Goal: Task Accomplishment & Management: Complete application form

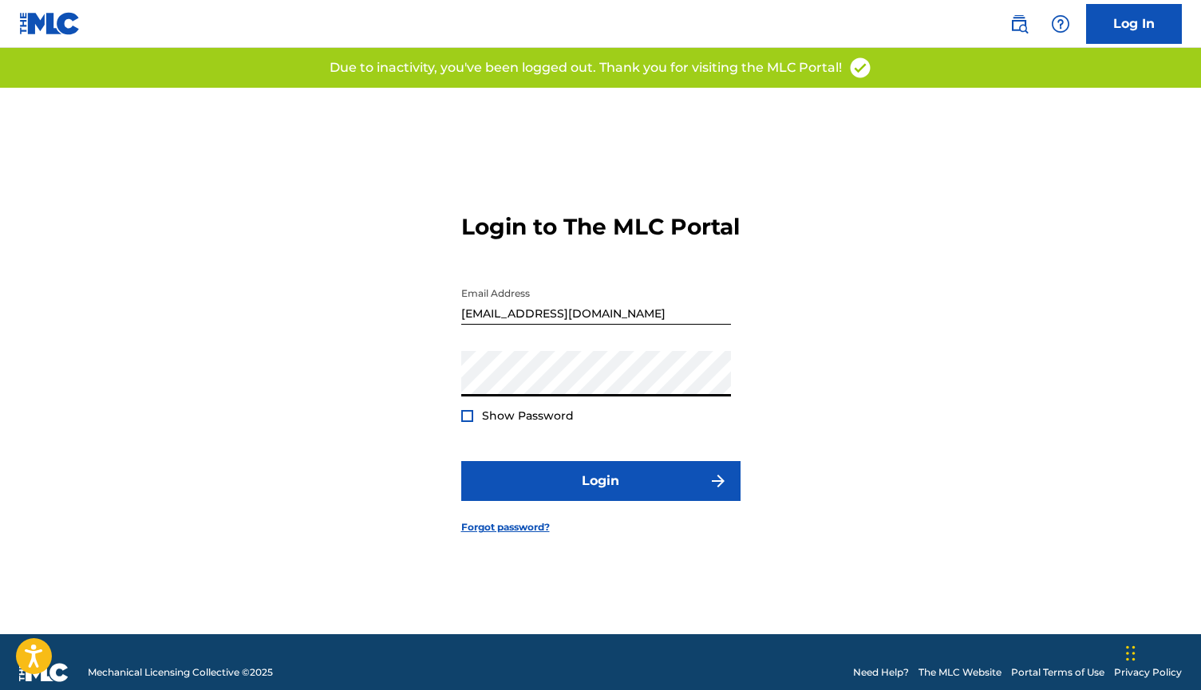
click at [558, 520] on form "Login to The MLC Portal Email Address [EMAIL_ADDRESS][DOMAIN_NAME] Password Sho…" at bounding box center [600, 361] width 279 height 546
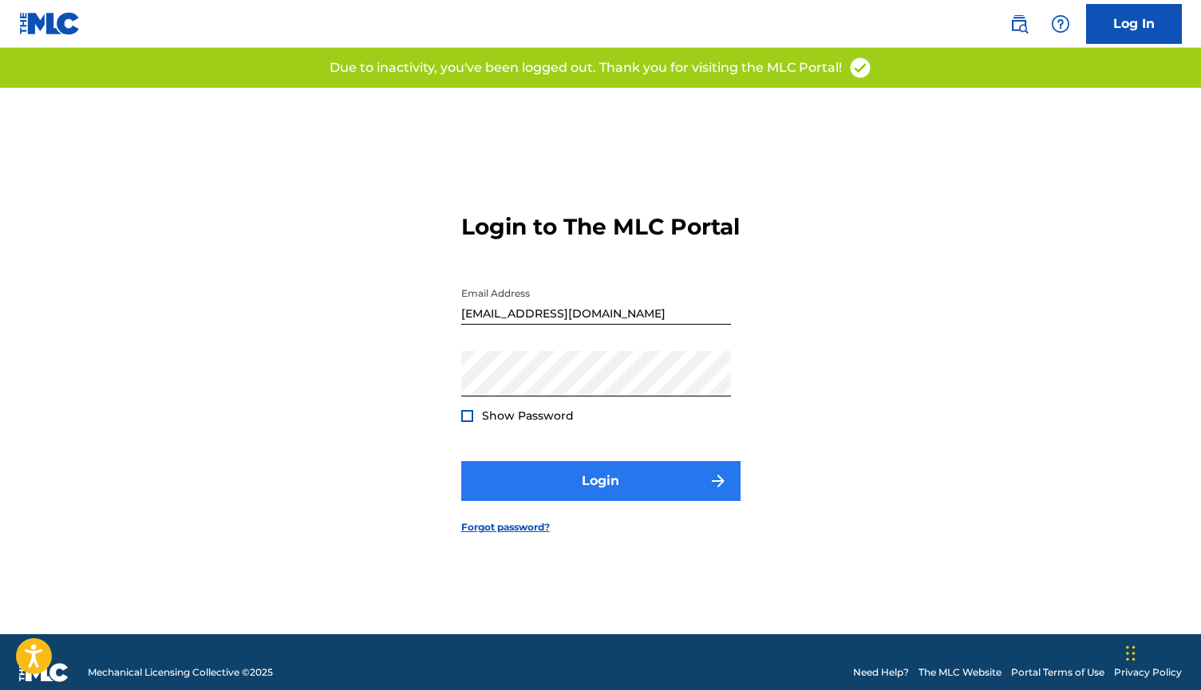
click at [558, 501] on button "Login" at bounding box center [600, 481] width 279 height 40
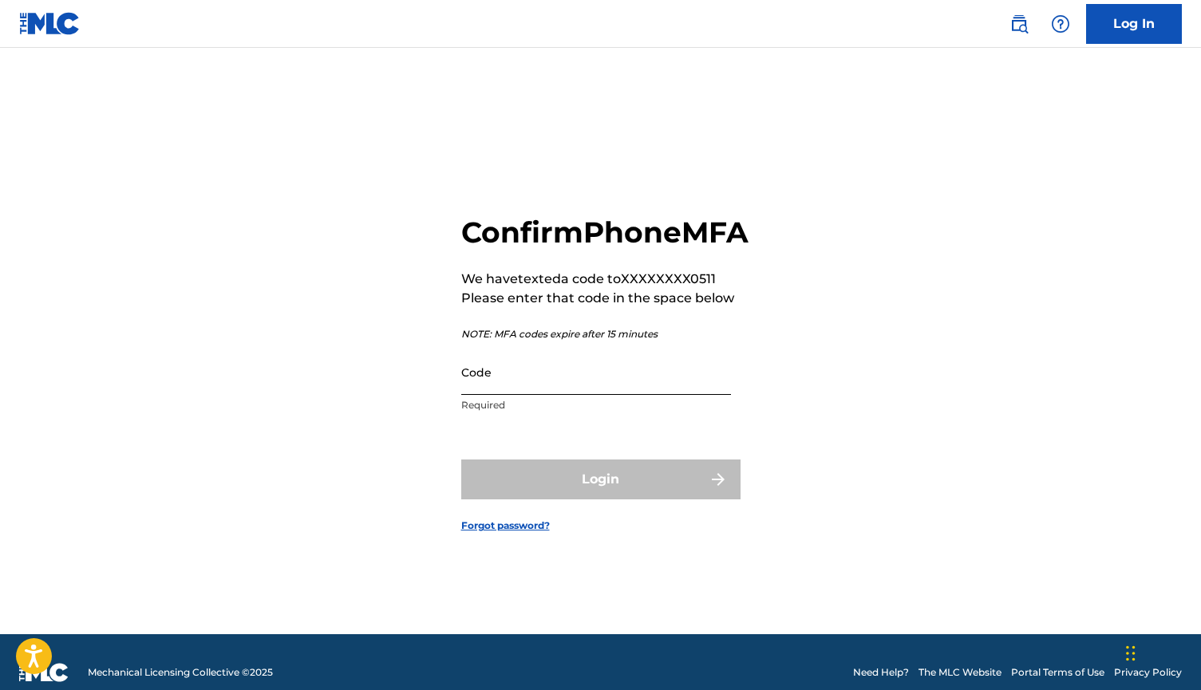
click at [519, 395] on input "Code" at bounding box center [596, 371] width 270 height 45
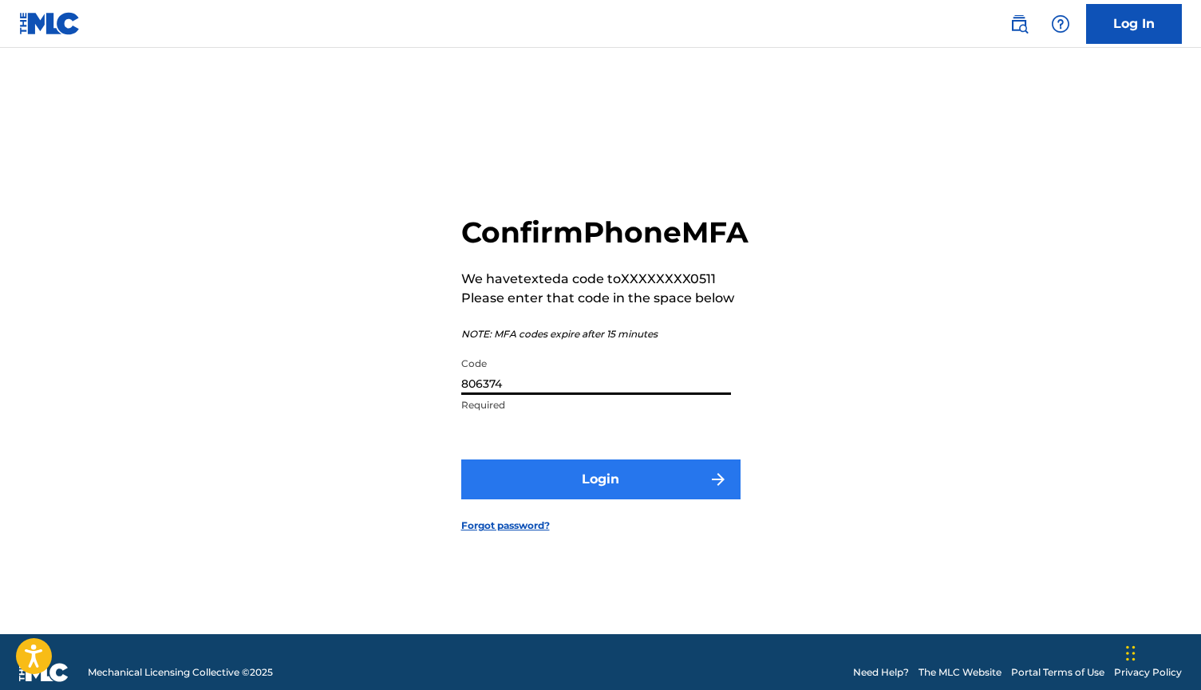
type input "806374"
click at [699, 499] on button "Login" at bounding box center [600, 479] width 279 height 40
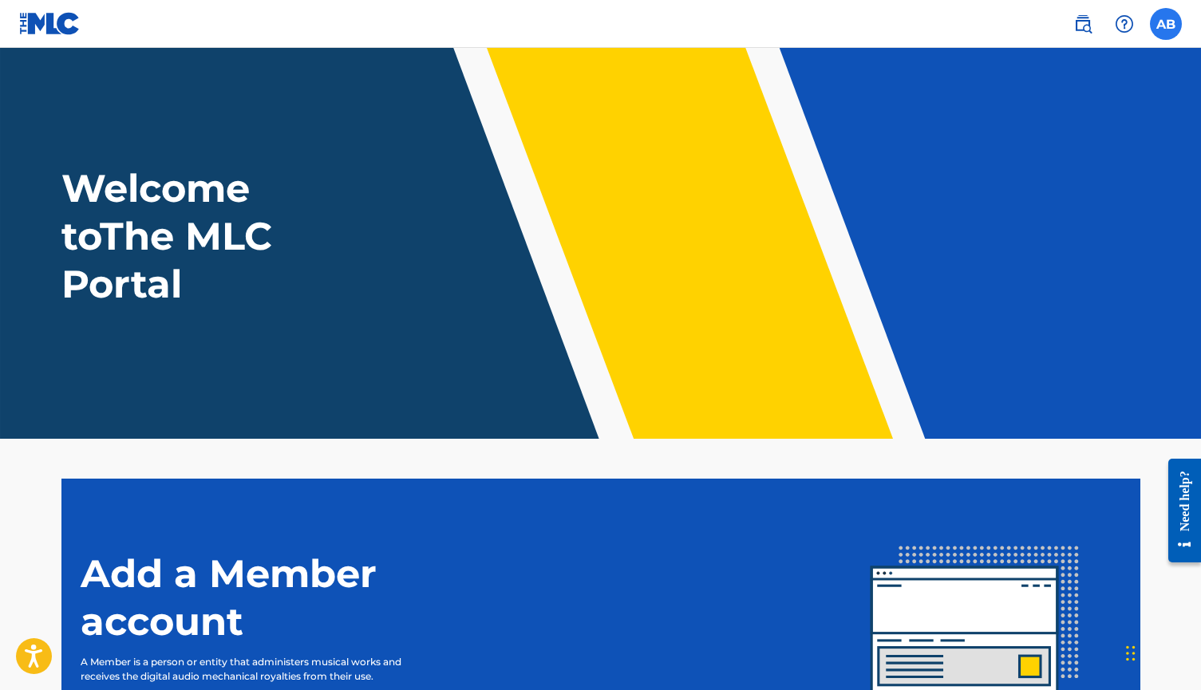
click at [1166, 33] on label at bounding box center [1165, 24] width 32 height 32
click at [1165, 24] on input "AB [PERSON_NAME] [EMAIL_ADDRESS][DOMAIN_NAME] Profile Log out" at bounding box center [1165, 24] width 0 height 0
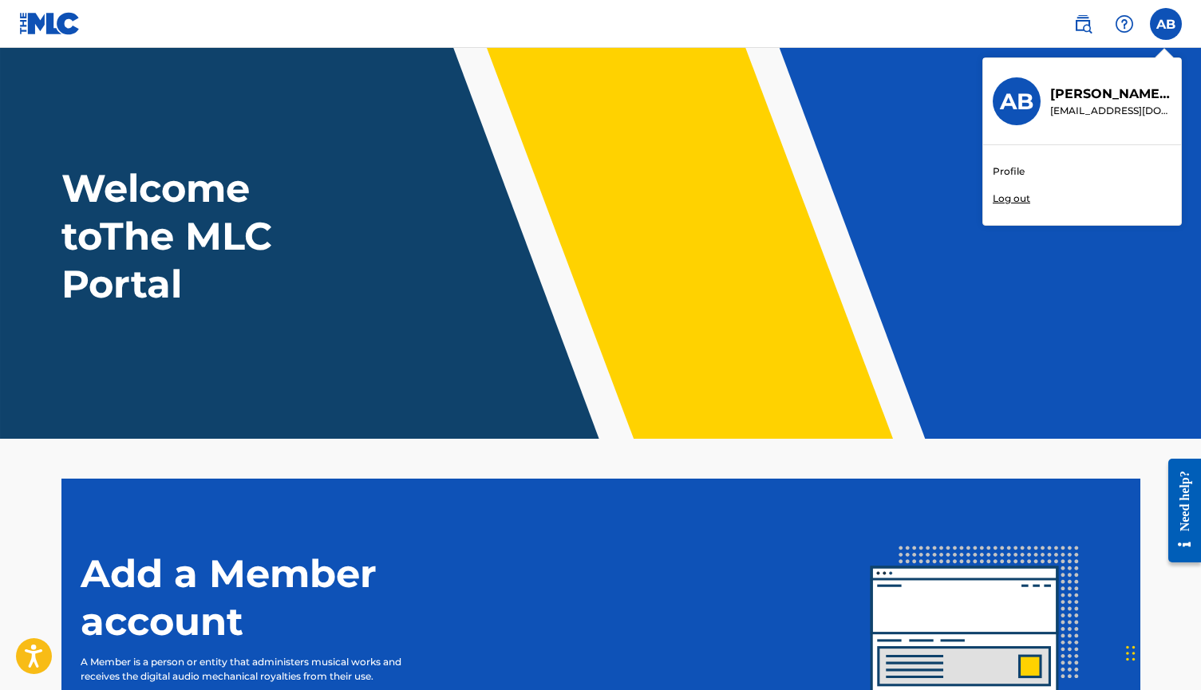
click at [1007, 174] on link "Profile" at bounding box center [1008, 171] width 32 height 14
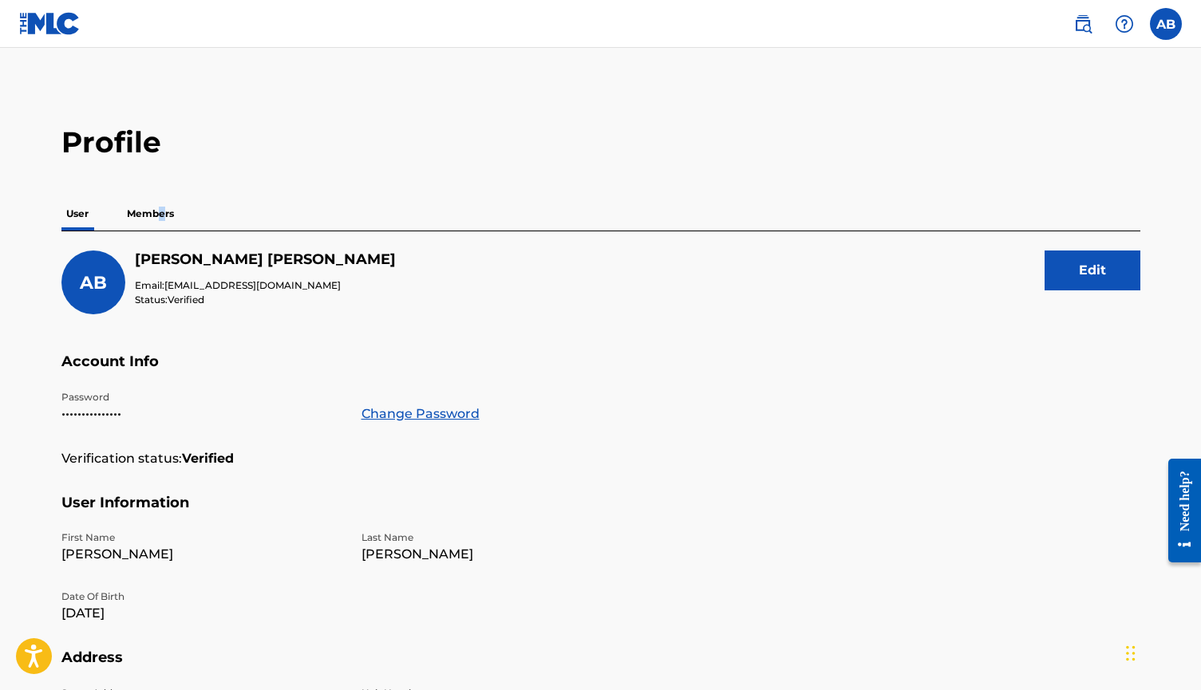
click at [161, 217] on p "Members" at bounding box center [150, 214] width 57 height 34
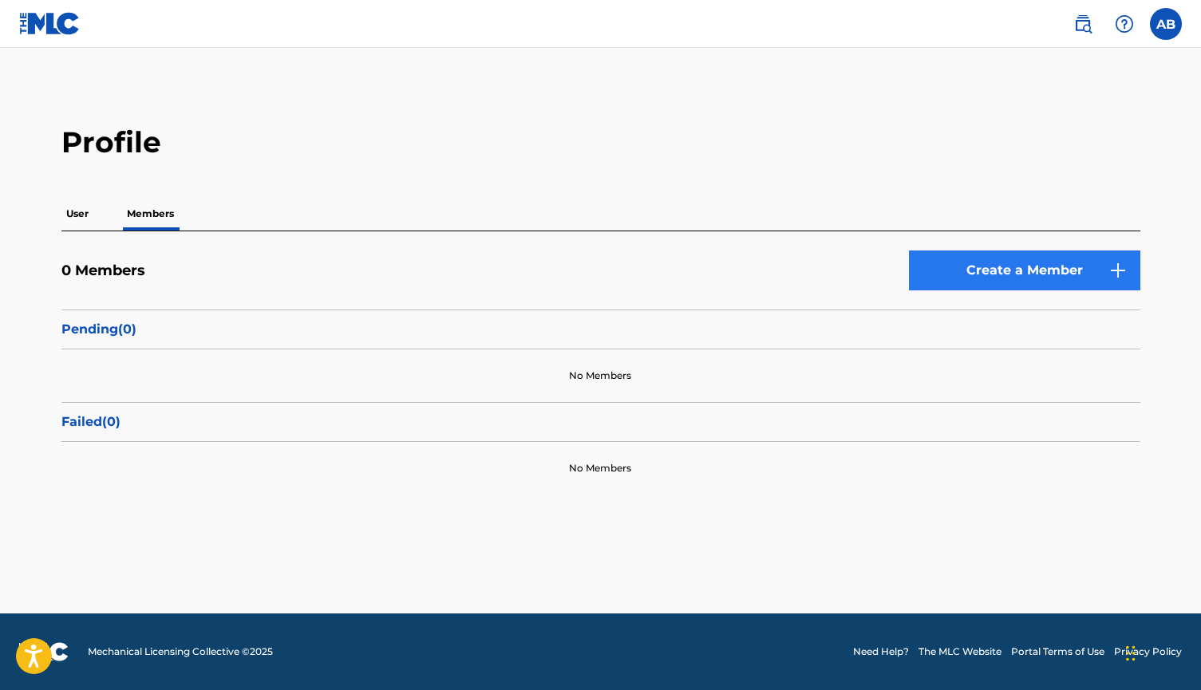
click at [1047, 258] on link "Create a Member" at bounding box center [1024, 270] width 231 height 40
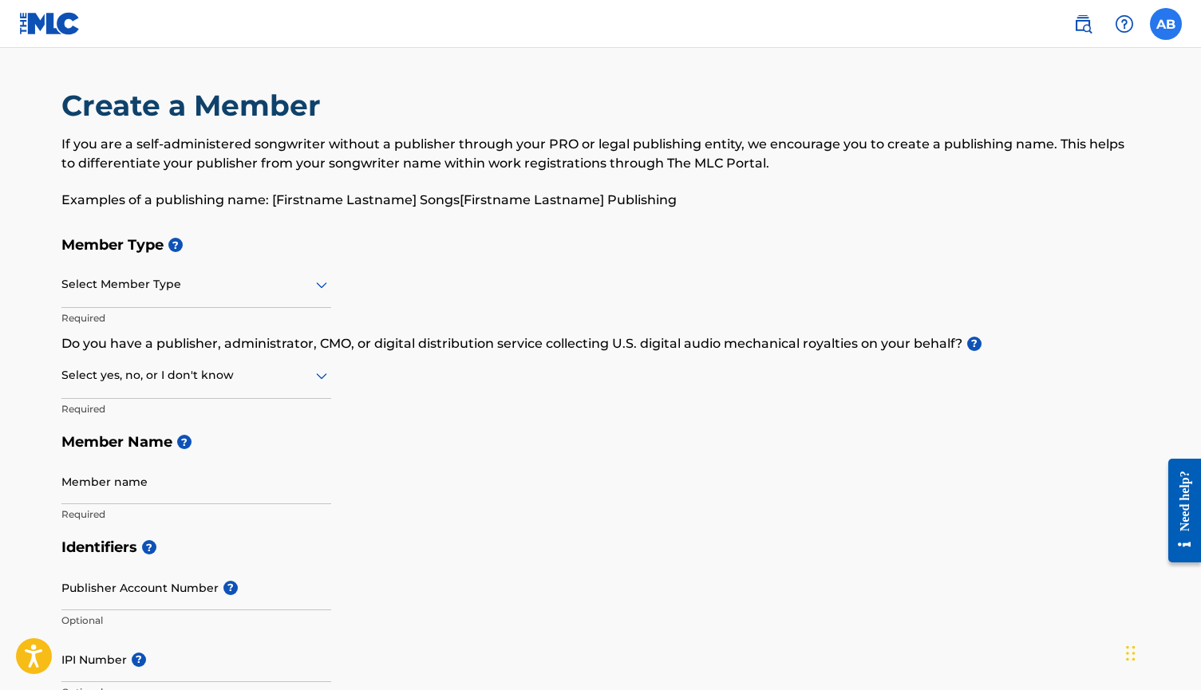
click at [1171, 34] on label at bounding box center [1165, 24] width 32 height 32
click at [1165, 24] on input "AB [PERSON_NAME] [EMAIL_ADDRESS][DOMAIN_NAME] Profile Log out" at bounding box center [1165, 24] width 0 height 0
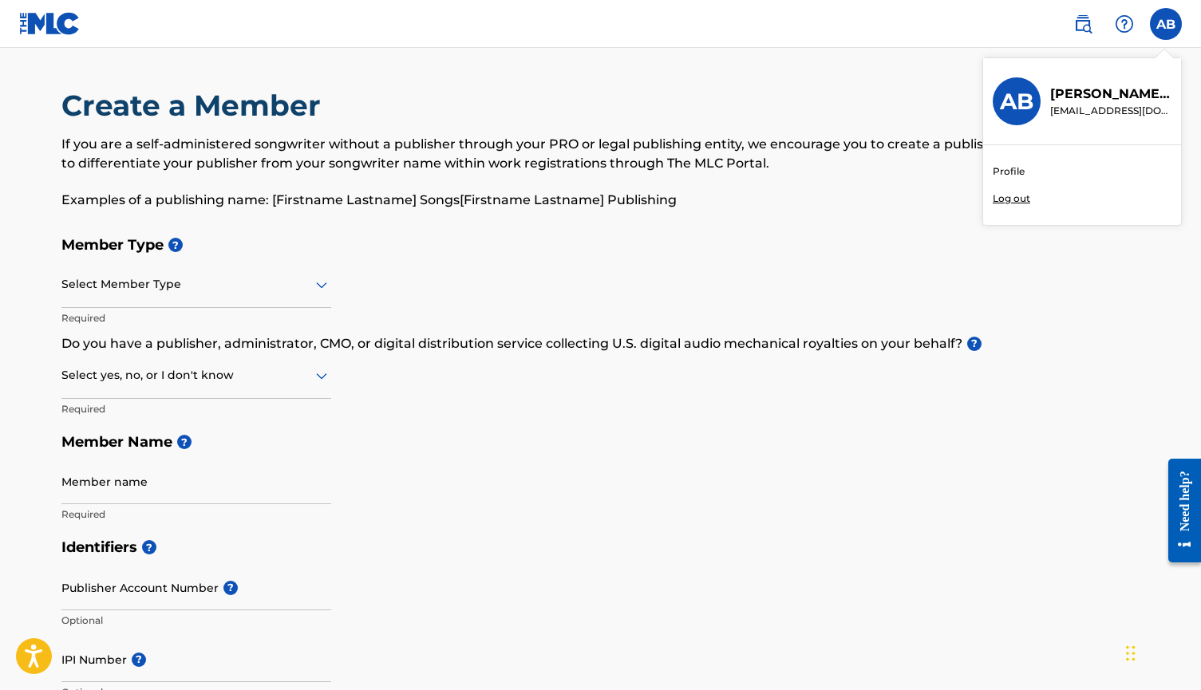
click at [1011, 173] on link "Profile" at bounding box center [1008, 171] width 32 height 14
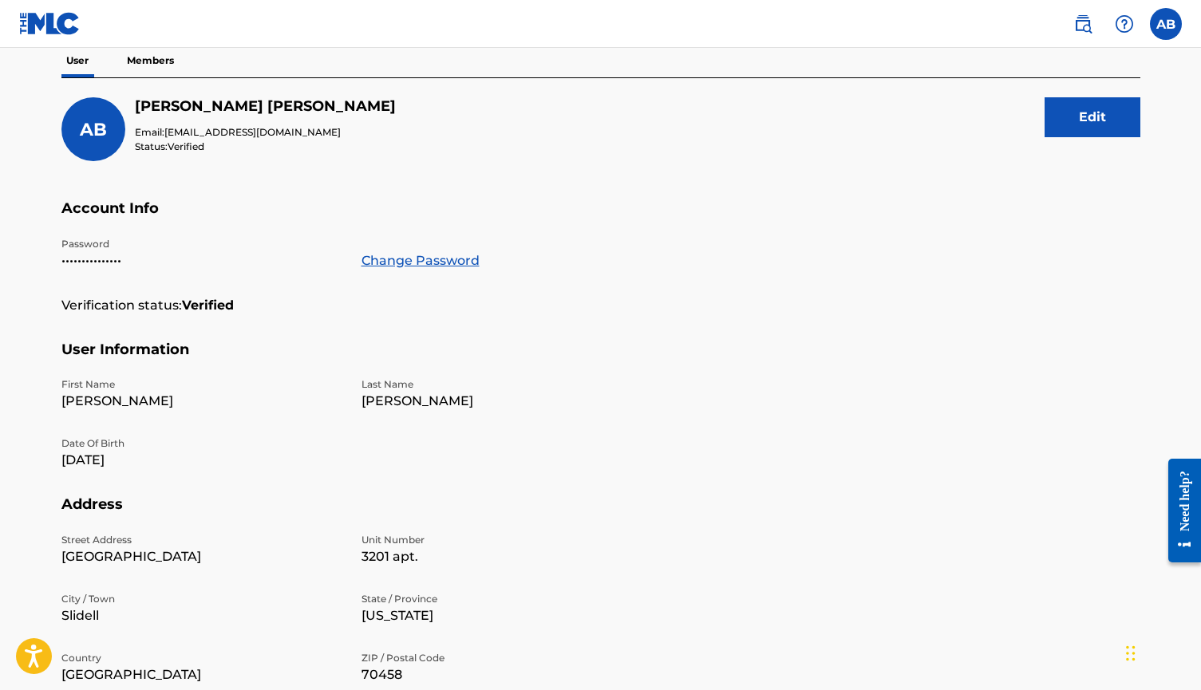
scroll to position [123, 0]
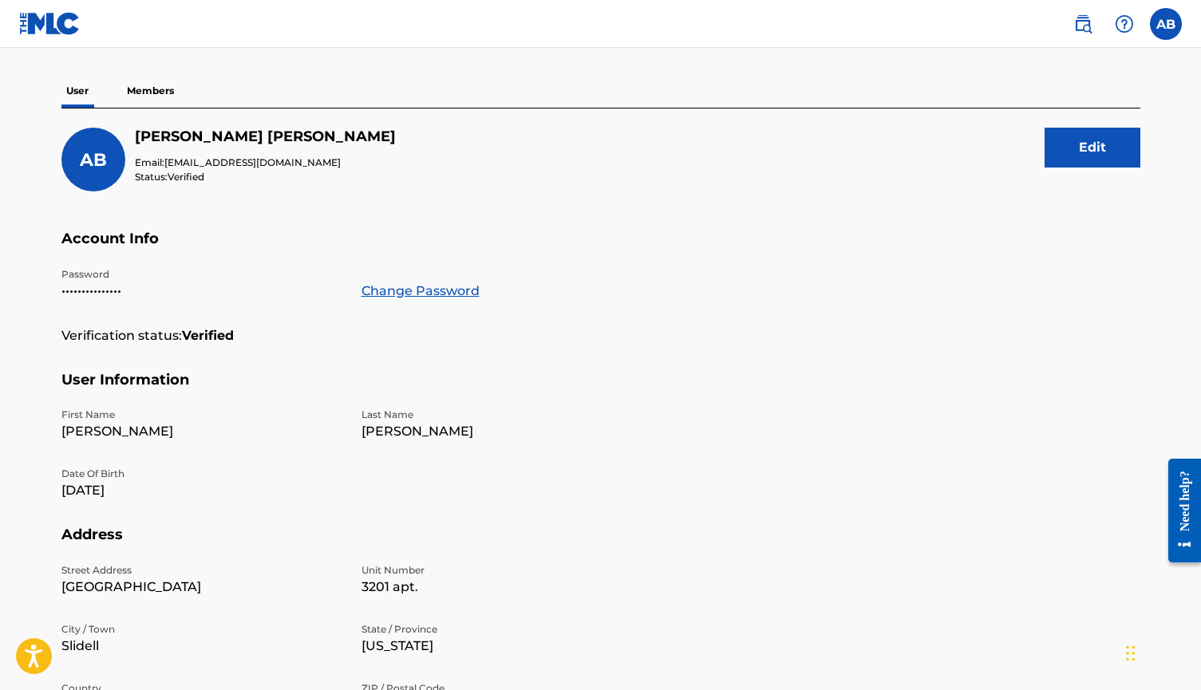
click at [161, 87] on p "Members" at bounding box center [150, 91] width 57 height 34
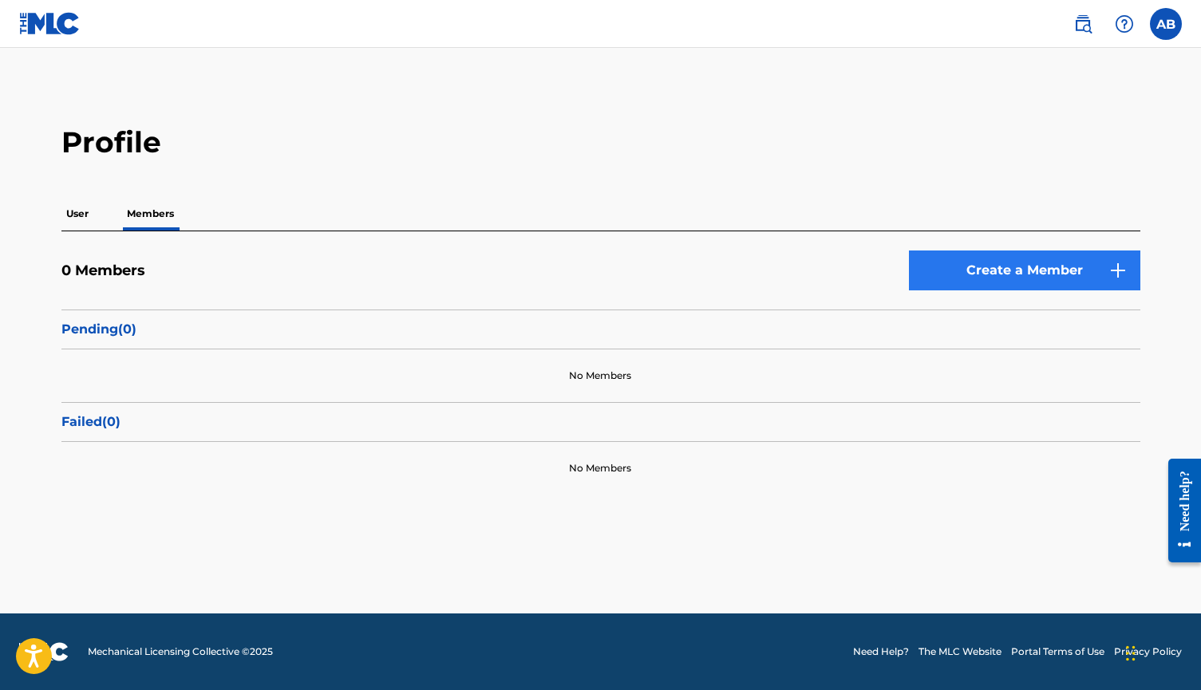
click at [965, 253] on link "Create a Member" at bounding box center [1024, 270] width 231 height 40
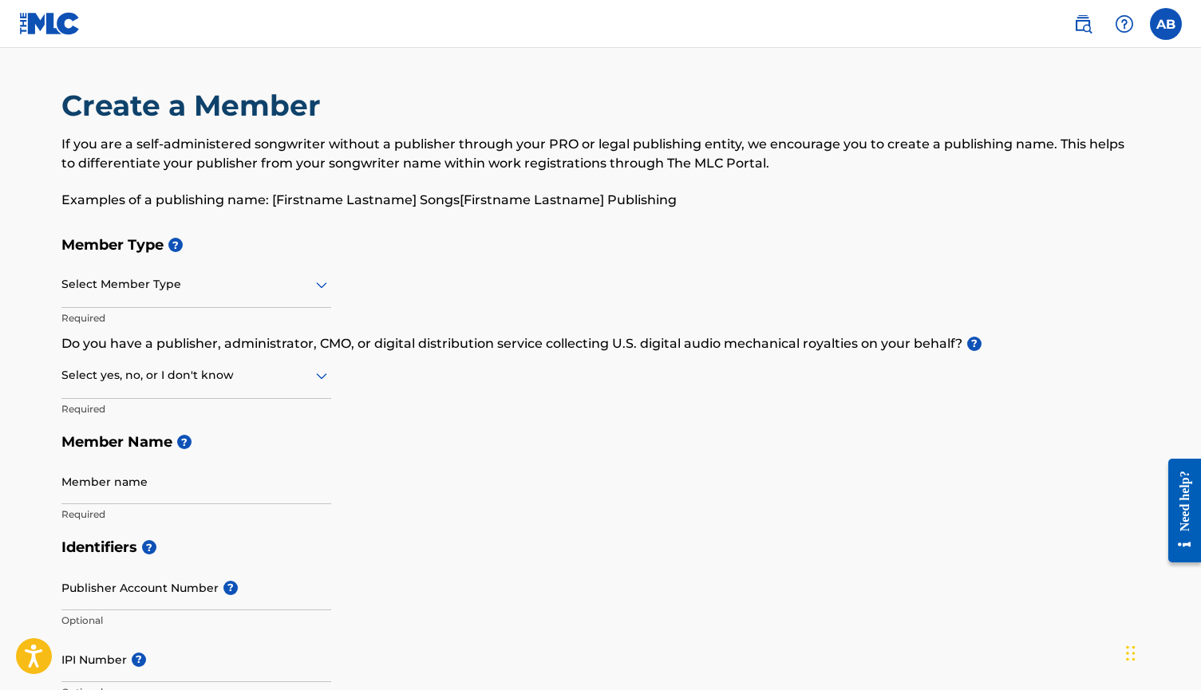
click at [164, 287] on div at bounding box center [196, 284] width 270 height 20
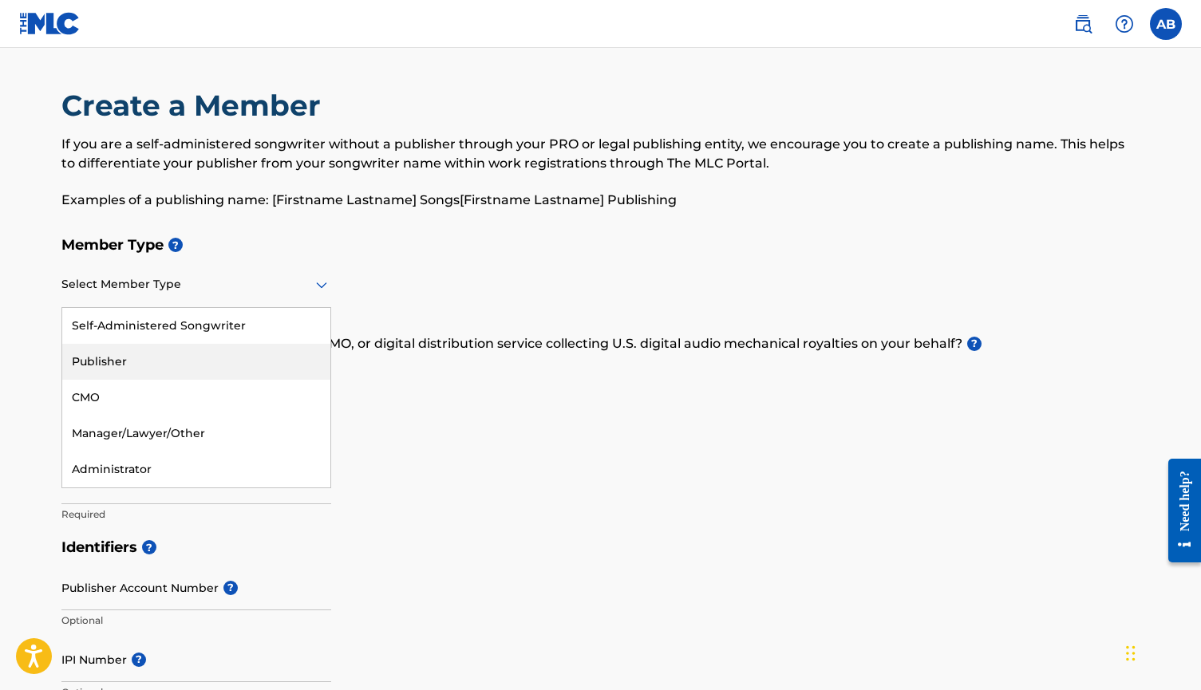
click at [135, 373] on div "Publisher" at bounding box center [196, 362] width 268 height 36
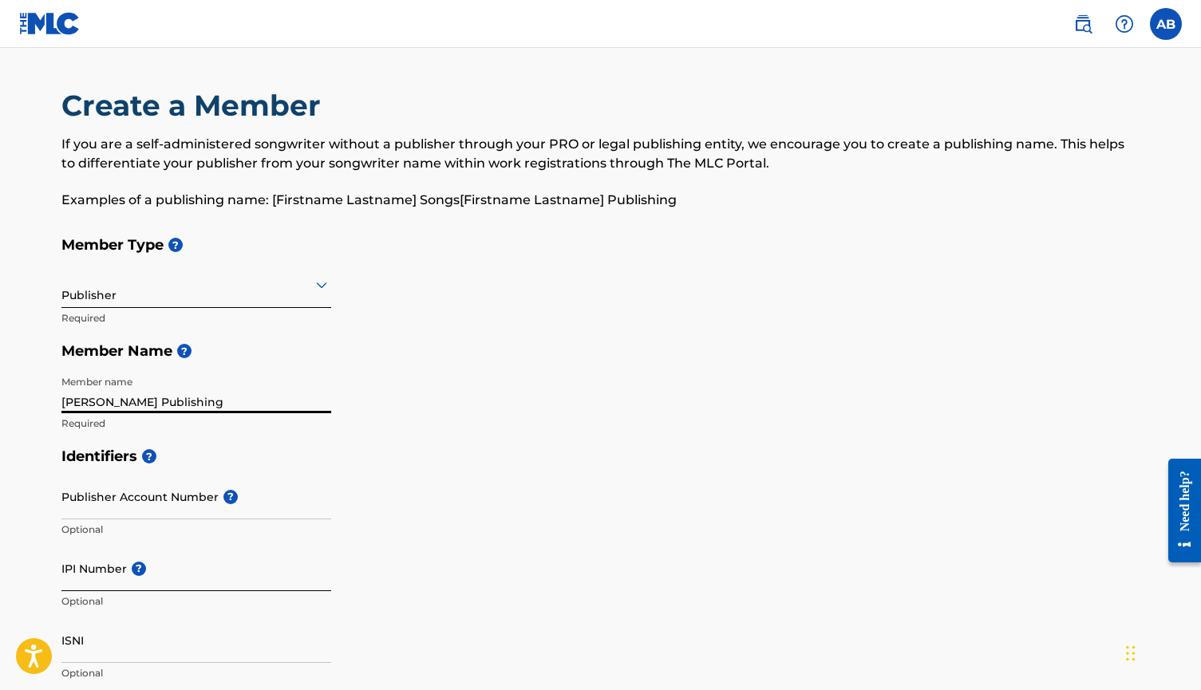
type input "Alice Barton Publishing"
click at [105, 566] on input "IPI Number ?" at bounding box center [196, 568] width 270 height 45
paste input "7920076"
type input "7920076"
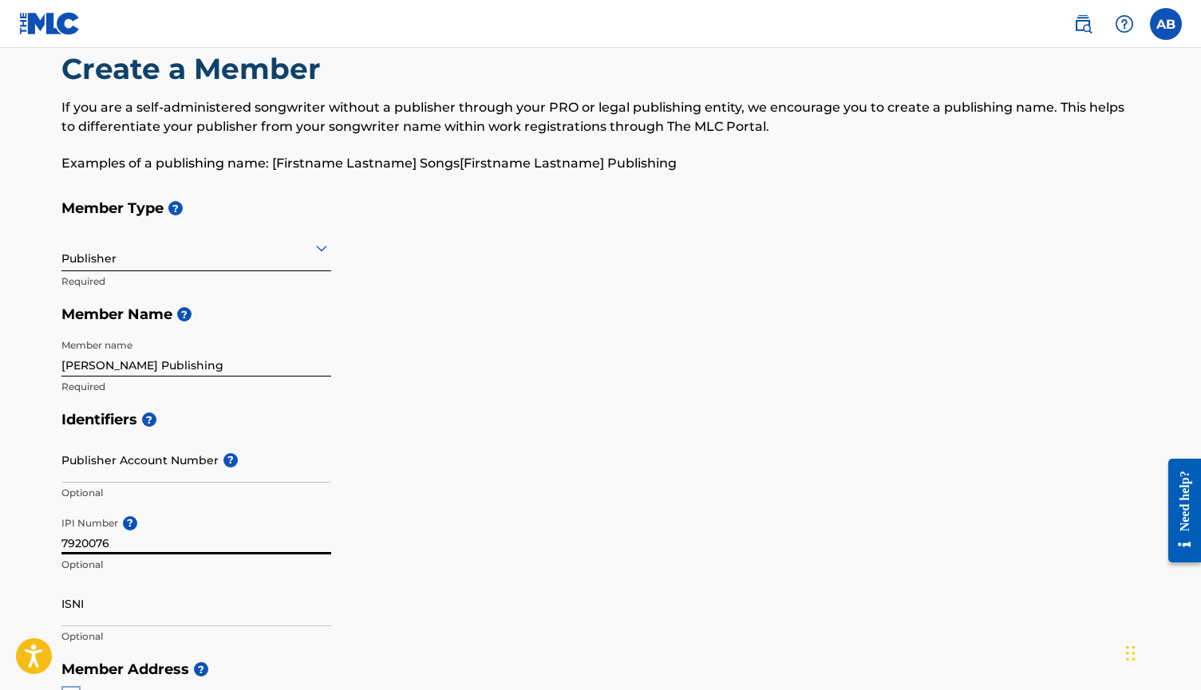
scroll to position [44, 0]
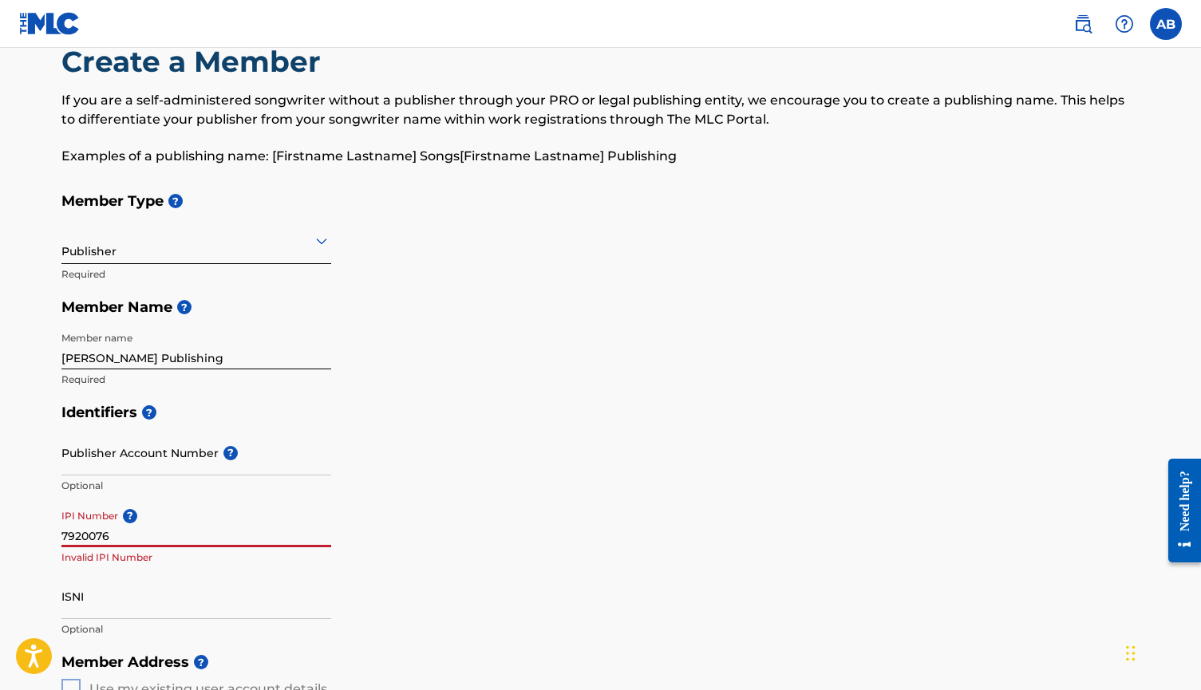
click at [105, 542] on input "7920076" at bounding box center [196, 524] width 270 height 45
paste input "1304038302"
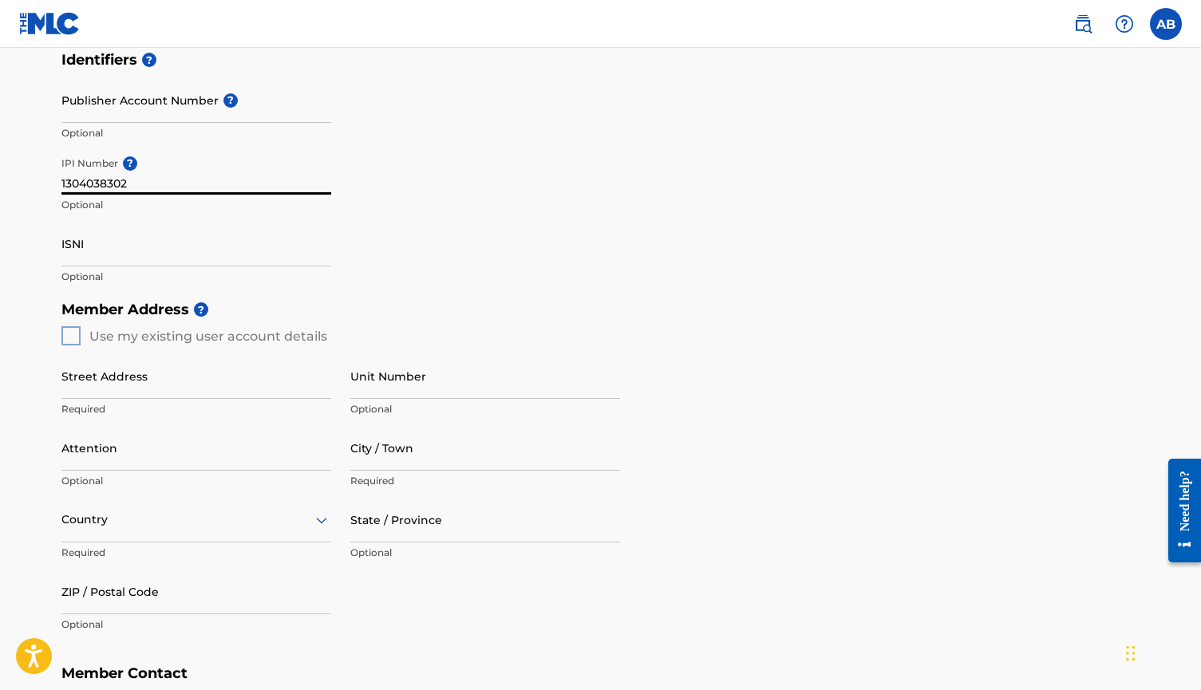
scroll to position [407, 0]
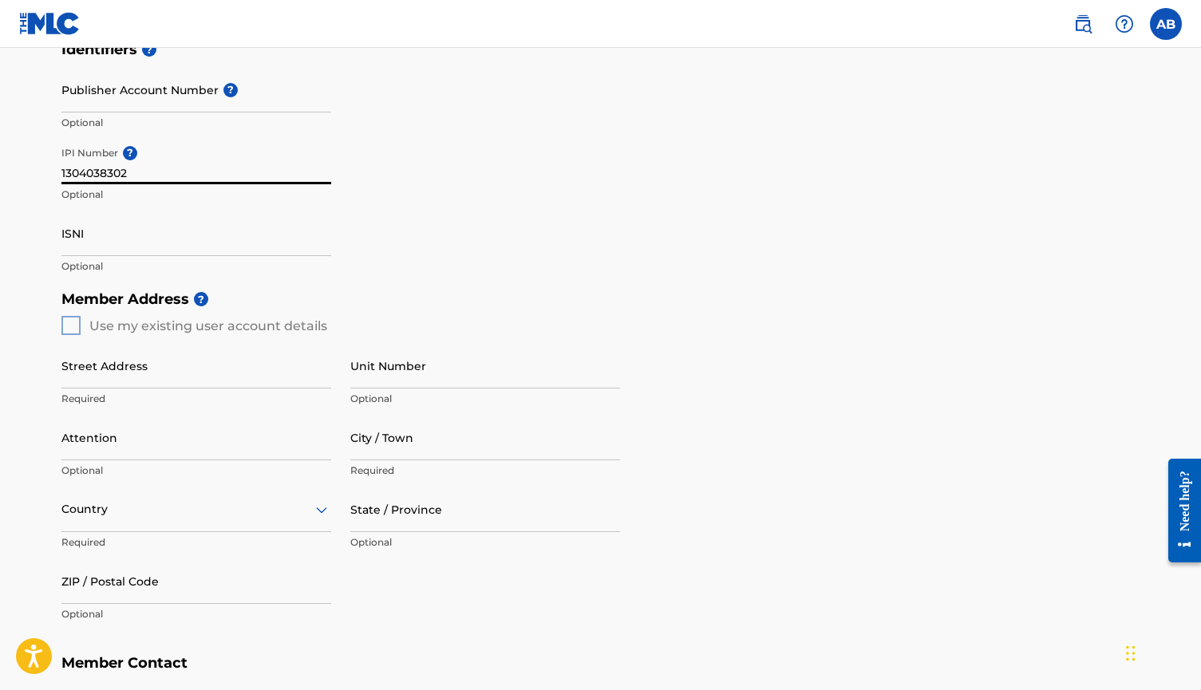
type input "1304038302"
click at [66, 327] on div "Member Address ? Use my existing user account details Street Address Required U…" at bounding box center [600, 464] width 1078 height 365
click at [73, 320] on div "Member Address ? Use my existing user account details Street Address Required U…" at bounding box center [600, 464] width 1078 height 365
type input "1640 Town Center Pkwy"
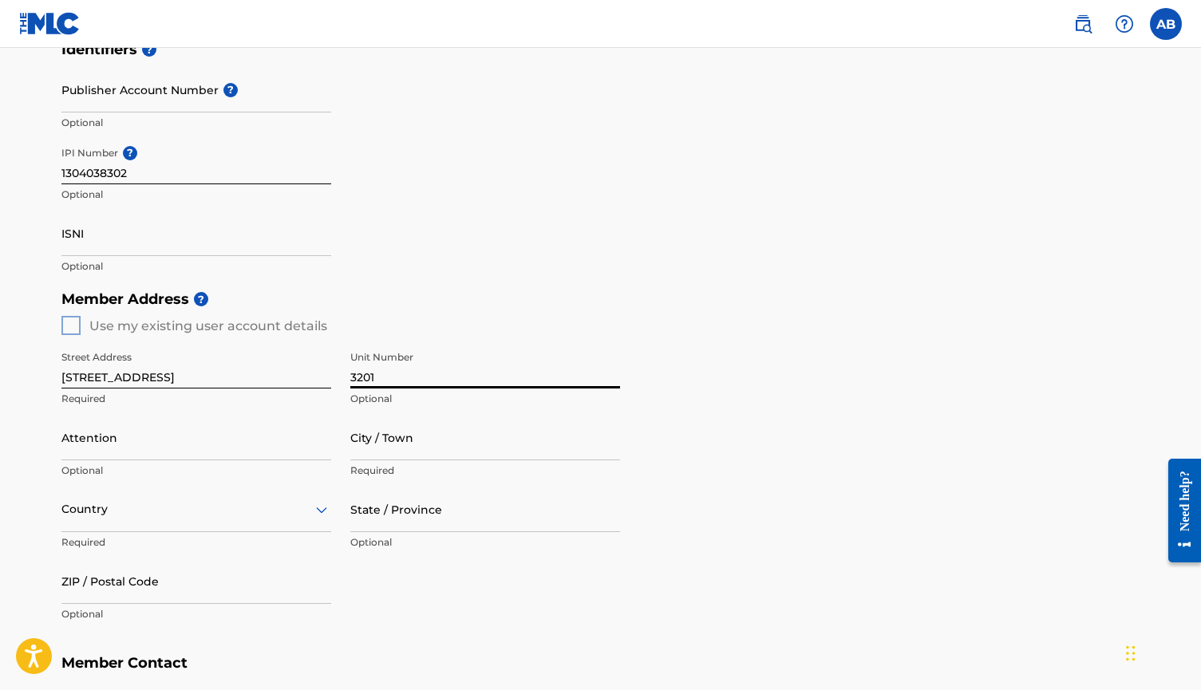
type input "3201"
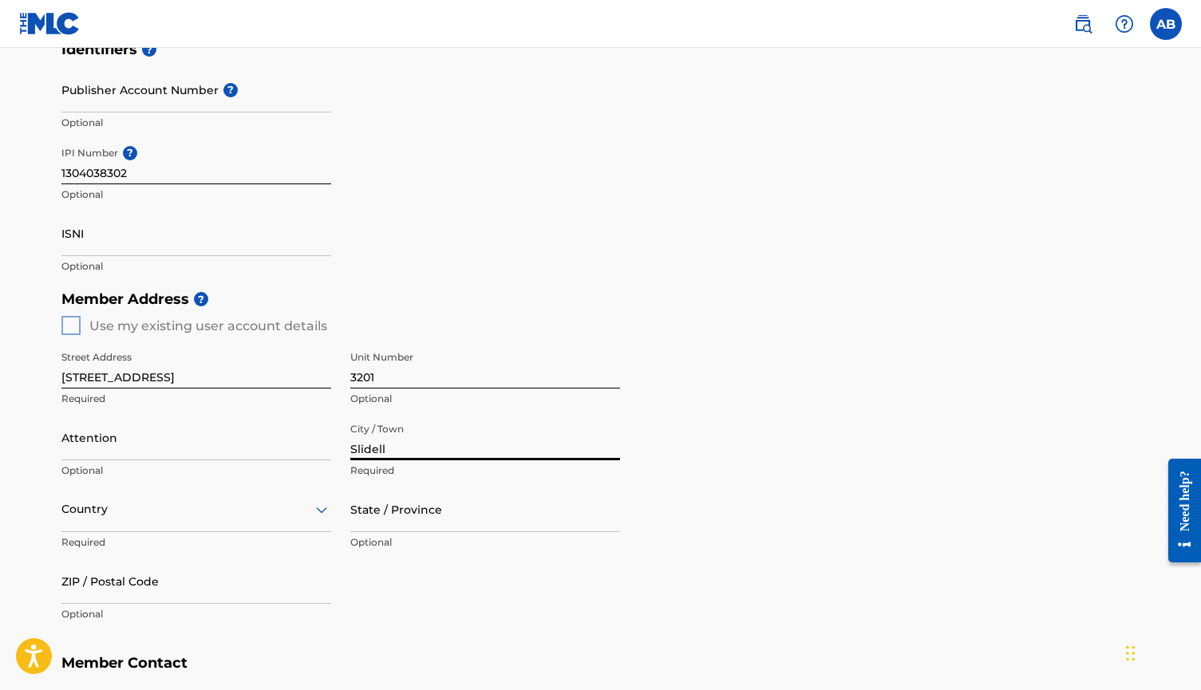
type input "Slidell"
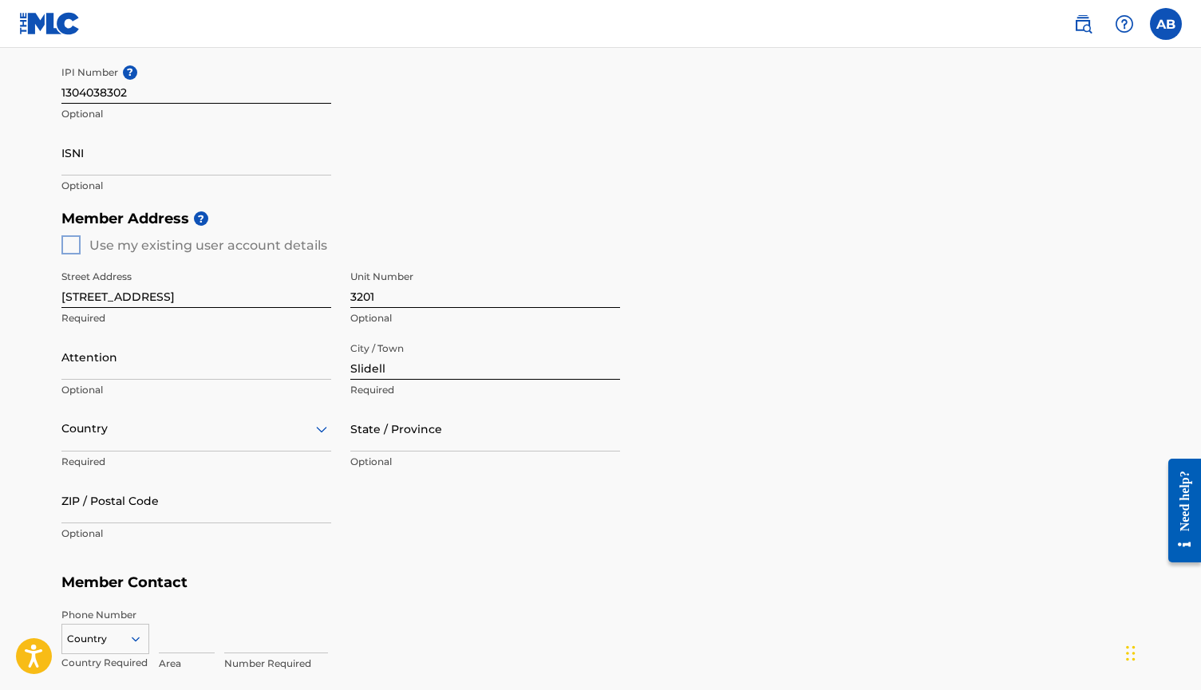
click at [97, 451] on div "option , selected. Select is focused ,type to refine list, press Down to open t…" at bounding box center [196, 428] width 270 height 45
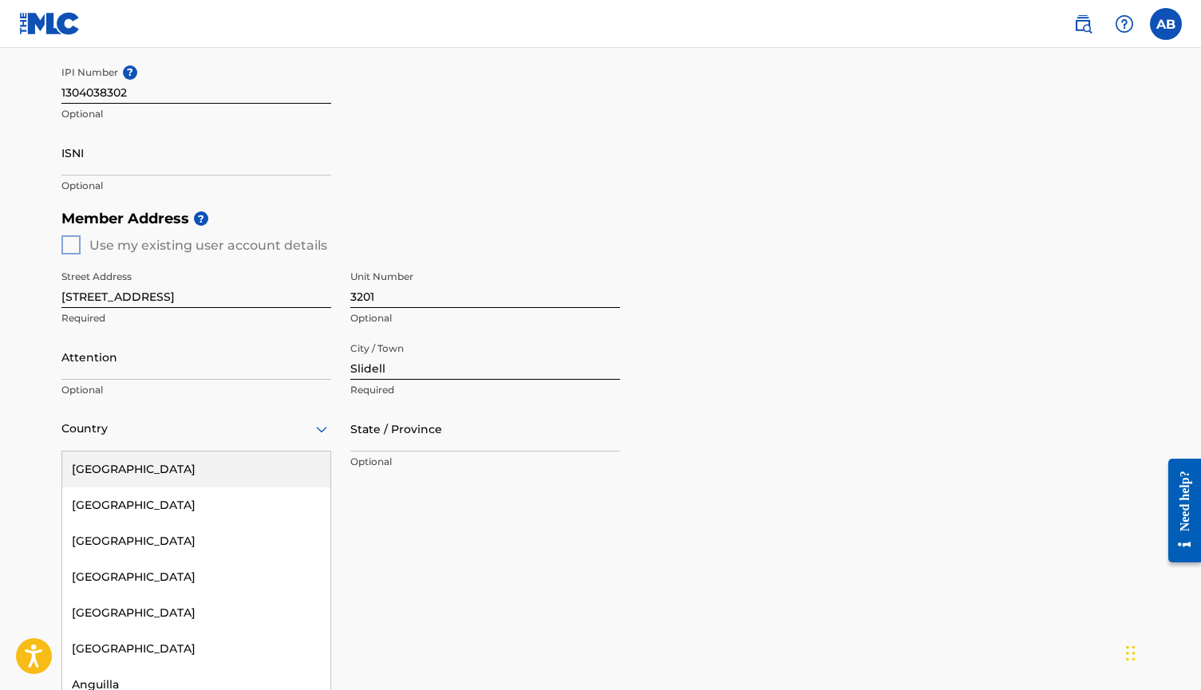
click at [125, 468] on div "[GEOGRAPHIC_DATA]" at bounding box center [196, 469] width 268 height 36
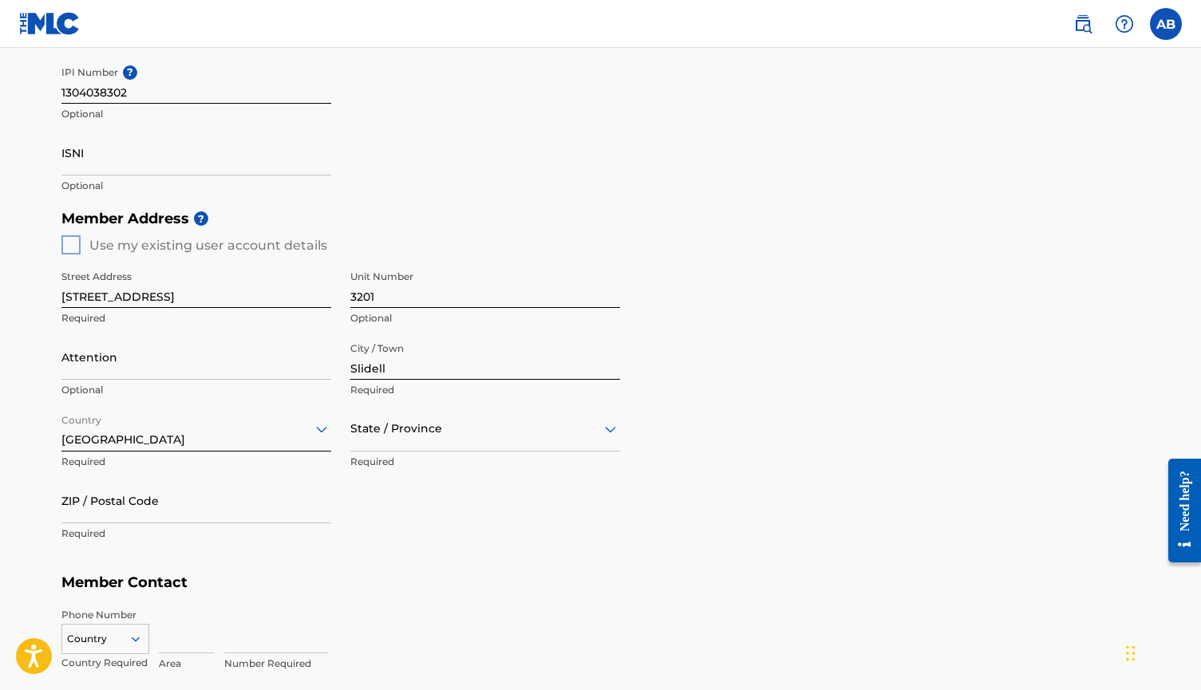
click at [371, 432] on div at bounding box center [485, 429] width 270 height 20
type input "lou"
click at [450, 467] on div "[US_STATE]" at bounding box center [485, 469] width 268 height 36
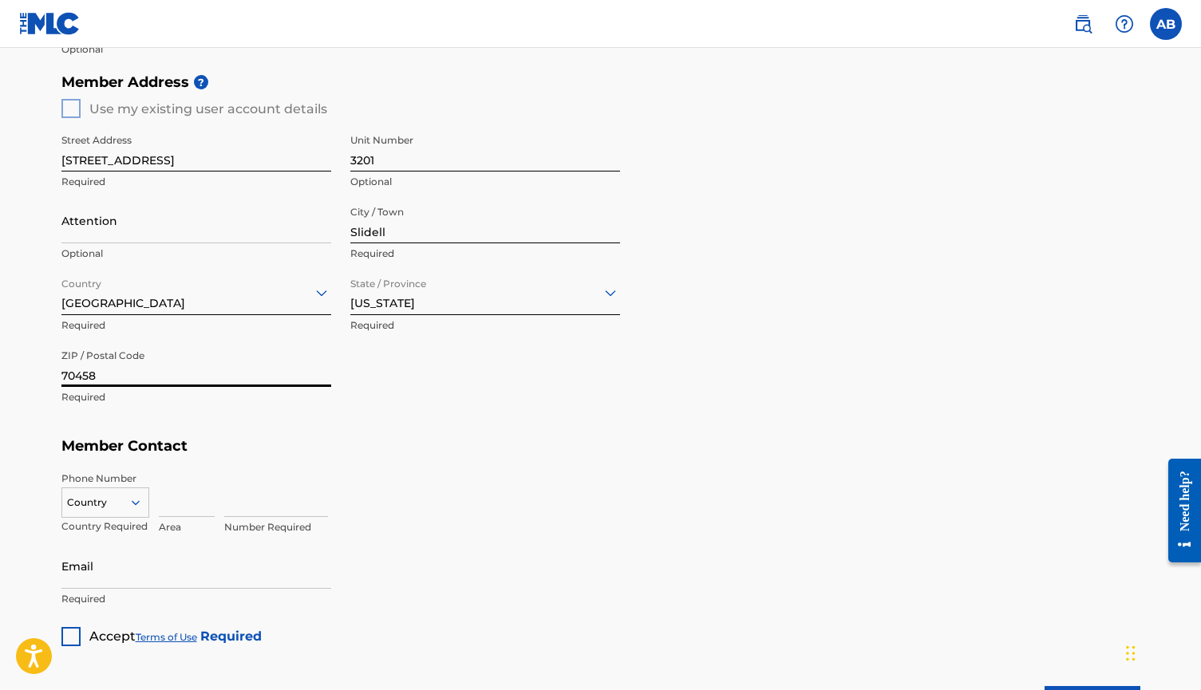
type input "70458"
click at [106, 498] on div "Country" at bounding box center [105, 499] width 88 height 24
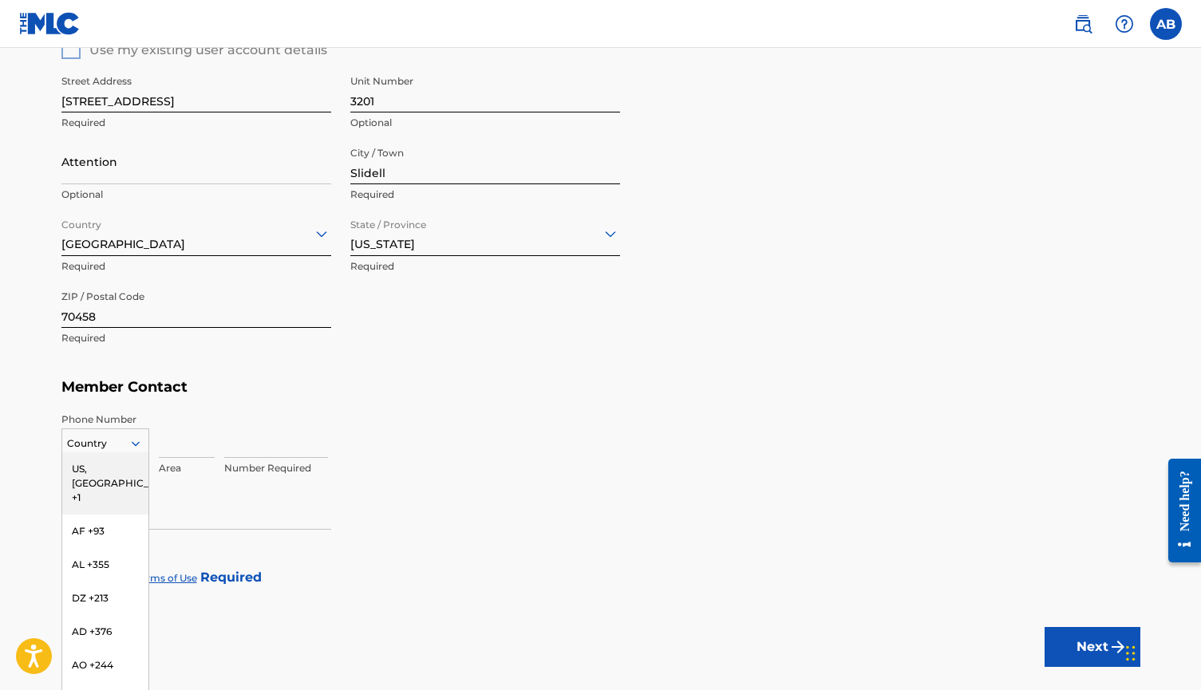
click at [120, 457] on div "US, CA +1" at bounding box center [105, 483] width 86 height 62
click at [160, 451] on input at bounding box center [187, 434] width 56 height 45
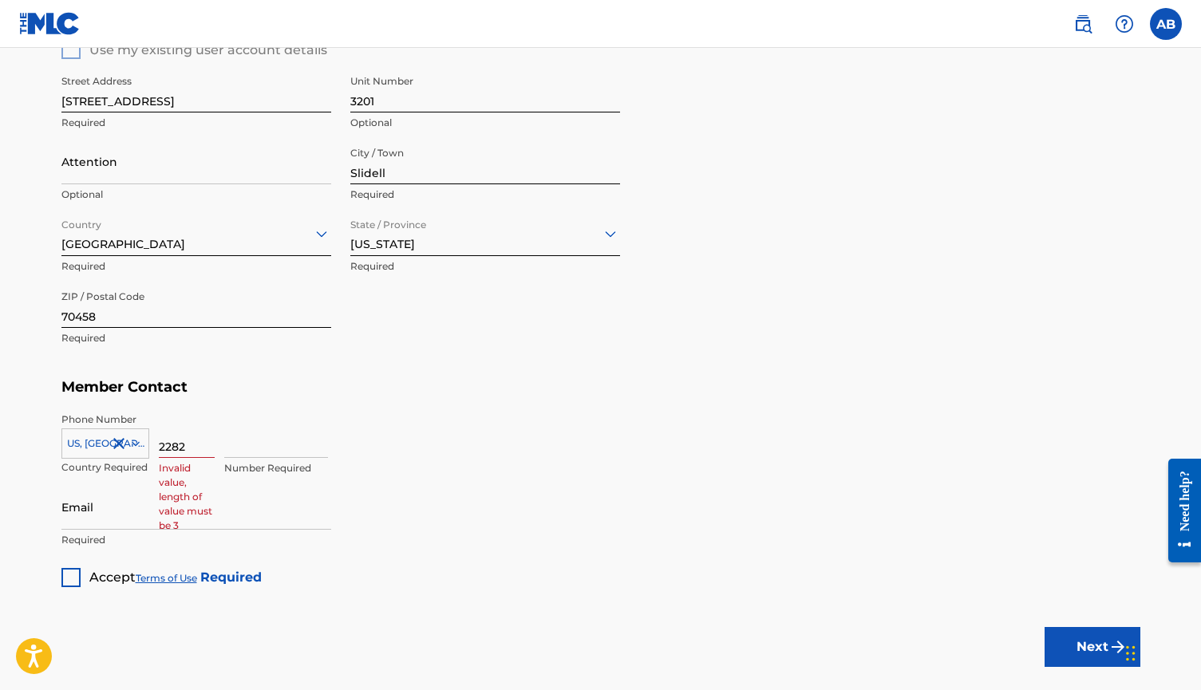
click at [194, 458] on div "2282 Invalid value, length of value must be 3" at bounding box center [187, 448] width 56 height 72
click at [185, 446] on input "2282" at bounding box center [187, 434] width 56 height 45
type input "228"
type input "2820511"
type input "[EMAIL_ADDRESS][DOMAIN_NAME]"
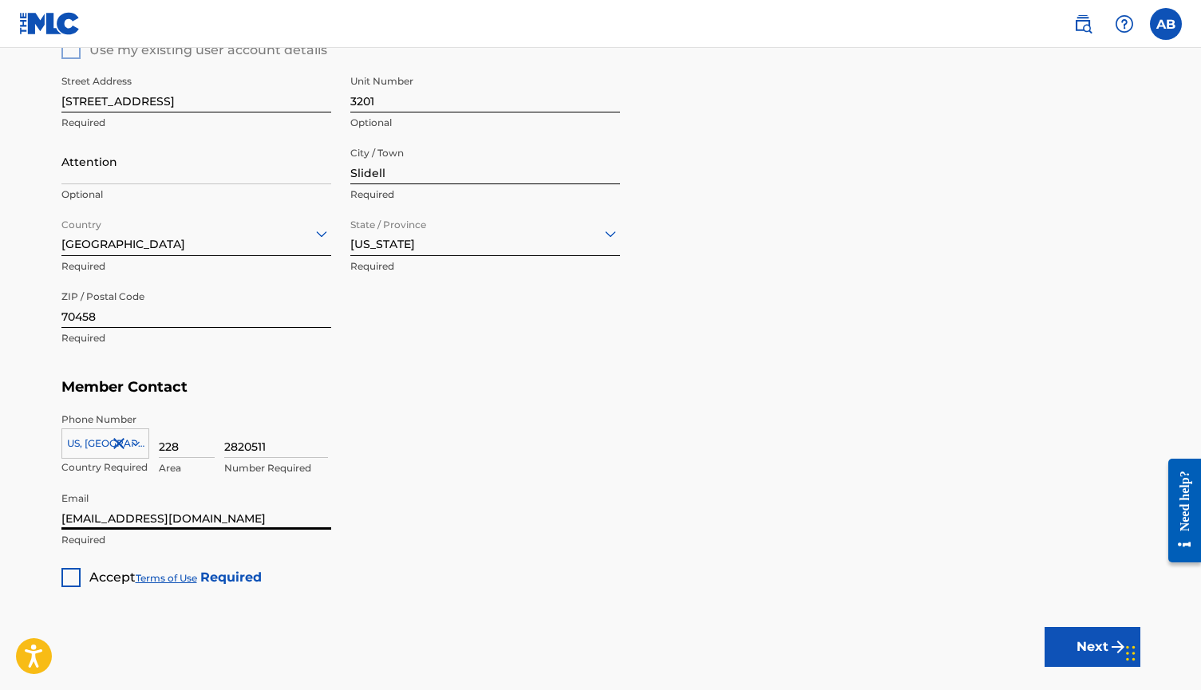
click at [77, 571] on div at bounding box center [70, 577] width 19 height 19
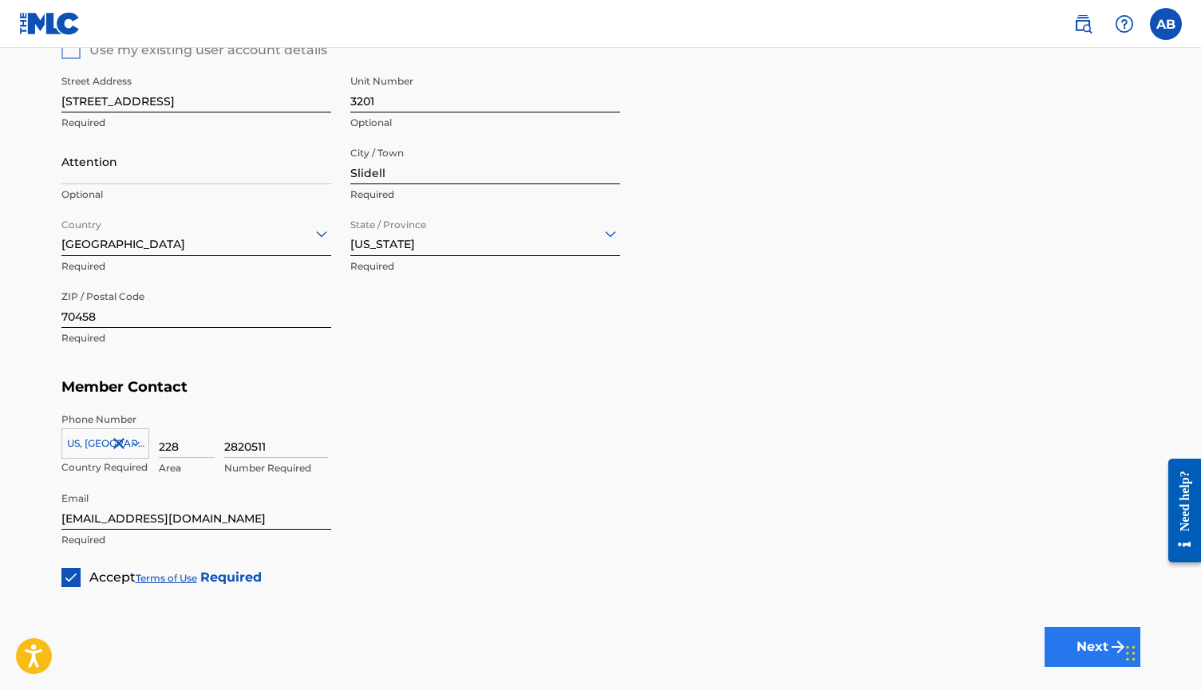
click at [1067, 649] on button "Next" at bounding box center [1092, 647] width 96 height 40
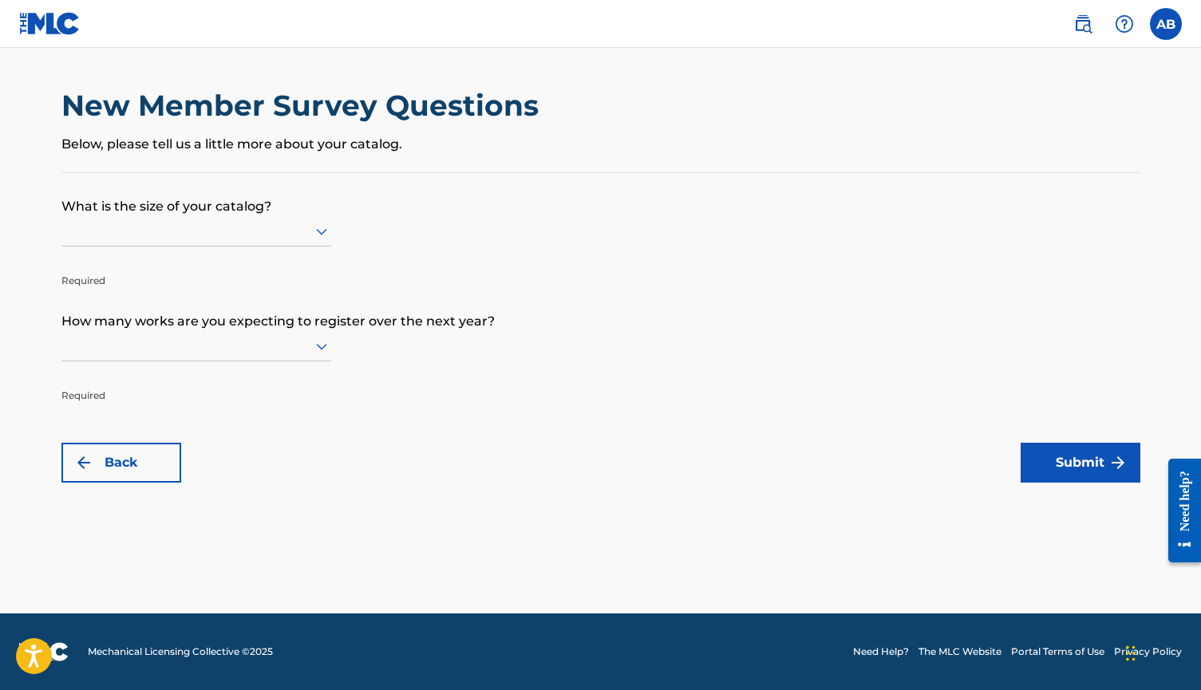
click at [211, 246] on div at bounding box center [196, 231] width 270 height 30
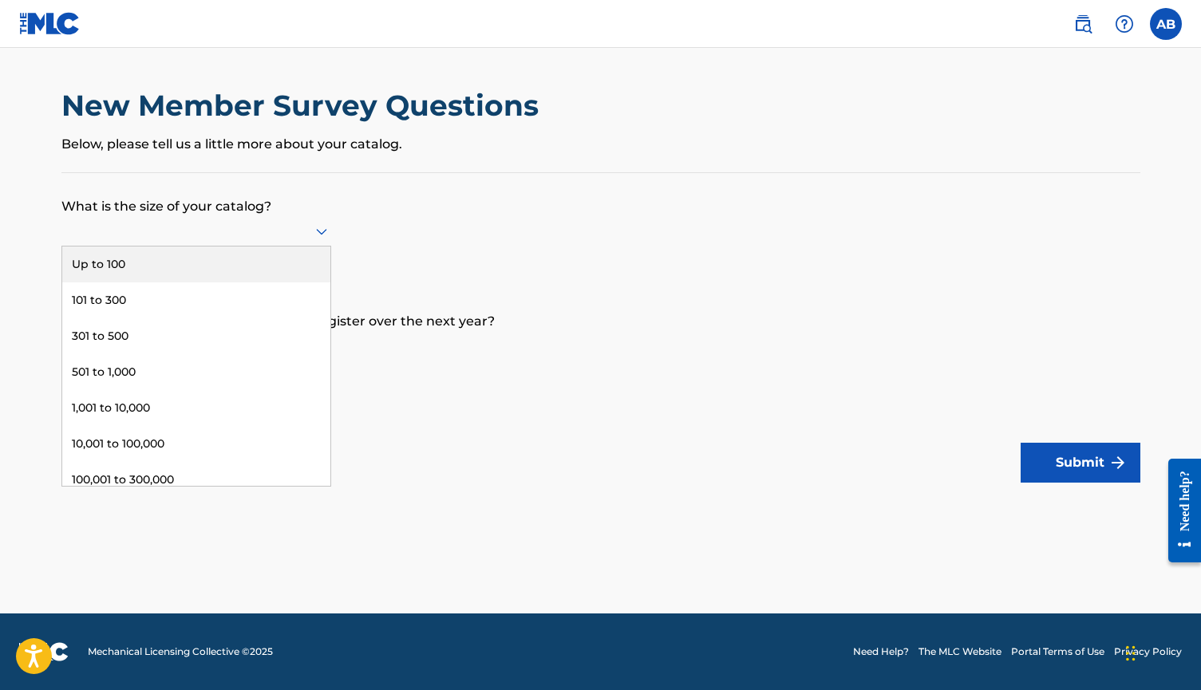
click at [212, 282] on div "Up to 100" at bounding box center [196, 264] width 268 height 36
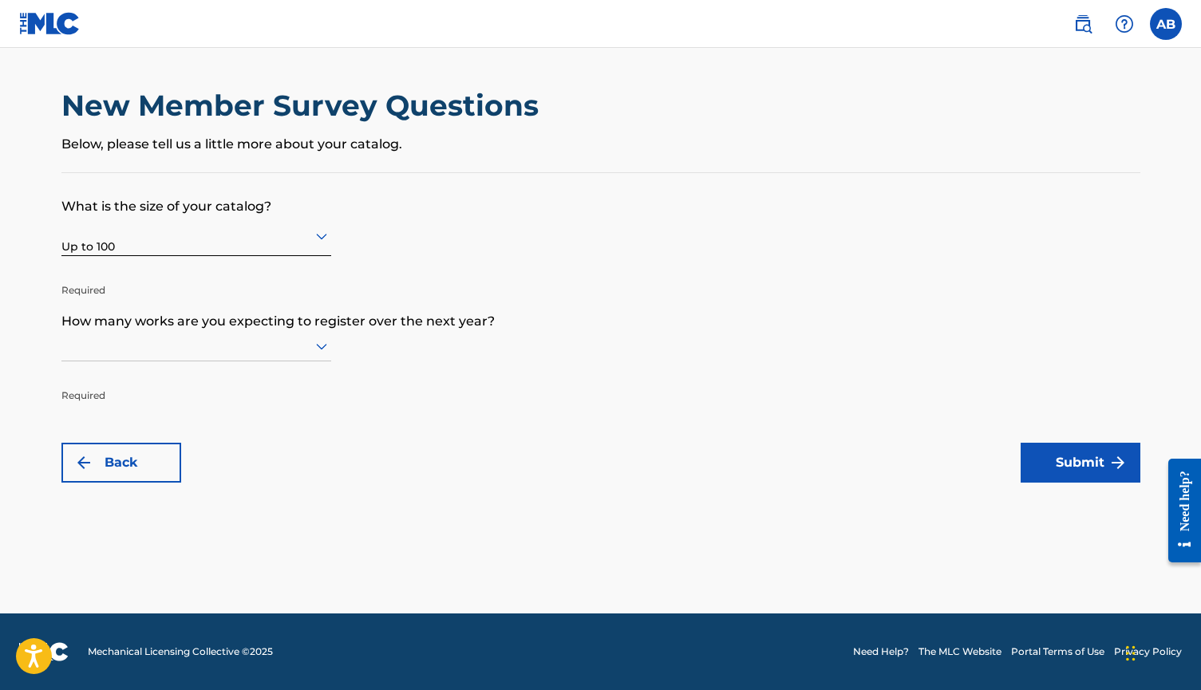
click at [201, 356] on div at bounding box center [196, 346] width 270 height 20
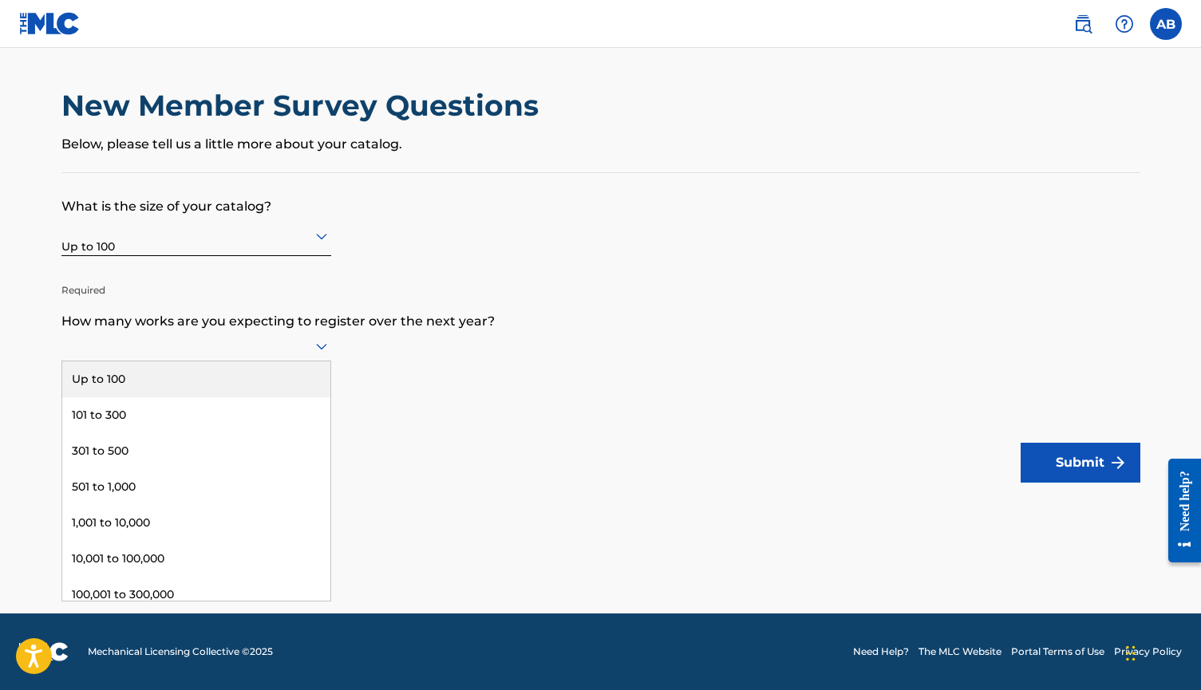
click at [199, 396] on div "Up to 100" at bounding box center [196, 379] width 268 height 36
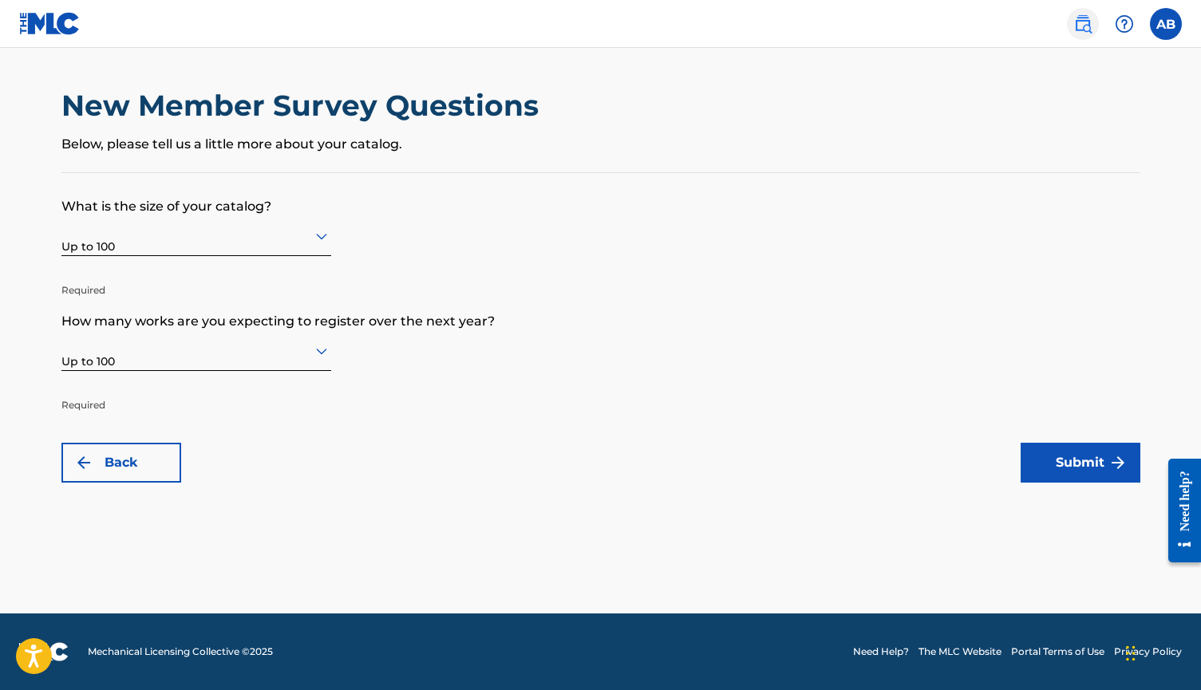
click at [1092, 30] on link at bounding box center [1083, 24] width 32 height 32
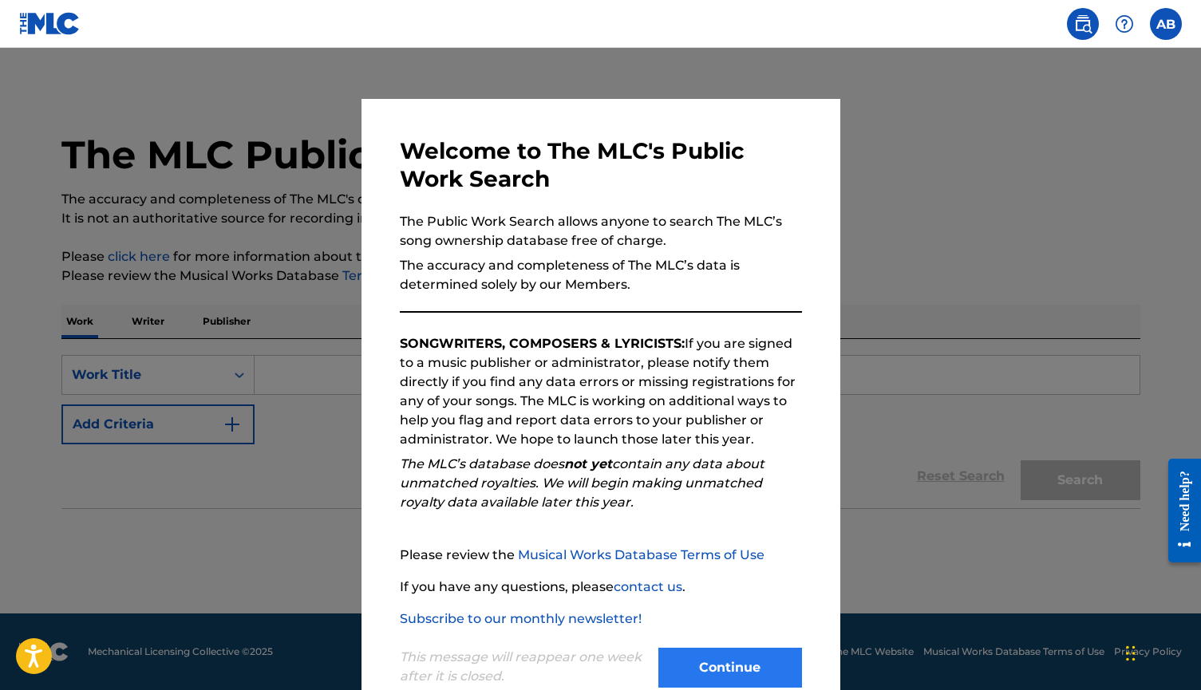
click at [709, 670] on button "Continue" at bounding box center [730, 668] width 144 height 40
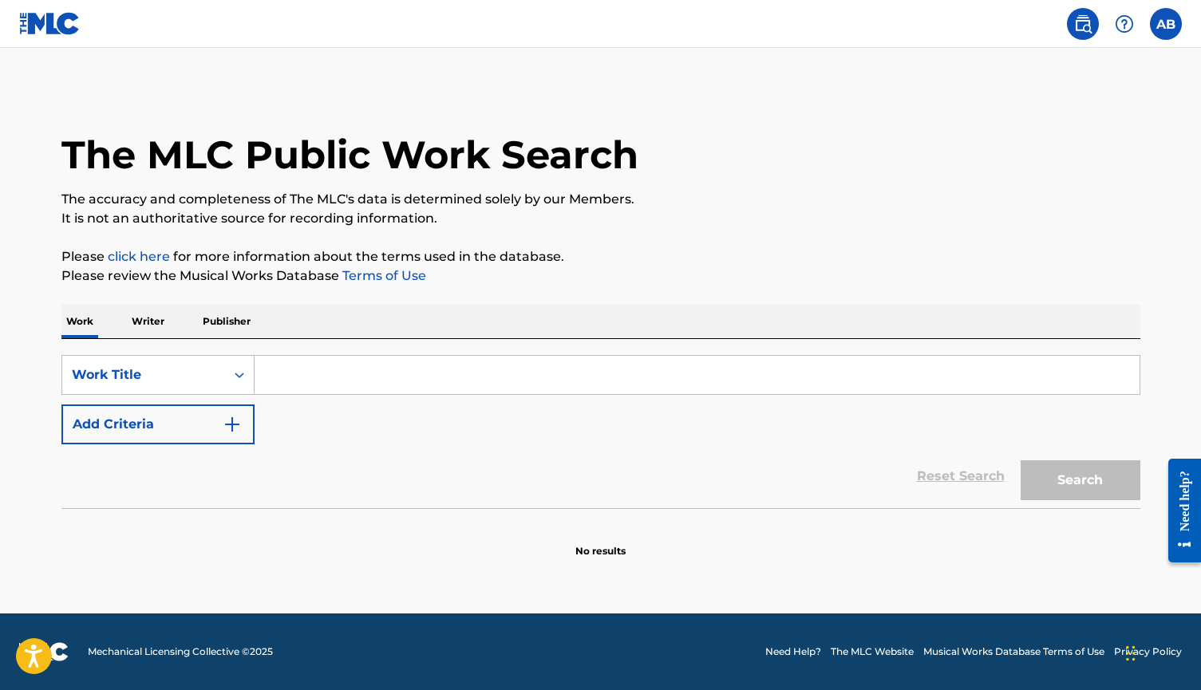
click at [316, 381] on input "Search Form" at bounding box center [696, 375] width 885 height 38
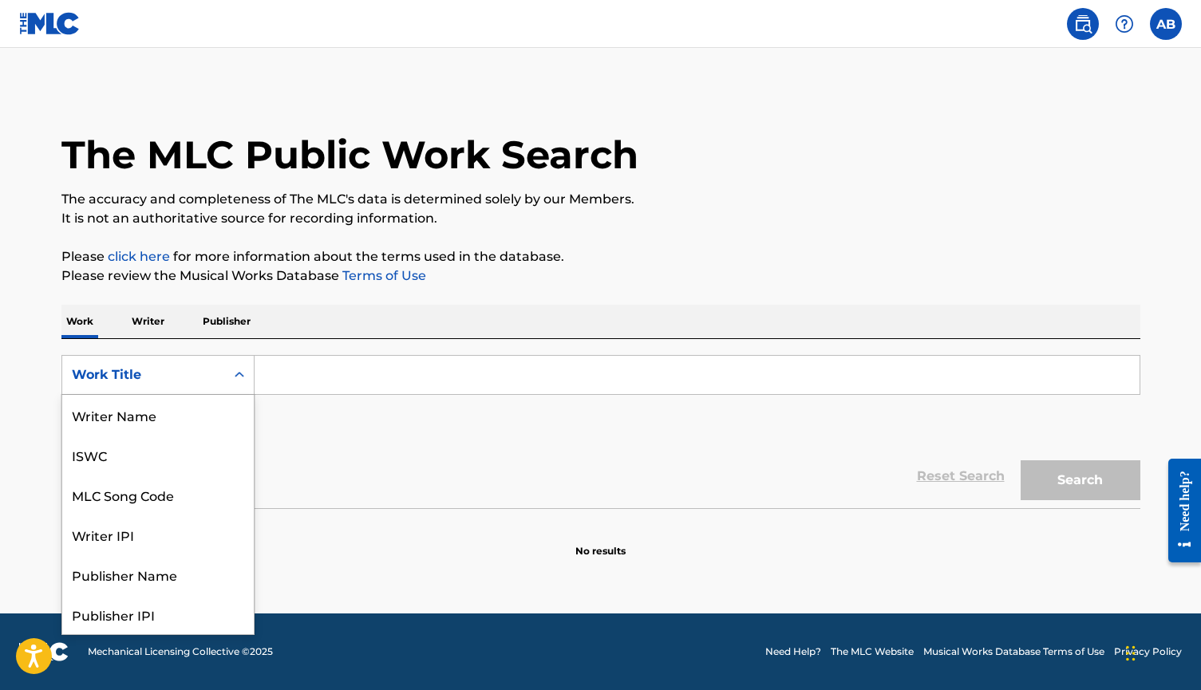
click at [220, 381] on div "Work Title" at bounding box center [143, 375] width 163 height 30
click at [376, 420] on div "SearchWithCriteriad351a6c7-2ac3-47a8-9657-06434fe13bfa Publisher Name, 5 of 8. …" at bounding box center [600, 399] width 1078 height 89
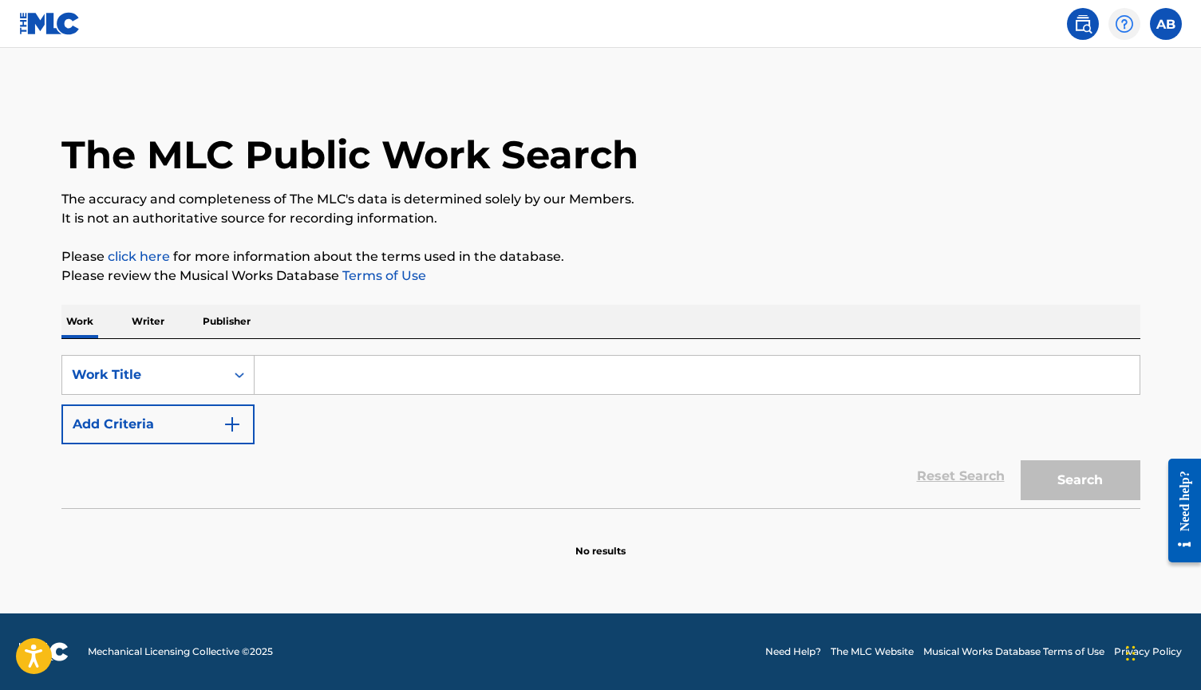
click at [1131, 33] on img at bounding box center [1123, 23] width 19 height 19
click at [1086, 31] on img at bounding box center [1082, 23] width 19 height 19
click at [545, 373] on input "Search Form" at bounding box center [696, 375] width 885 height 38
type input "D"
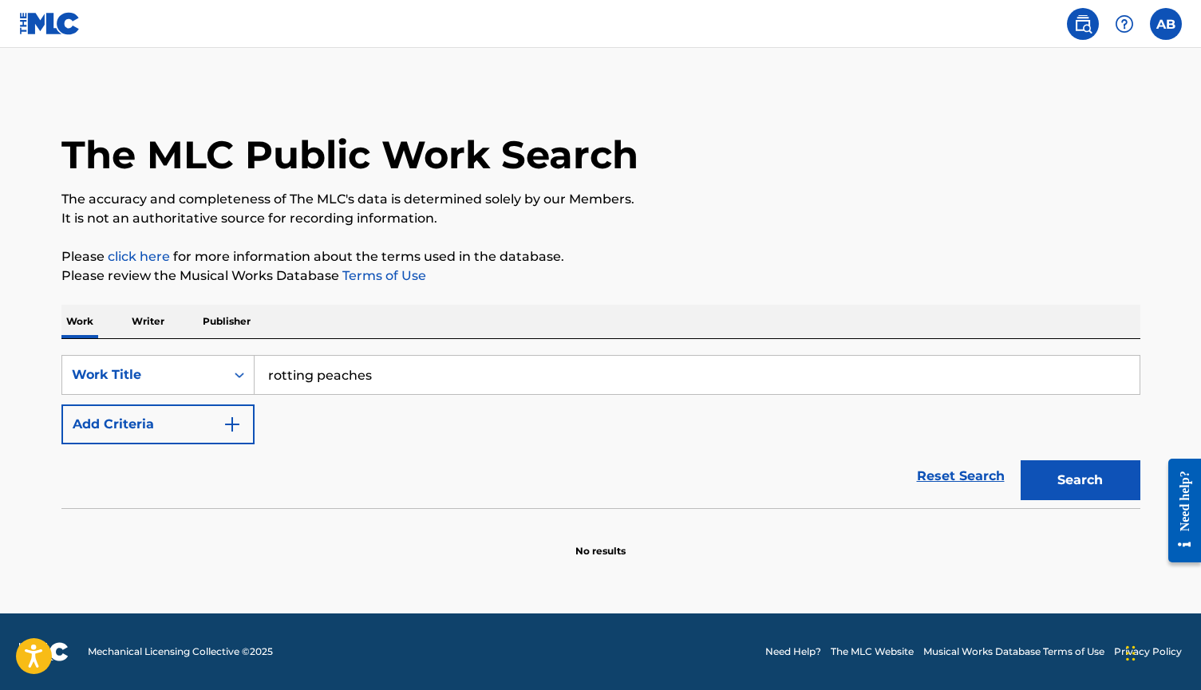
click at [1079, 480] on button "Search" at bounding box center [1080, 480] width 120 height 40
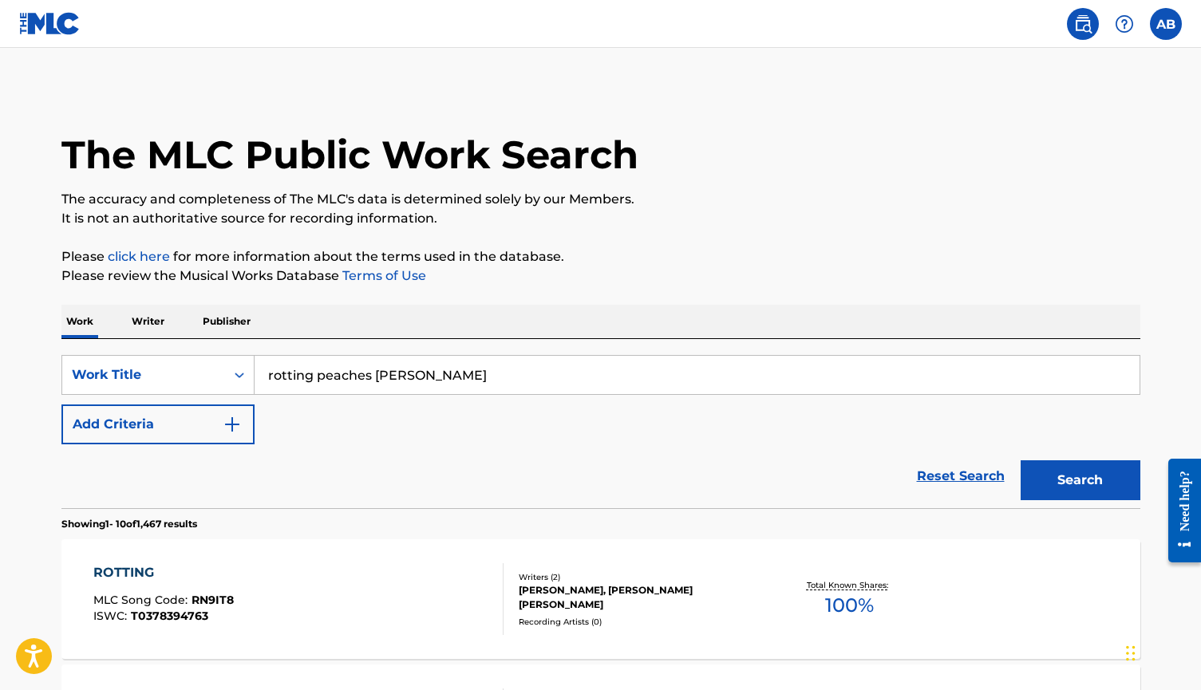
type input "rotting peaches Alice barton"
click at [1079, 480] on button "Search" at bounding box center [1080, 480] width 120 height 40
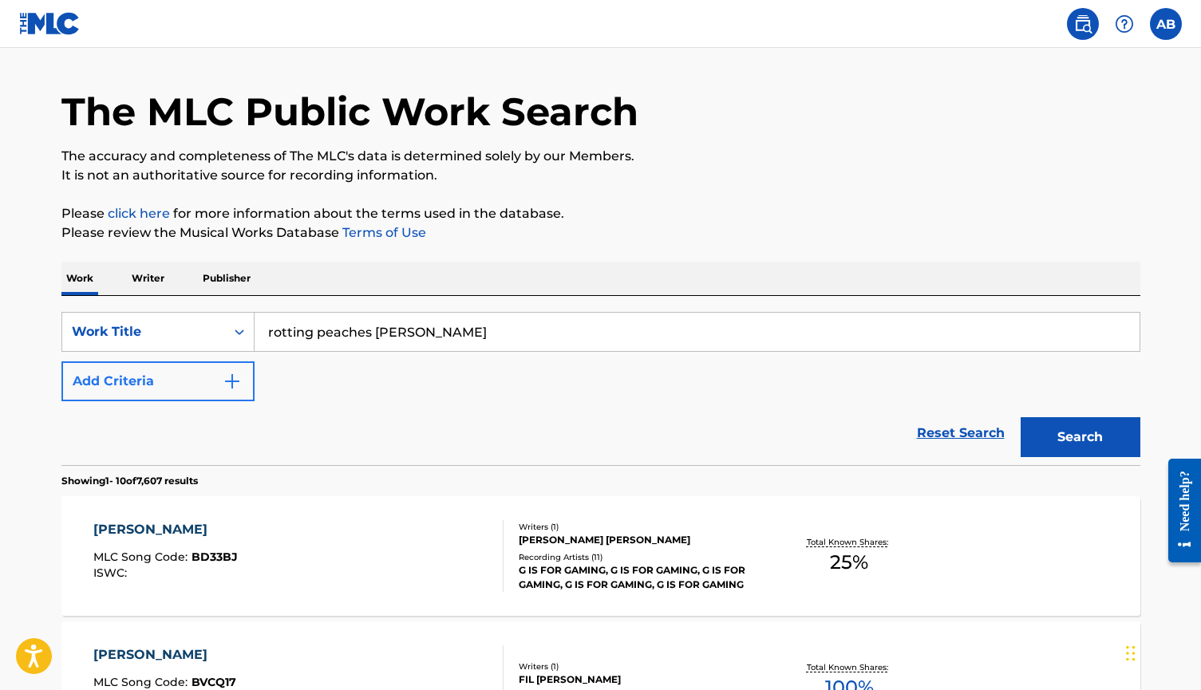
scroll to position [53, 0]
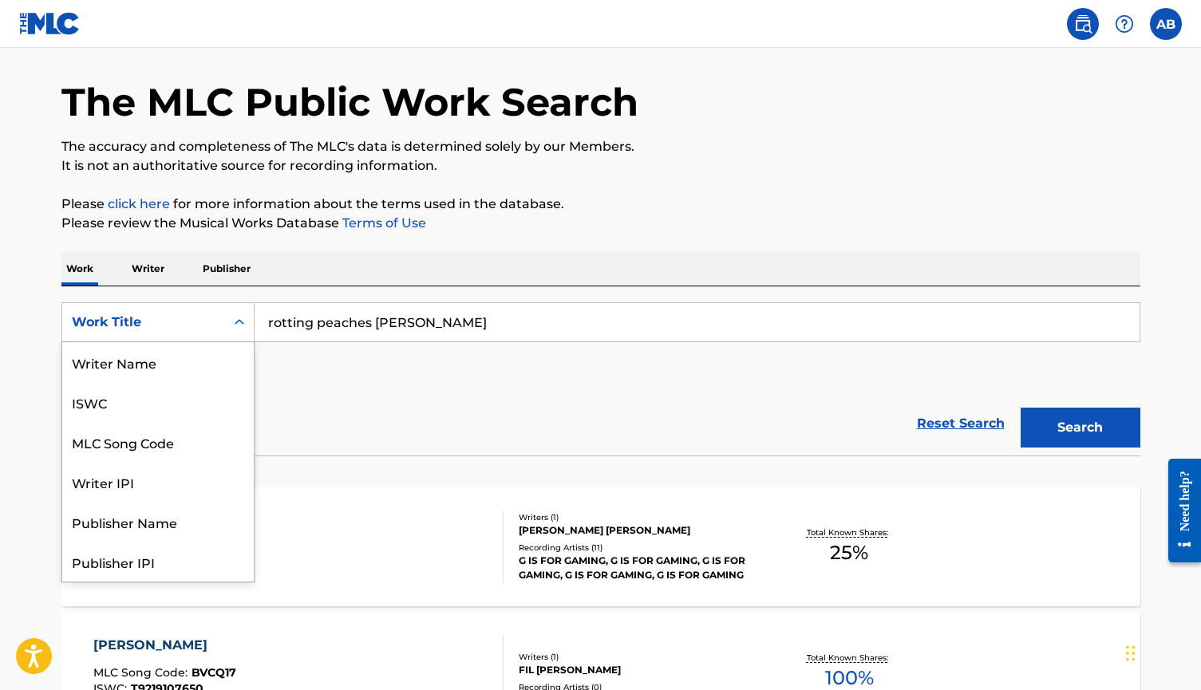
click at [201, 326] on div "Work Title" at bounding box center [144, 322] width 144 height 19
click at [197, 441] on div "Publisher Name" at bounding box center [157, 442] width 191 height 40
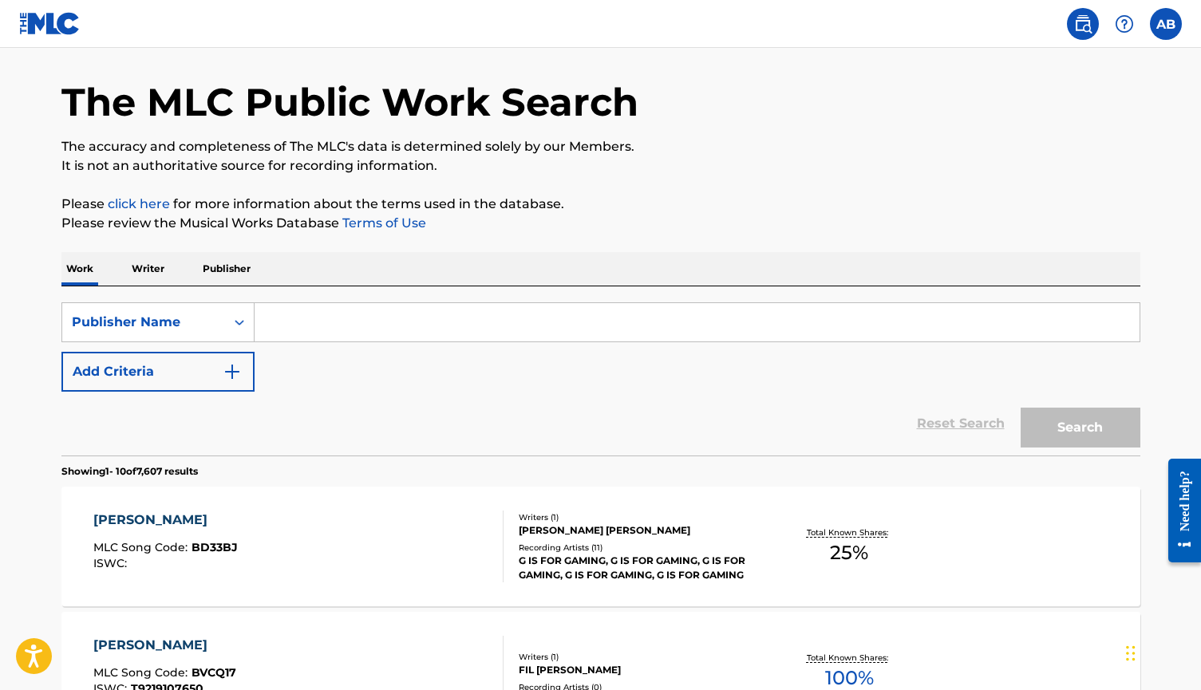
click at [283, 317] on input "Search Form" at bounding box center [696, 322] width 885 height 38
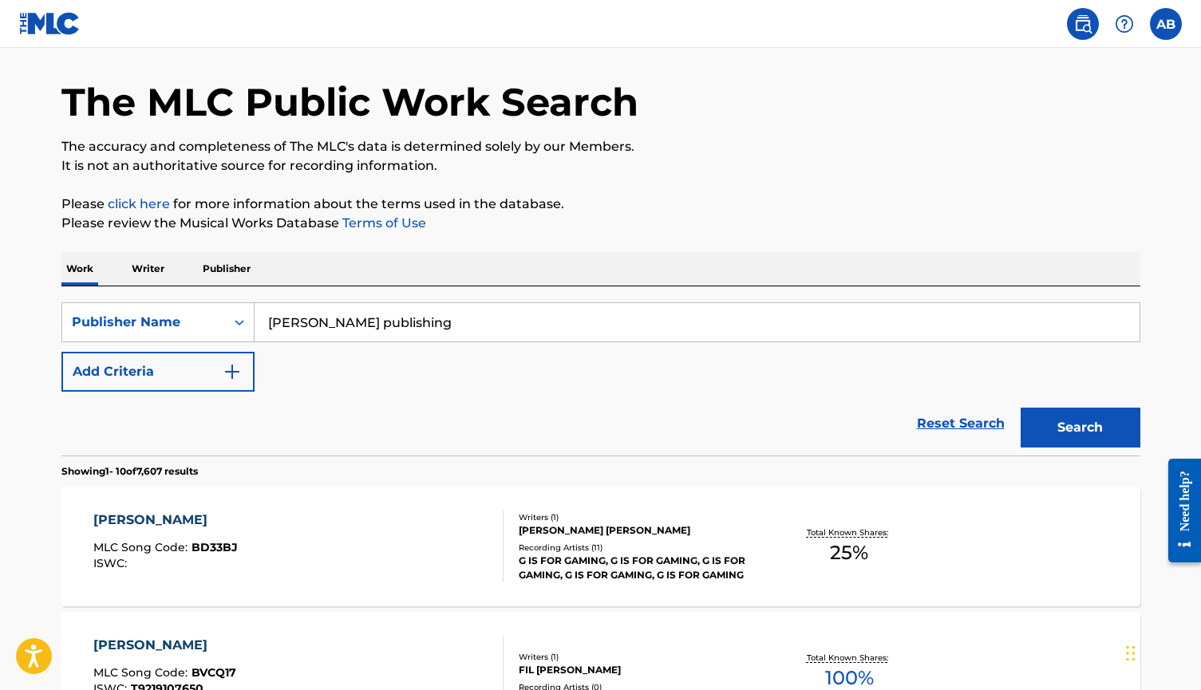
click at [1079, 428] on button "Search" at bounding box center [1080, 428] width 120 height 40
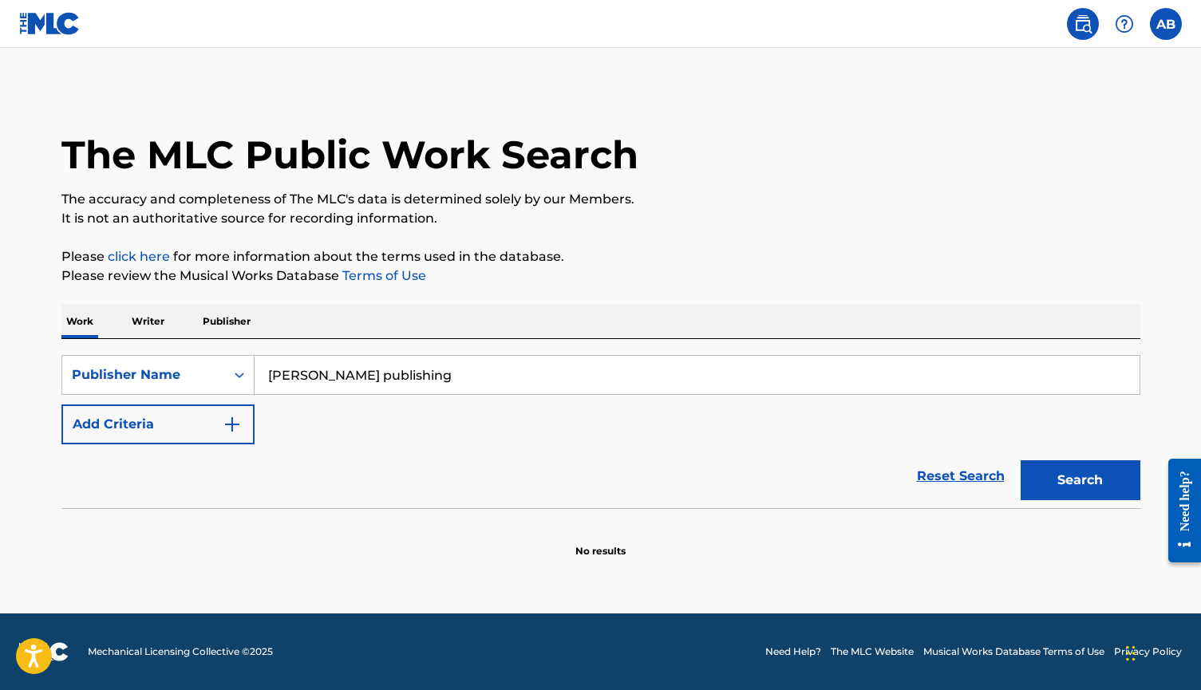
scroll to position [0, 0]
click at [358, 373] on input "Alice Barton publishing" at bounding box center [696, 375] width 885 height 38
click at [1079, 480] on button "Search" at bounding box center [1080, 480] width 120 height 40
type input "Alice Barton"
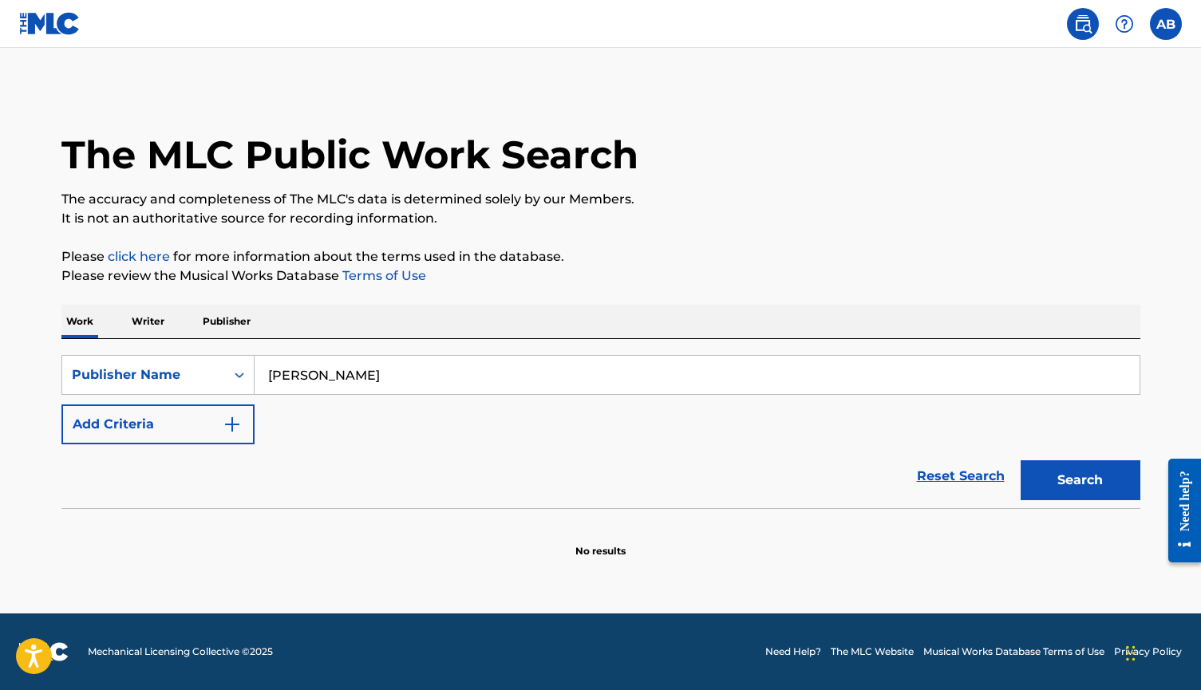
click at [1079, 480] on button "Search" at bounding box center [1080, 480] width 120 height 40
click at [228, 368] on div "Search Form" at bounding box center [239, 375] width 29 height 29
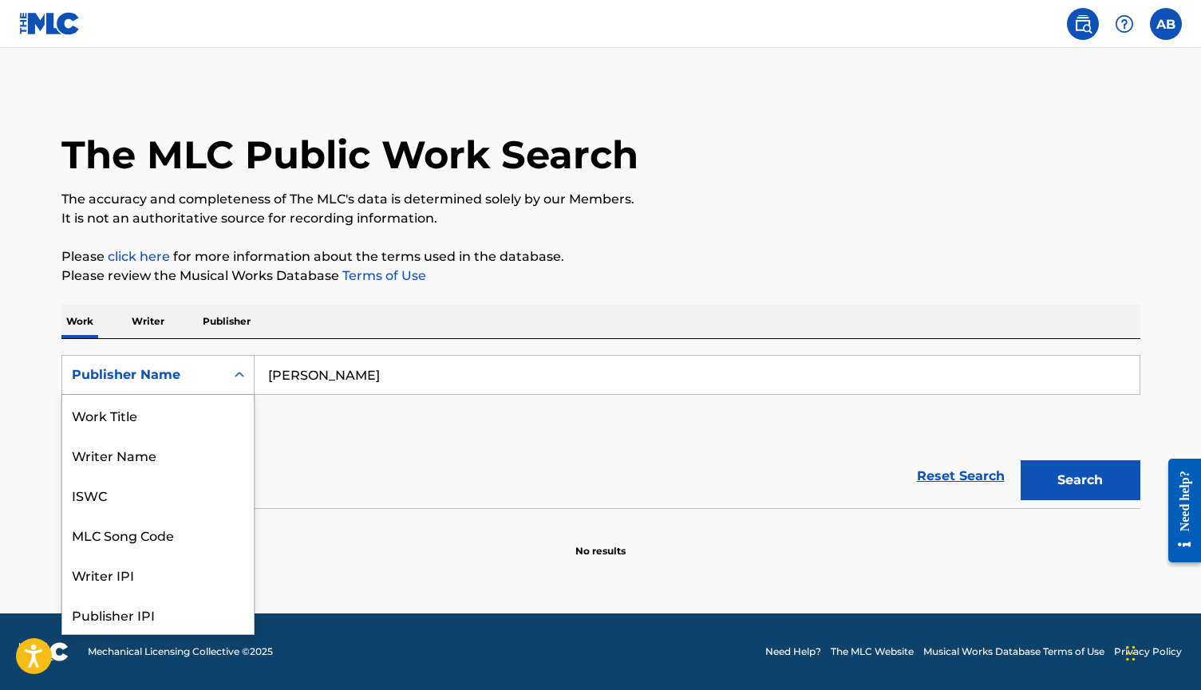
scroll to position [80, 0]
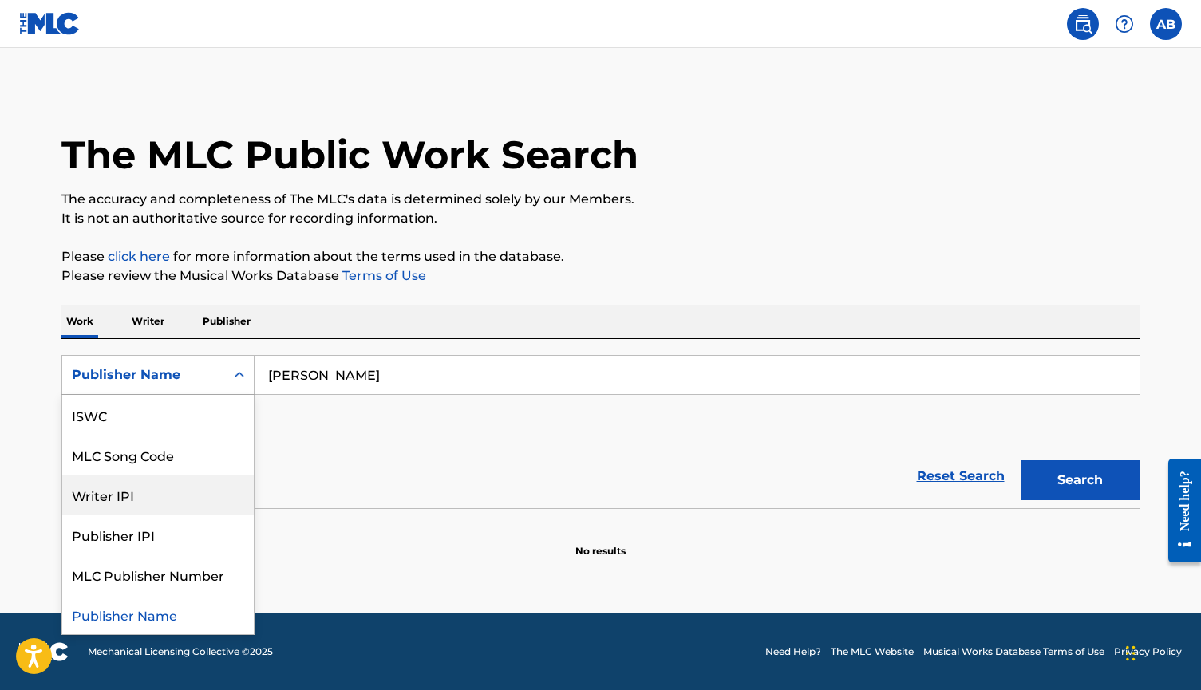
click at [176, 491] on div "Writer IPI" at bounding box center [157, 495] width 191 height 40
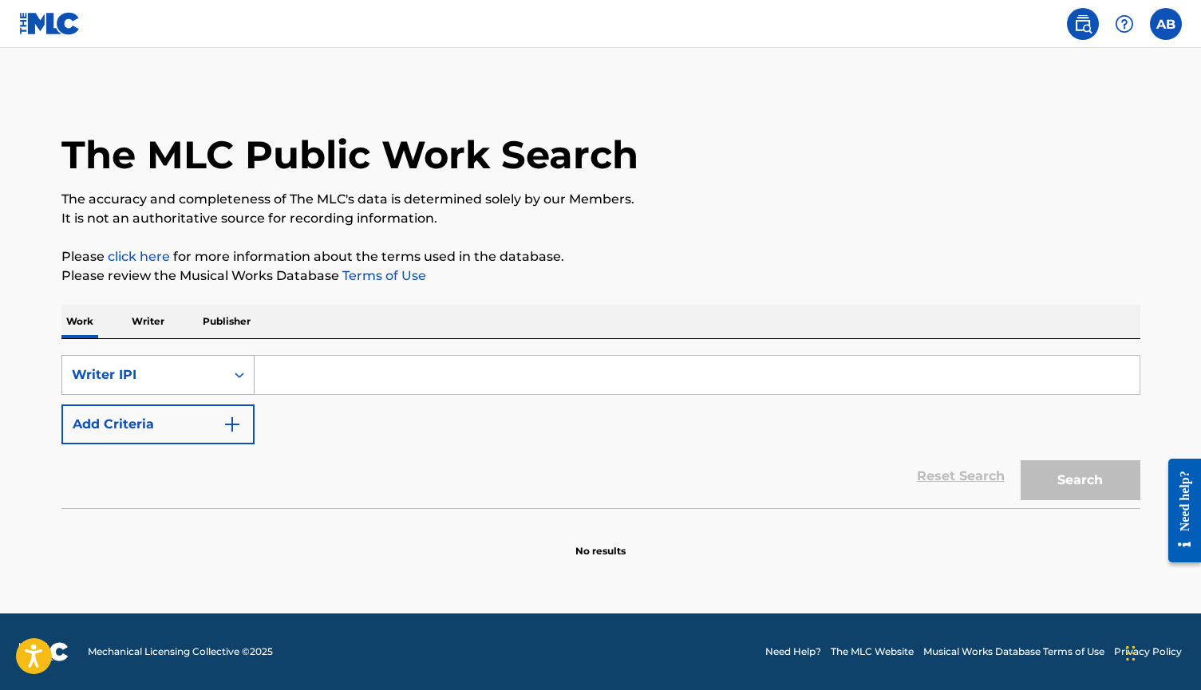
click at [195, 381] on div "Writer IPI" at bounding box center [144, 374] width 144 height 19
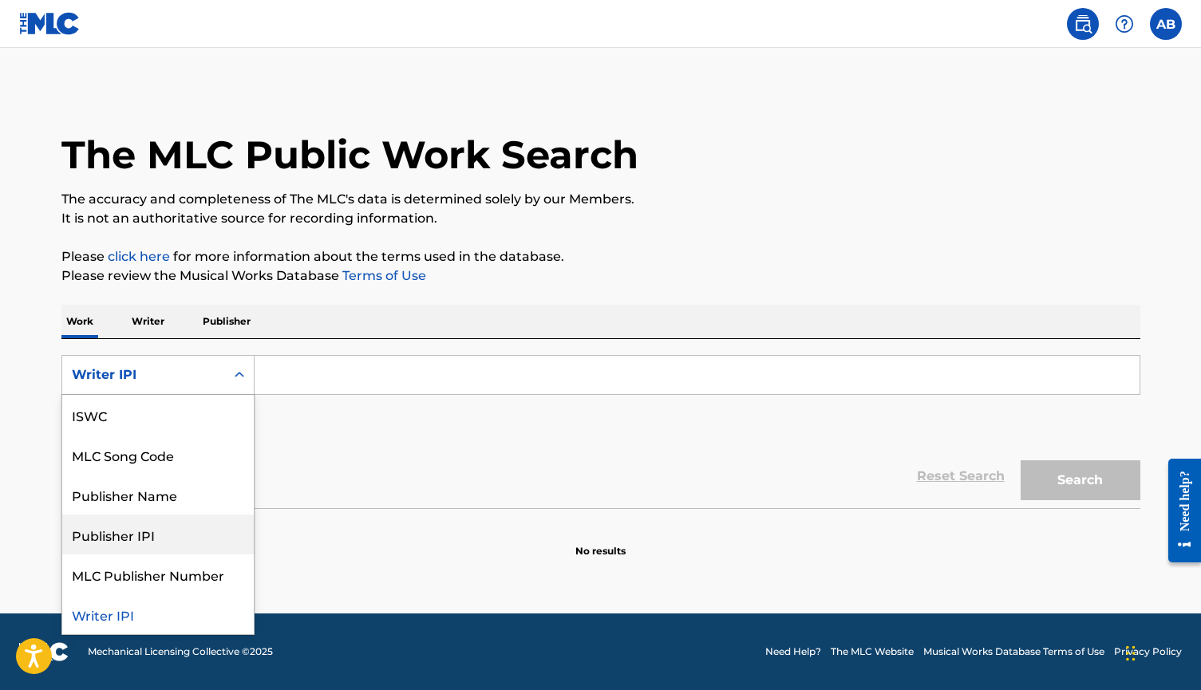
click at [166, 538] on div "Publisher IPI" at bounding box center [157, 535] width 191 height 40
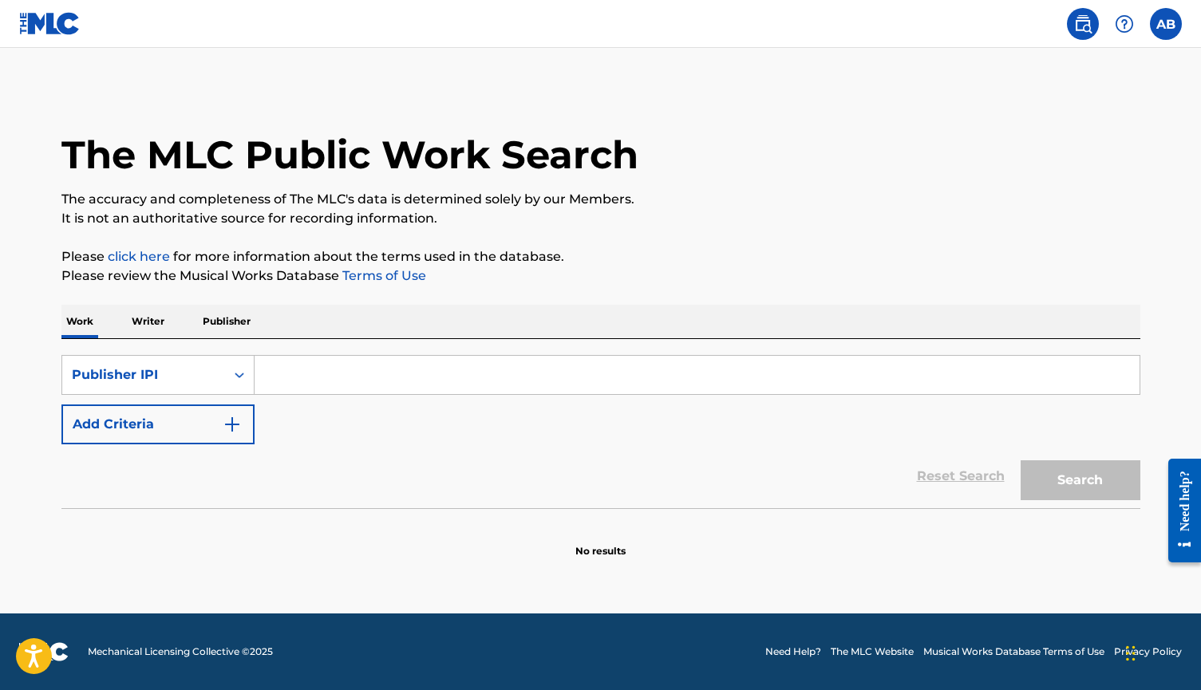
click at [314, 377] on input "Search Form" at bounding box center [696, 375] width 885 height 38
paste input "1304038302"
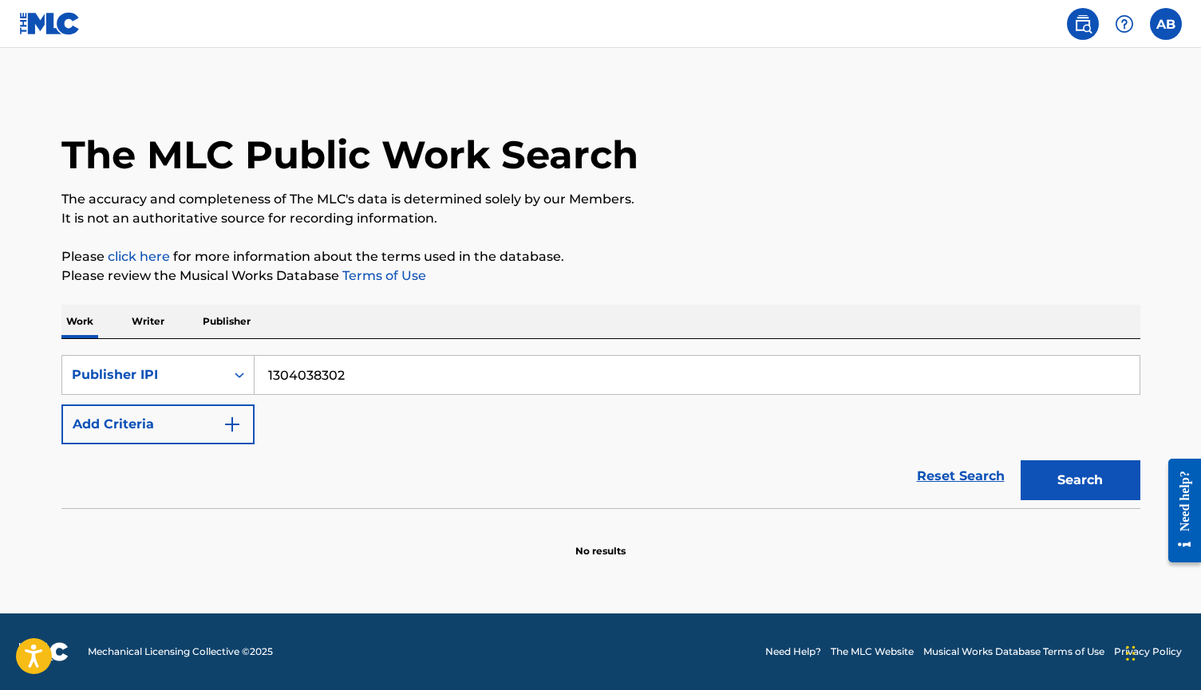
type input "1304038302"
click at [1079, 480] on button "Search" at bounding box center [1080, 480] width 120 height 40
click at [1130, 24] on img at bounding box center [1123, 23] width 19 height 19
click at [1137, 104] on p "View portal intro" at bounding box center [1124, 105] width 136 height 38
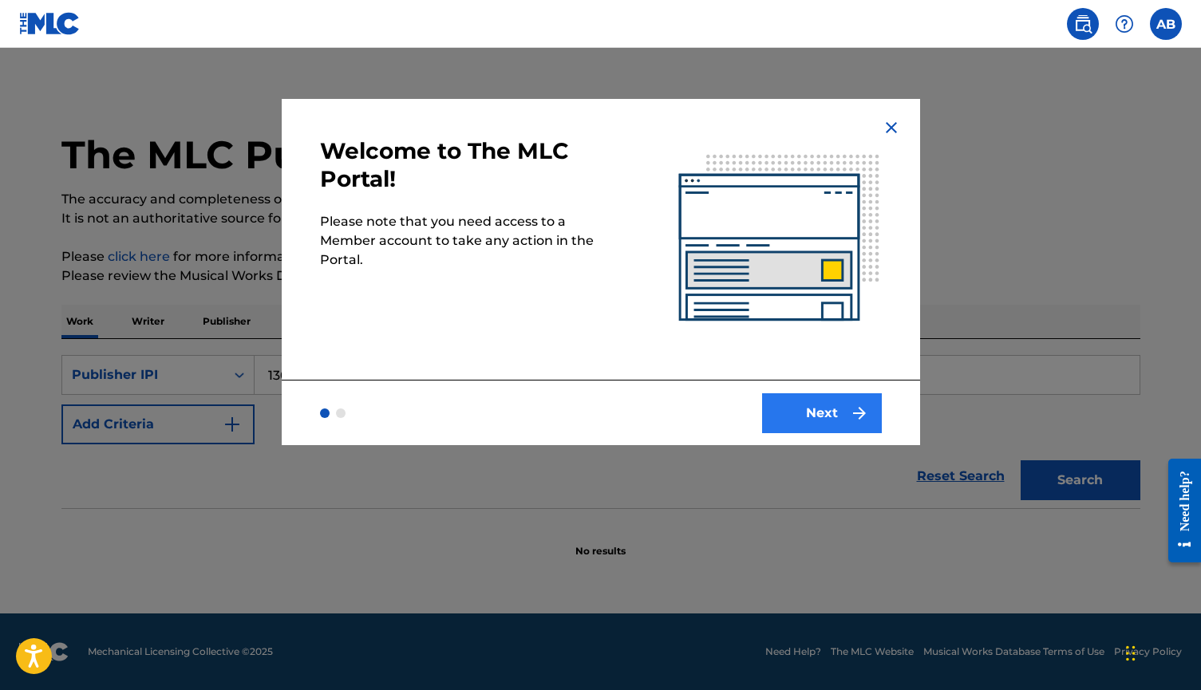
click at [854, 408] on img "submit" at bounding box center [859, 413] width 19 height 19
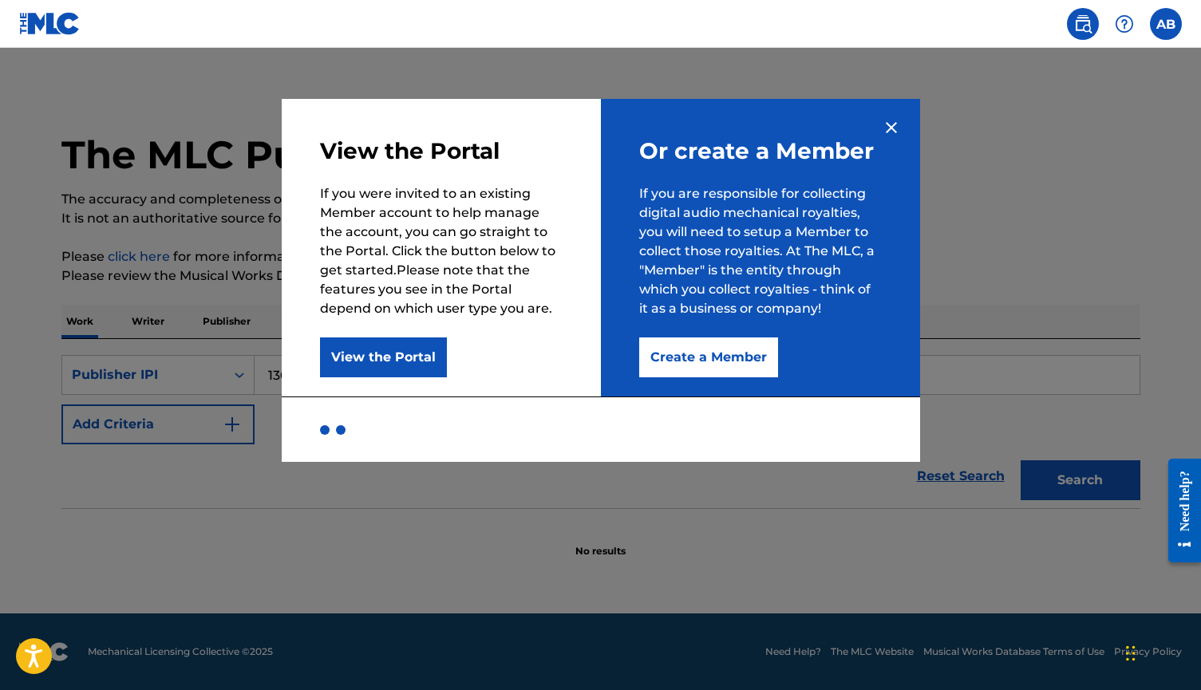
click at [878, 127] on div "Or create a Member If you are responsible for collecting digital audio mechanic…" at bounding box center [760, 248] width 319 height 298
click at [890, 127] on img at bounding box center [890, 127] width 19 height 19
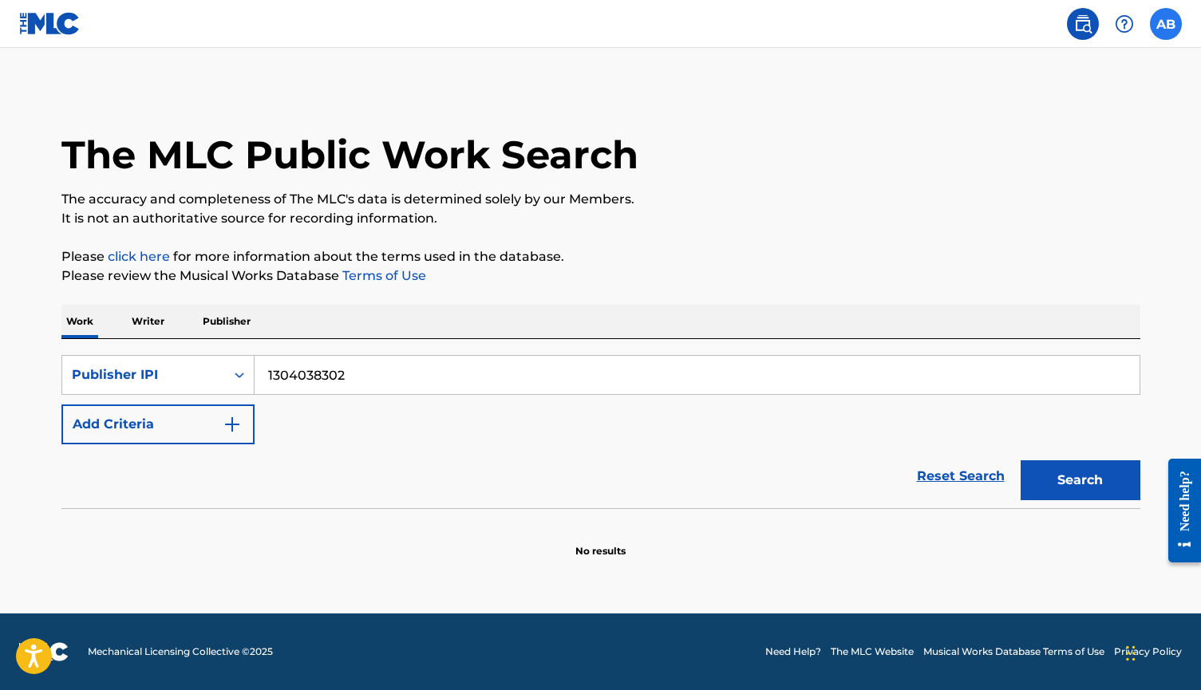
click at [1153, 27] on label at bounding box center [1165, 24] width 32 height 32
click at [1165, 24] on input "AB [PERSON_NAME] [EMAIL_ADDRESS][DOMAIN_NAME] Profile Log out" at bounding box center [1165, 24] width 0 height 0
click at [1052, 69] on div "AB Alice Barton alicebarton304@gmail.com" at bounding box center [1082, 101] width 198 height 87
click at [1165, 24] on input "AB [PERSON_NAME] [EMAIL_ADDRESS][DOMAIN_NAME] Profile Log out" at bounding box center [1165, 24] width 0 height 0
click at [1022, 111] on h3 "AB" at bounding box center [1017, 102] width 34 height 28
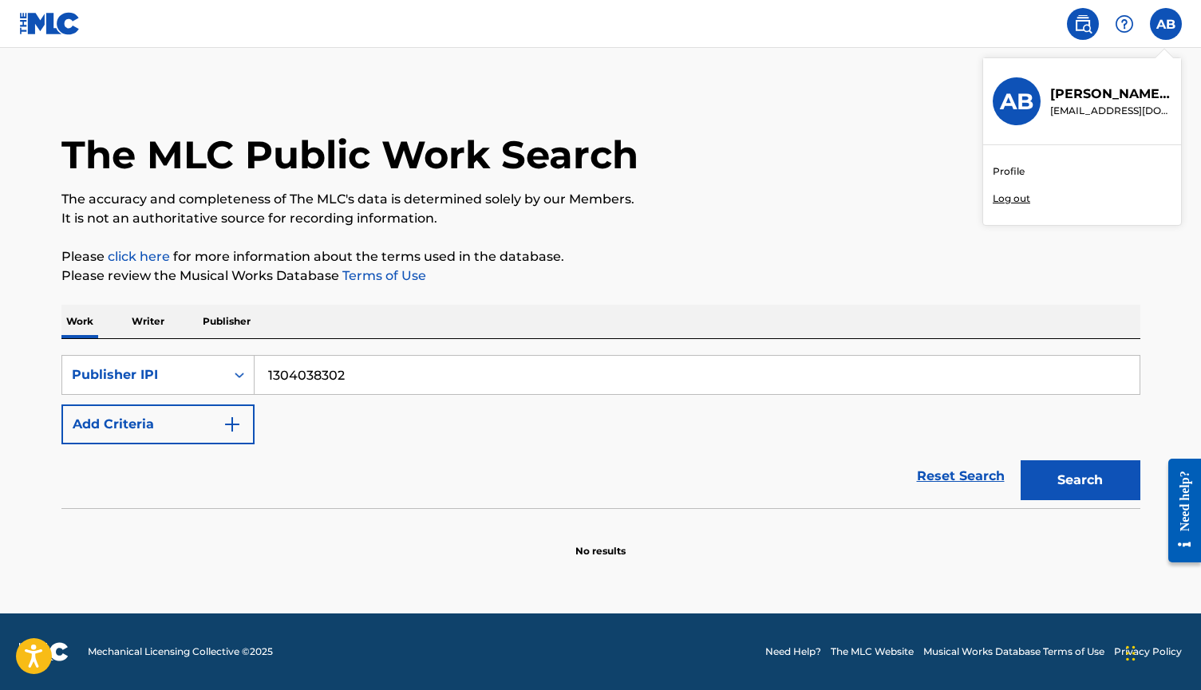
click at [1165, 24] on input "AB [PERSON_NAME] [EMAIL_ADDRESS][DOMAIN_NAME] Profile Log out" at bounding box center [1165, 24] width 0 height 0
click at [1001, 172] on link "Profile" at bounding box center [1008, 171] width 32 height 14
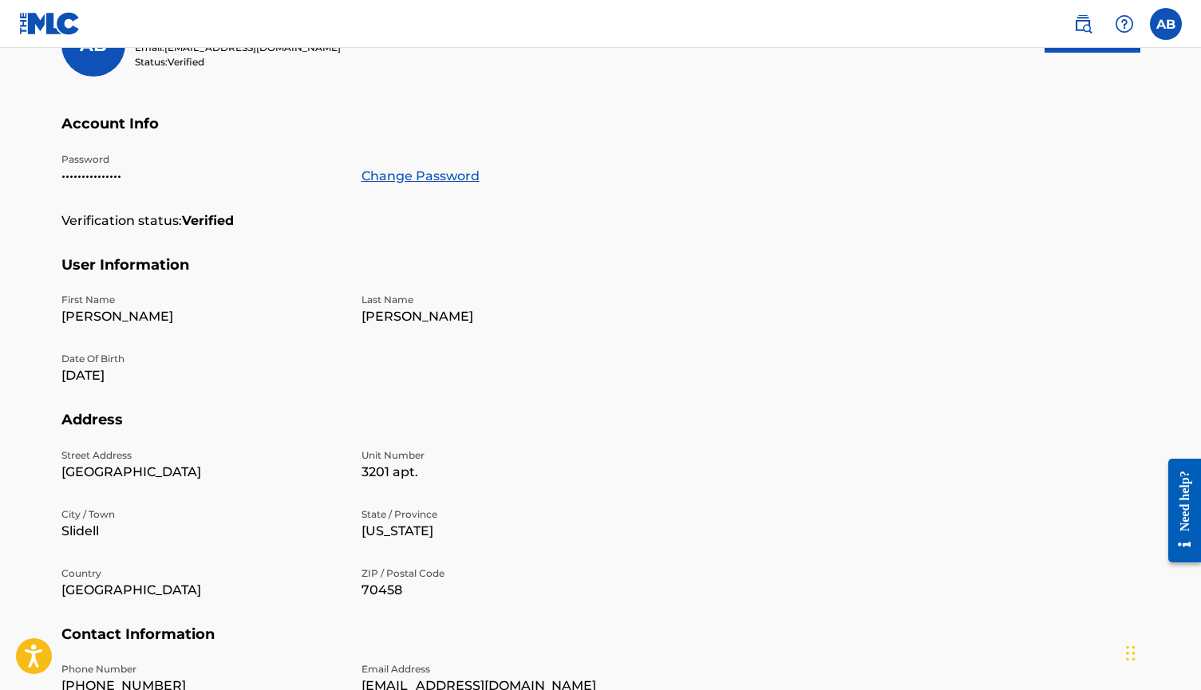
scroll to position [232, 0]
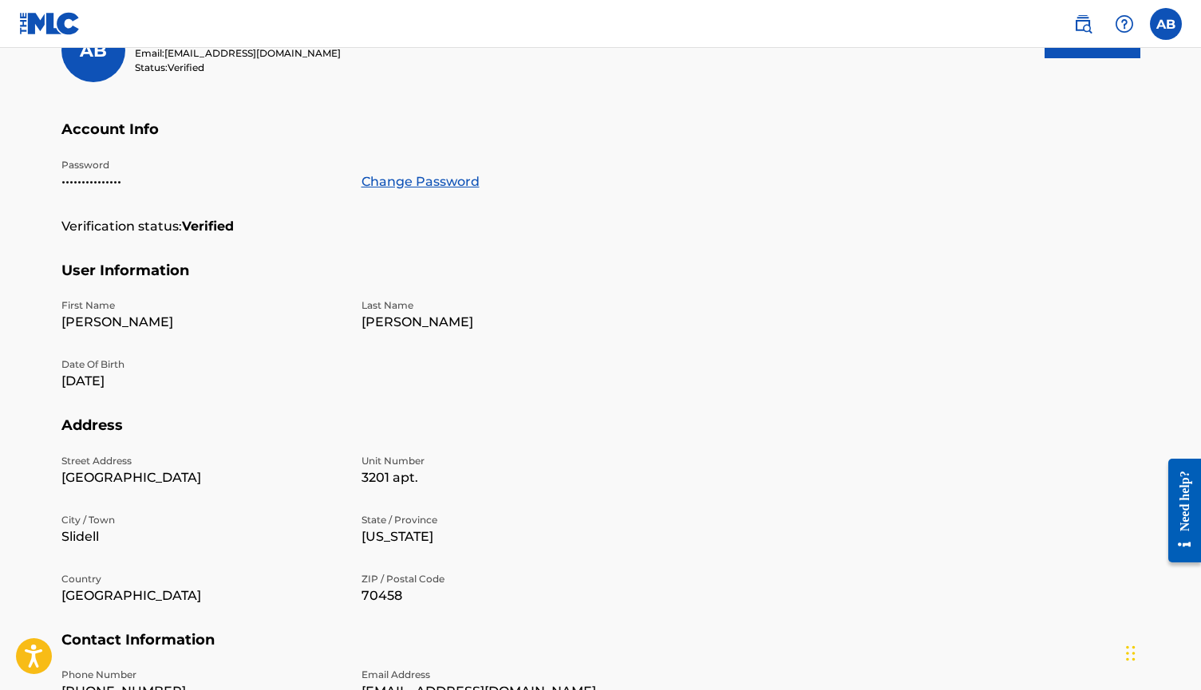
click at [54, 26] on img at bounding box center [49, 23] width 61 height 23
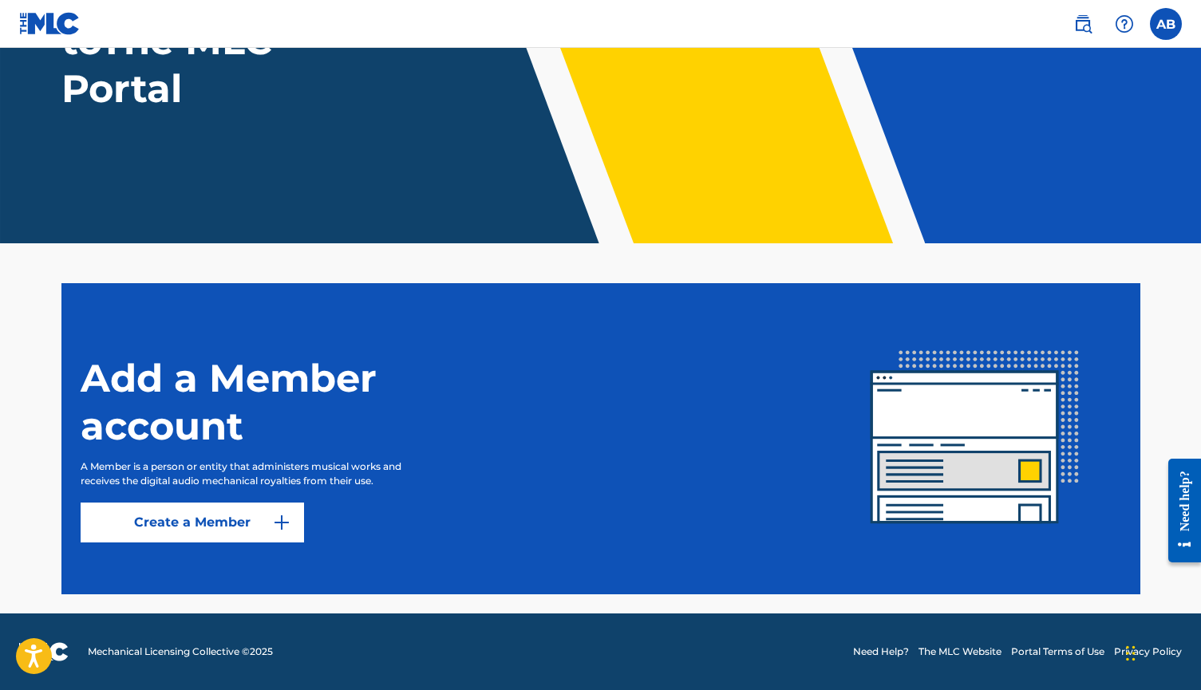
scroll to position [195, 0]
click at [228, 530] on link "Create a Member" at bounding box center [192, 523] width 223 height 40
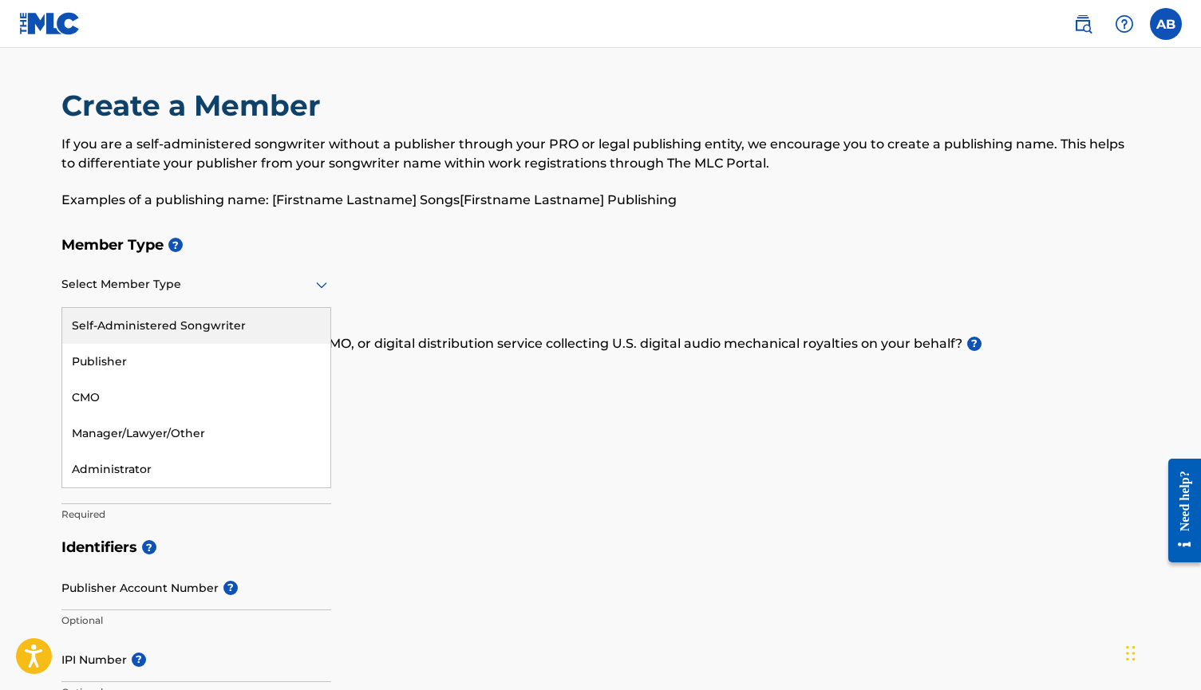
click at [223, 275] on div at bounding box center [196, 284] width 270 height 20
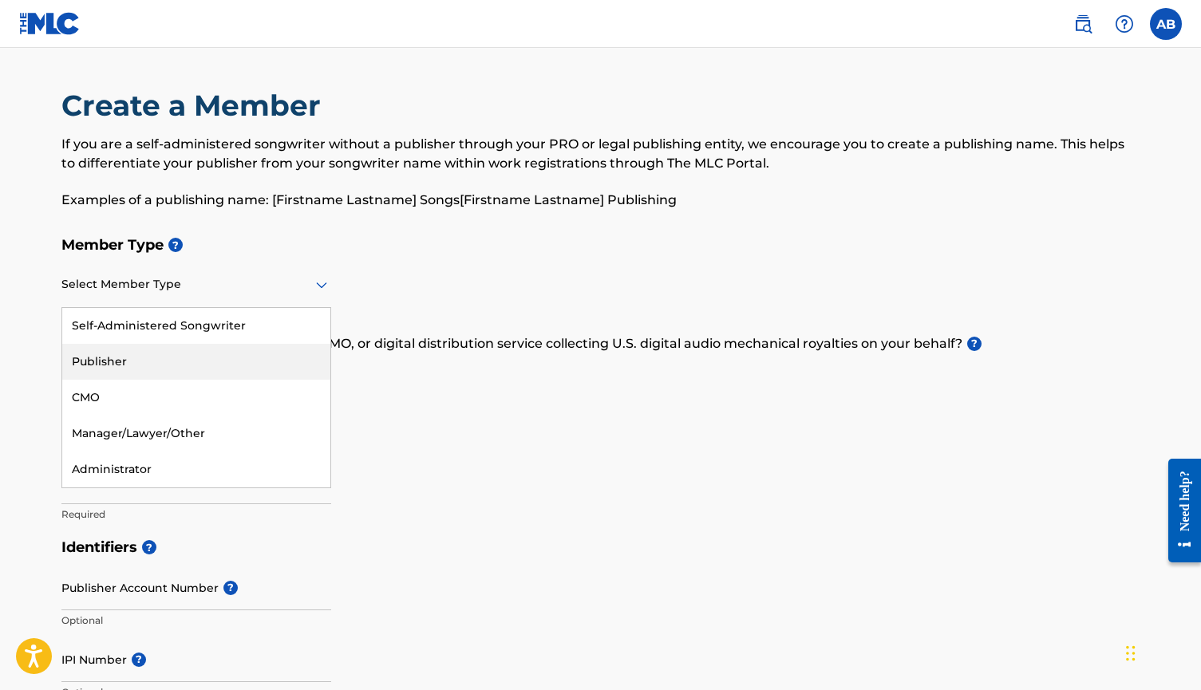
click at [168, 367] on div "Publisher" at bounding box center [196, 362] width 268 height 36
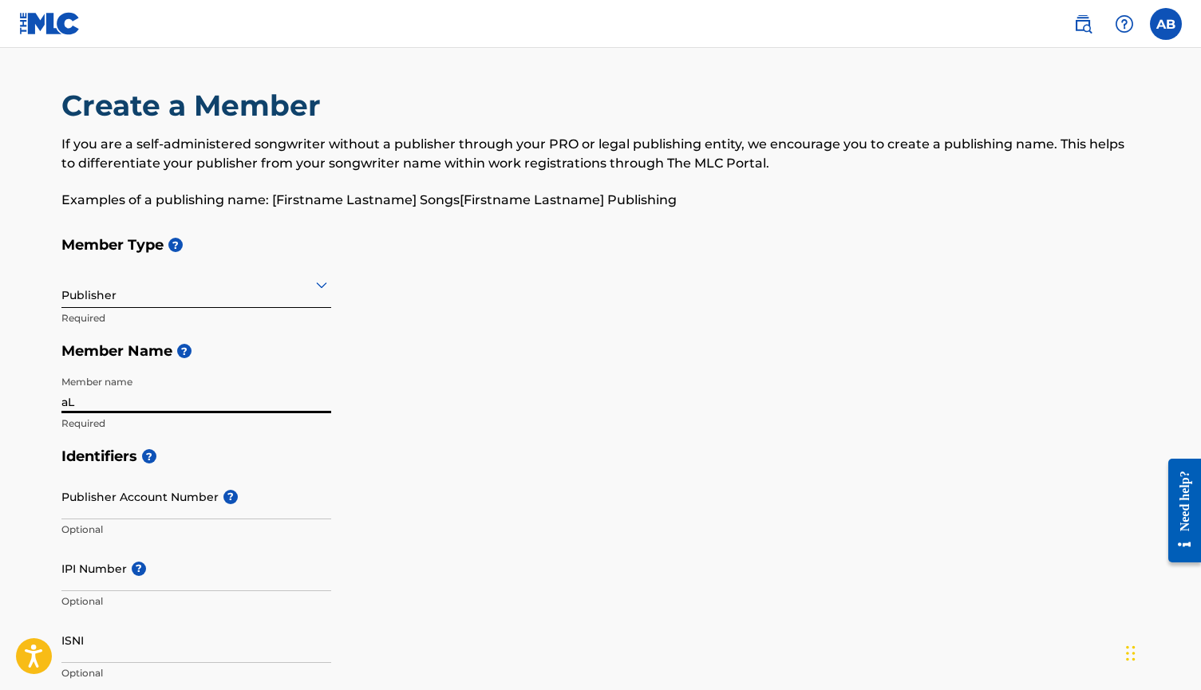
type input "a"
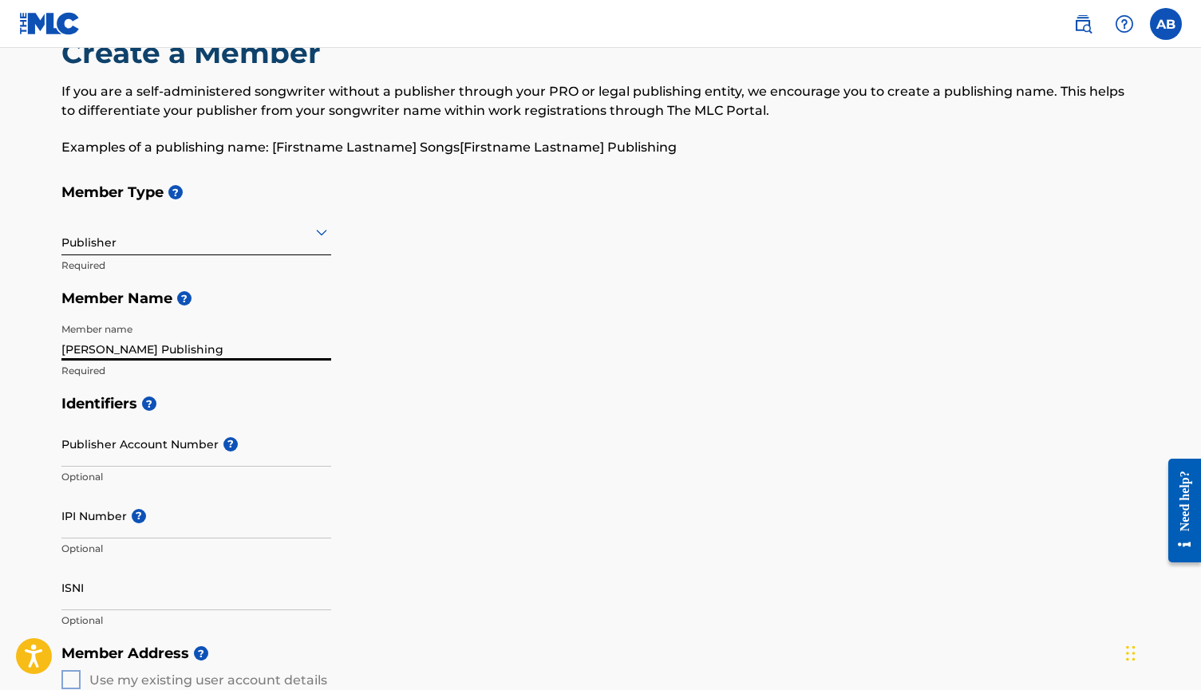
scroll to position [191, 0]
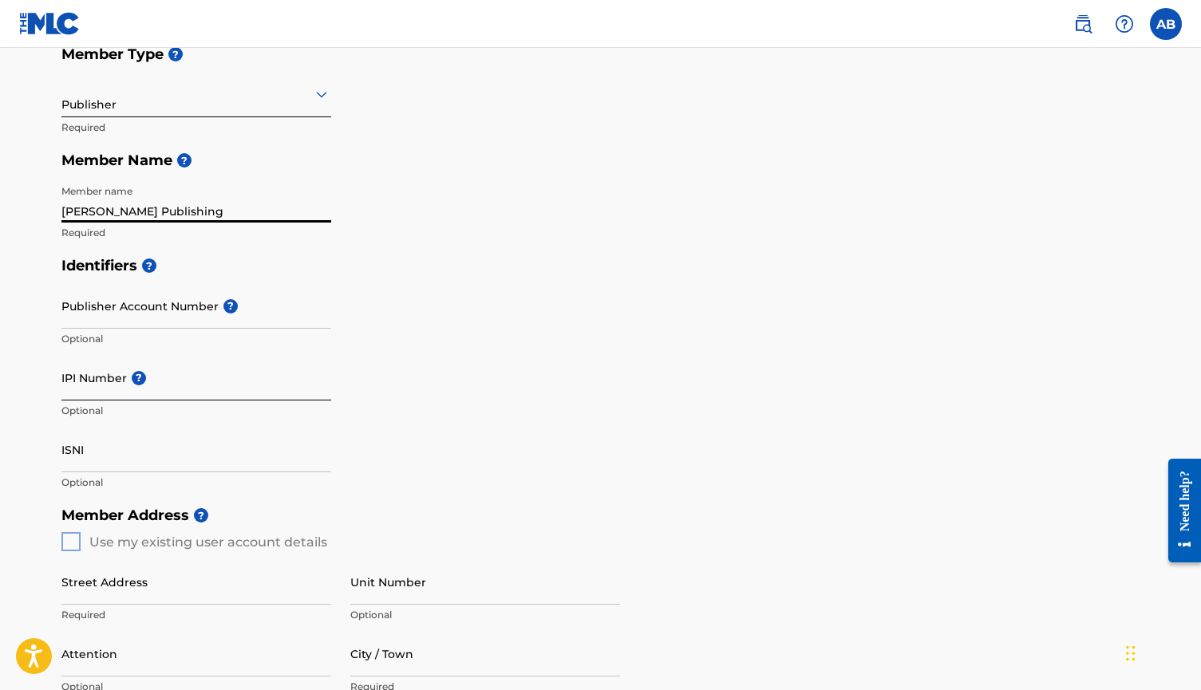
type input "Alice Barton Publishing"
click at [154, 381] on input "IPI Number ?" at bounding box center [196, 377] width 270 height 45
paste input "1304038302"
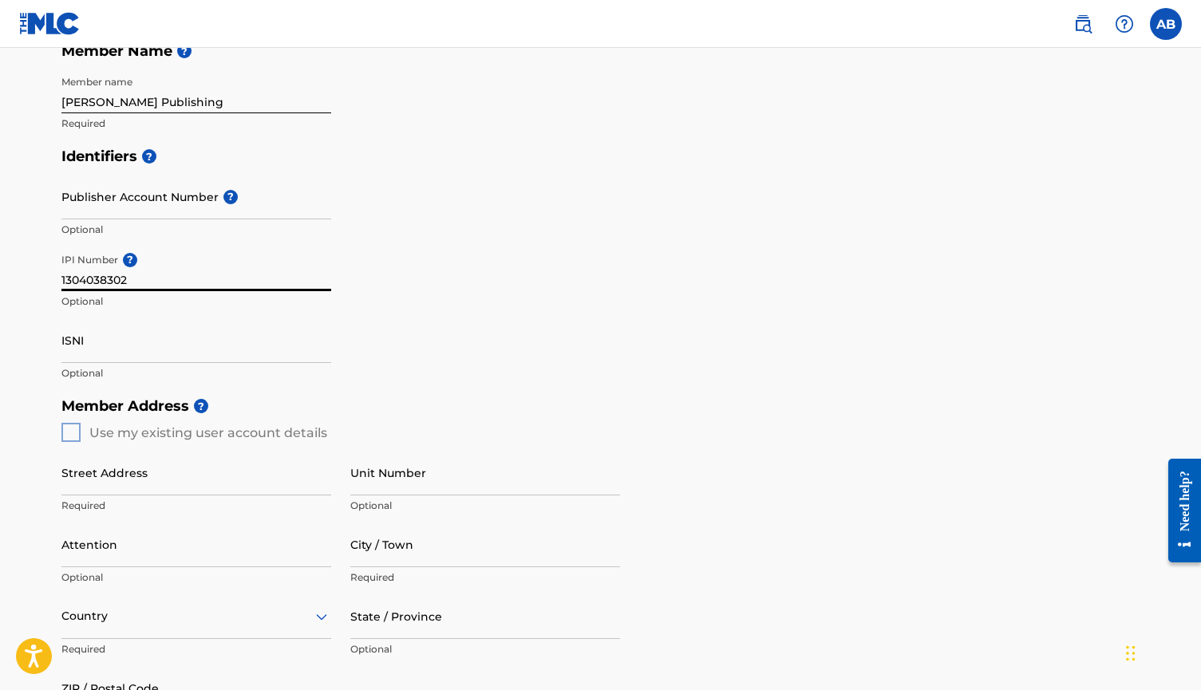
scroll to position [309, 0]
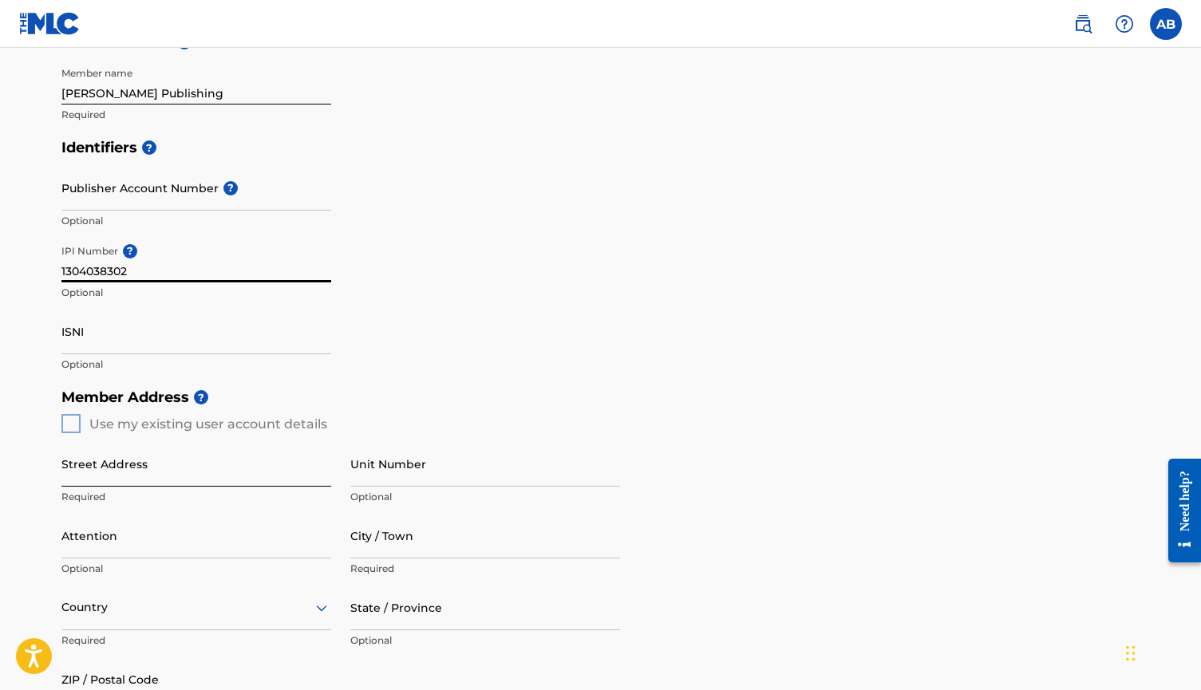
type input "1304038302"
type input "1640 Town Center Pkwy"
type input "3201"
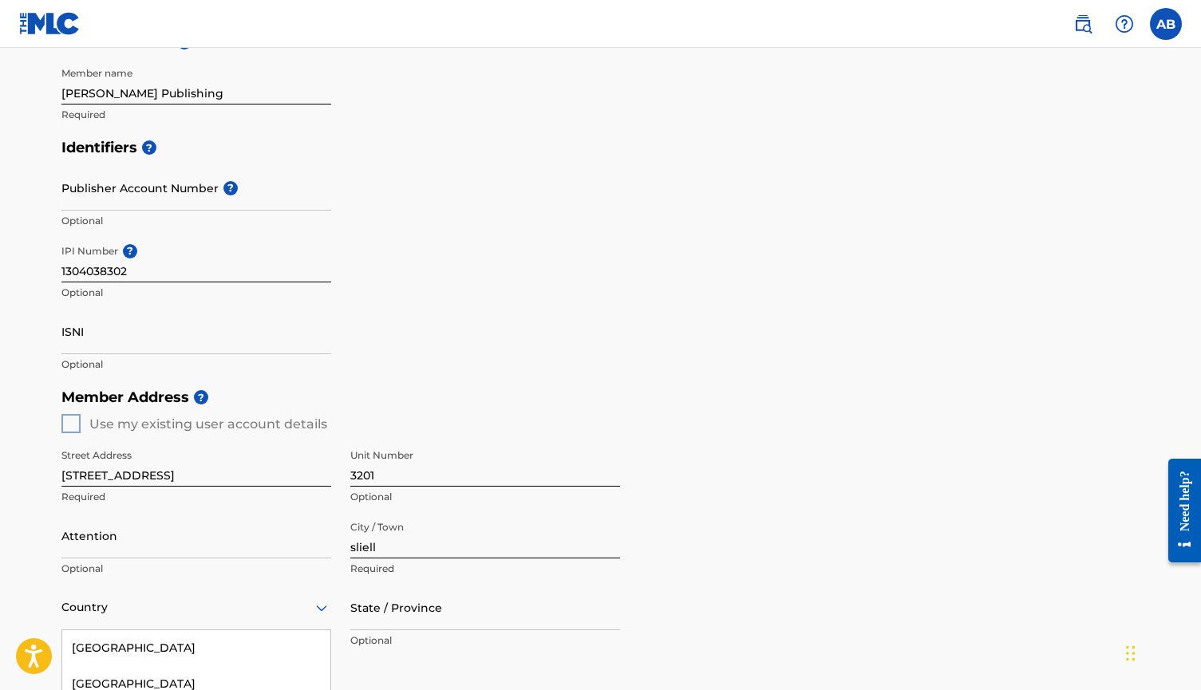
click at [116, 617] on div "Andorra, 5 of 223. 223 results available. Use Up and Down to choose options, pr…" at bounding box center [196, 607] width 270 height 45
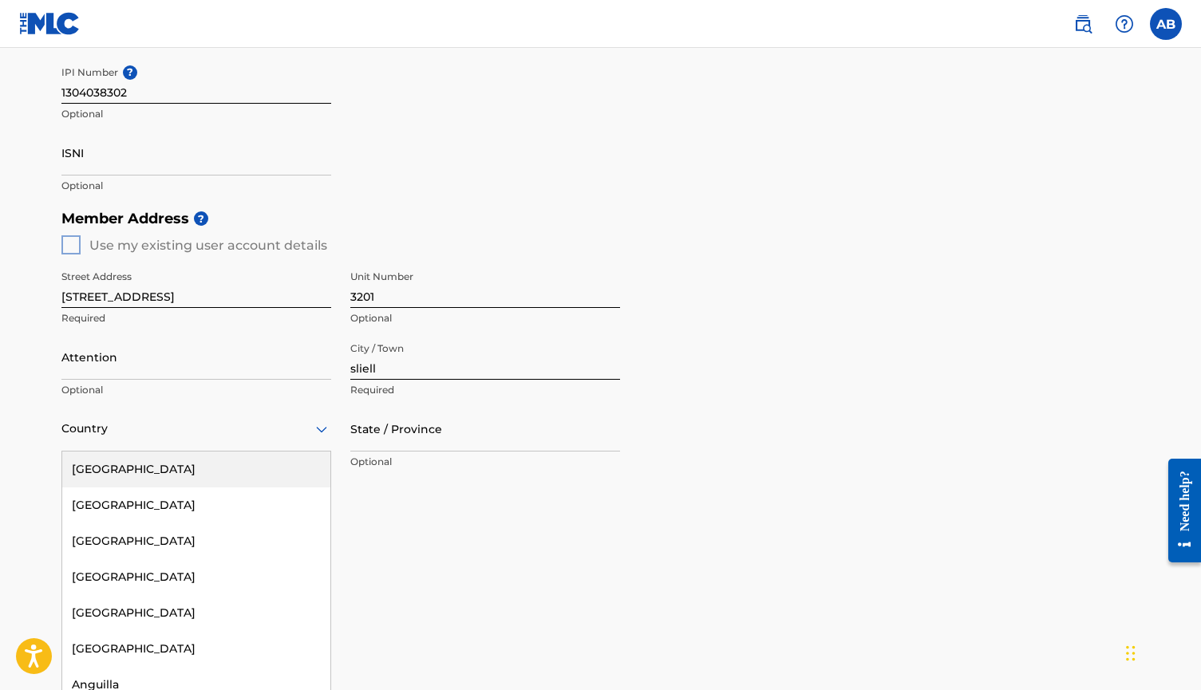
click at [194, 475] on div "[GEOGRAPHIC_DATA]" at bounding box center [196, 469] width 268 height 36
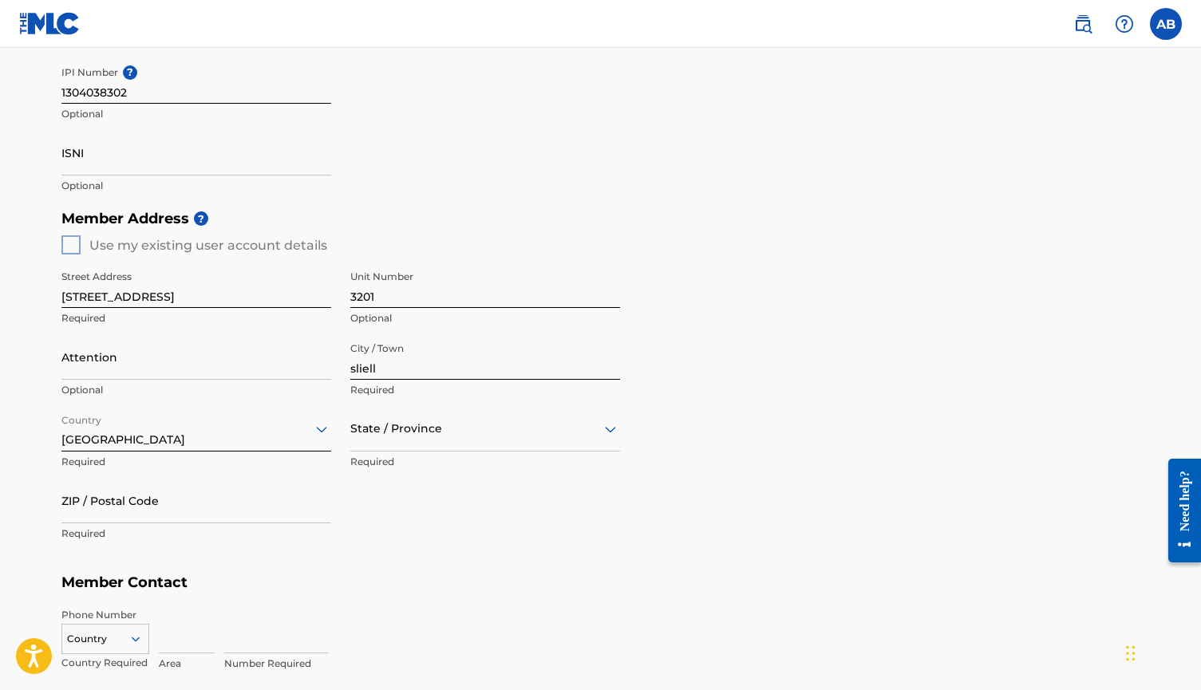
click at [365, 365] on input "sliell" at bounding box center [485, 356] width 270 height 45
type input "slidell"
click at [457, 425] on div at bounding box center [485, 429] width 270 height 20
type input "lou"
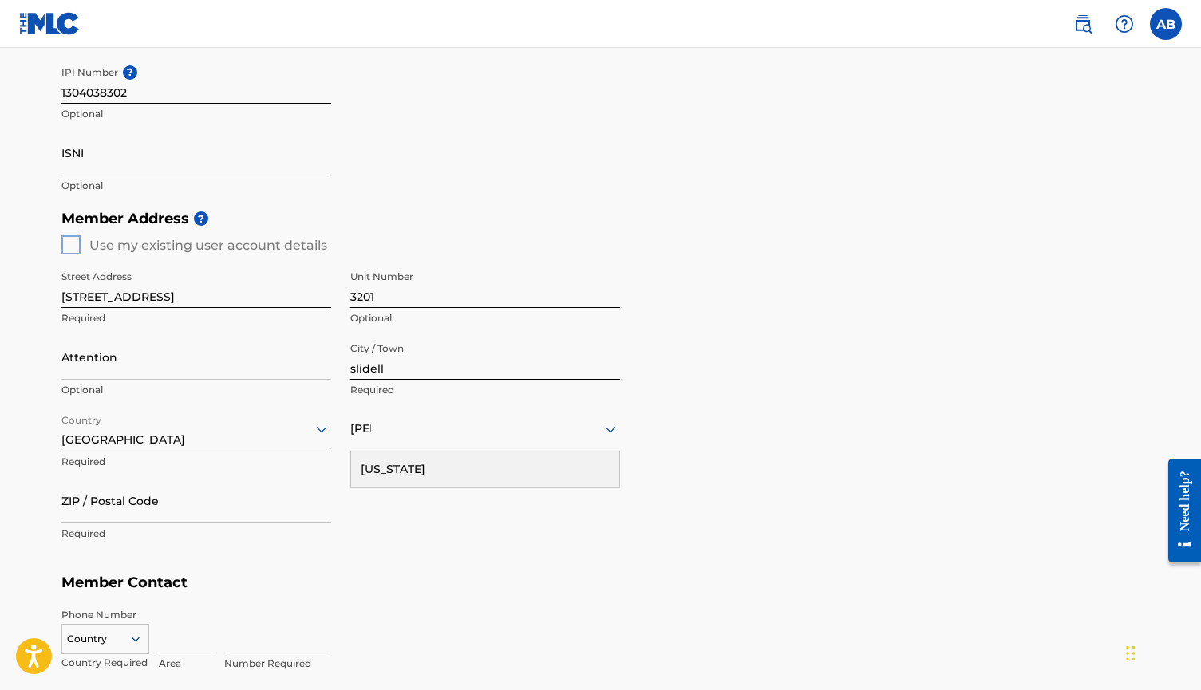
click at [478, 452] on div "[US_STATE]" at bounding box center [485, 469] width 268 height 36
type input "70458"
click at [283, 586] on h5 "Member Contact" at bounding box center [600, 583] width 1078 height 34
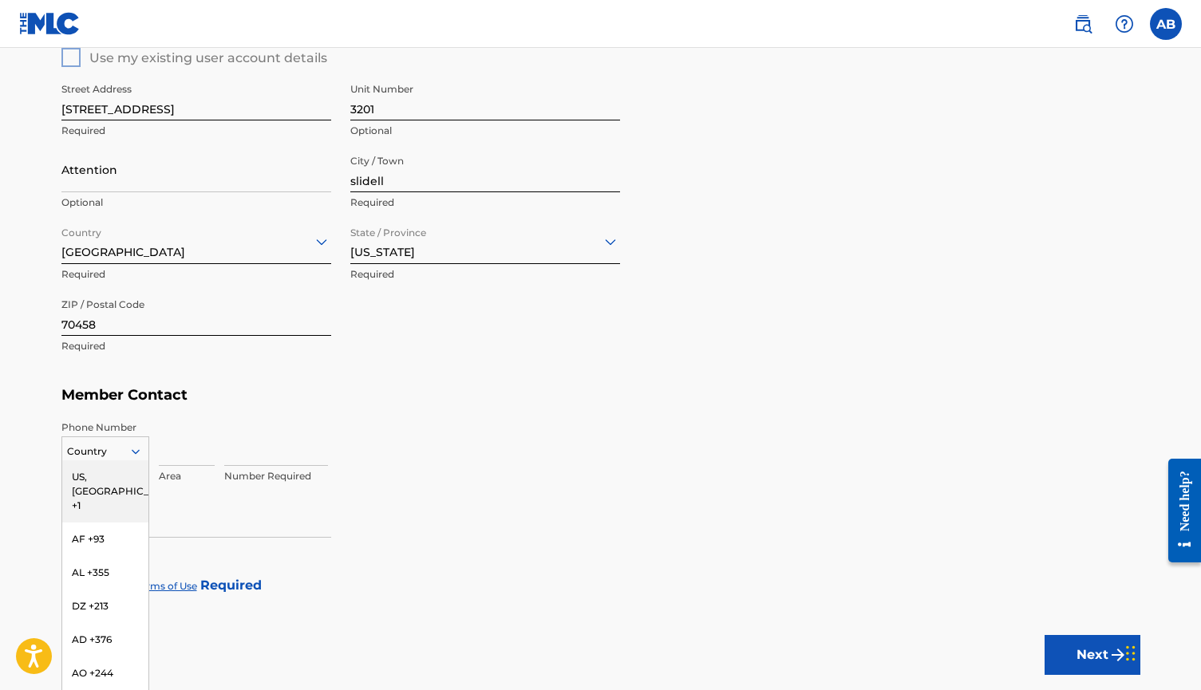
click at [126, 455] on div "US, CA +1, 1 of 216. 216 results available. Use Up and Down to choose options, …" at bounding box center [105, 448] width 88 height 24
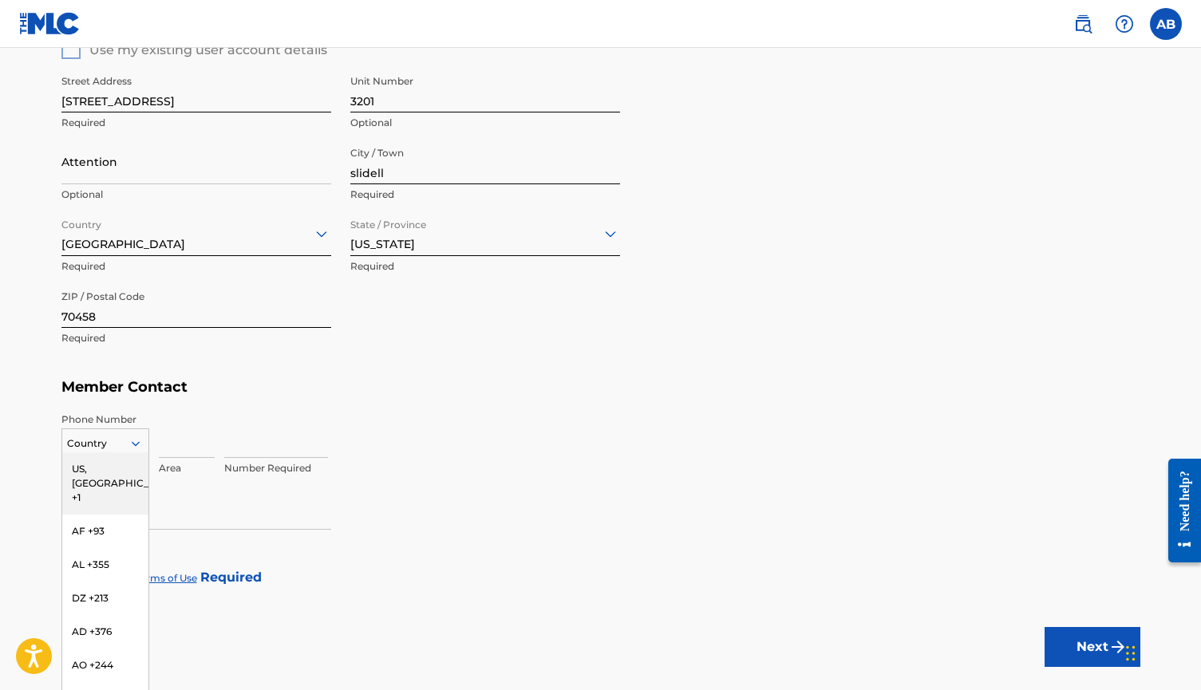
click at [115, 464] on div "US, CA +1" at bounding box center [105, 483] width 86 height 62
click at [179, 455] on div "Area" at bounding box center [187, 448] width 56 height 72
click at [179, 446] on input at bounding box center [187, 434] width 56 height 45
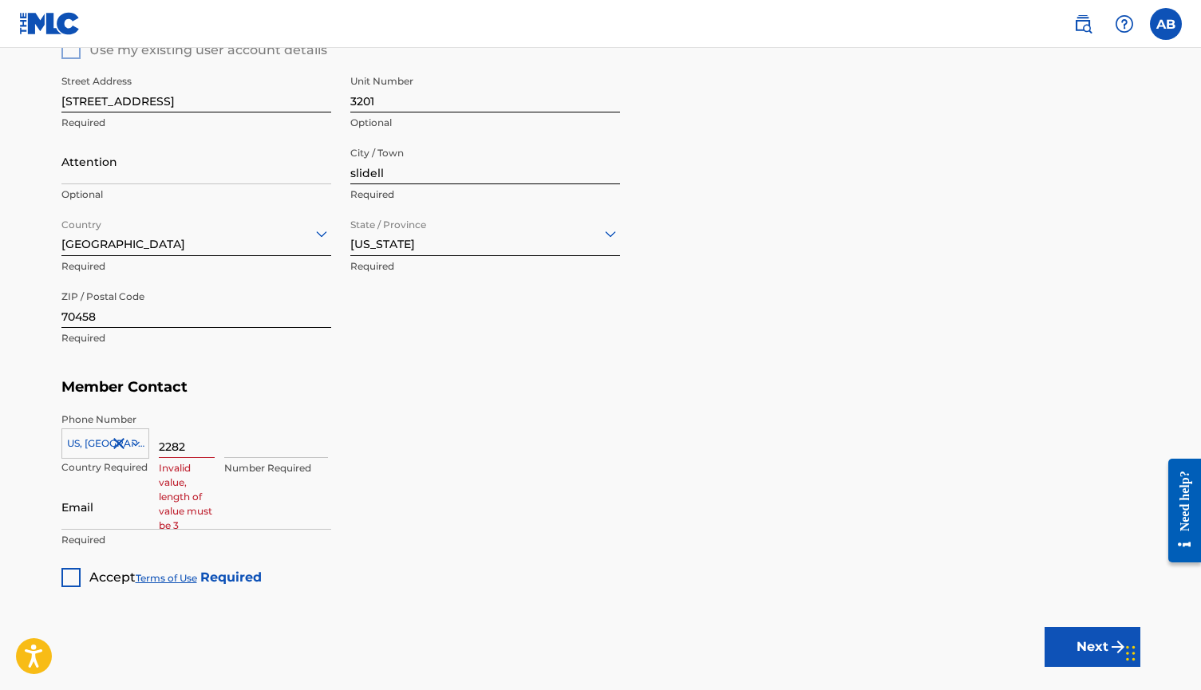
click at [199, 440] on input "2282" at bounding box center [187, 434] width 56 height 45
type input "228"
type input "2820511"
type input "[EMAIL_ADDRESS][DOMAIN_NAME]"
click at [163, 538] on p "Required" at bounding box center [196, 540] width 270 height 14
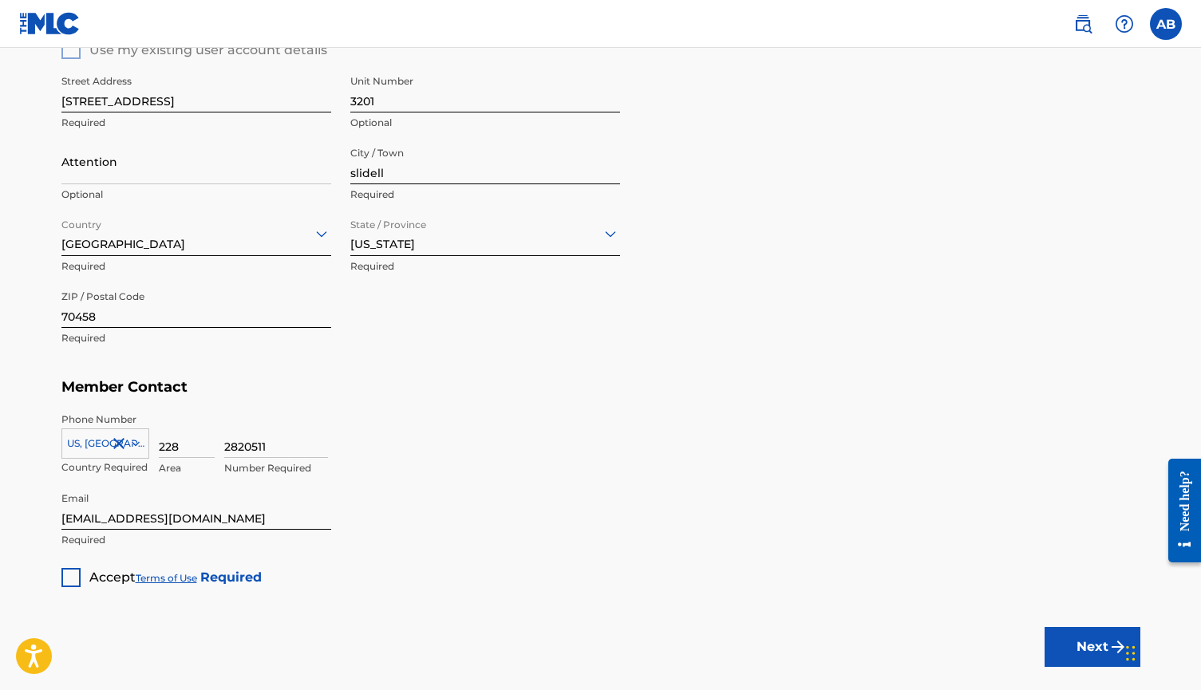
click at [69, 578] on div at bounding box center [70, 577] width 19 height 19
click at [1076, 645] on button "Next" at bounding box center [1092, 647] width 96 height 40
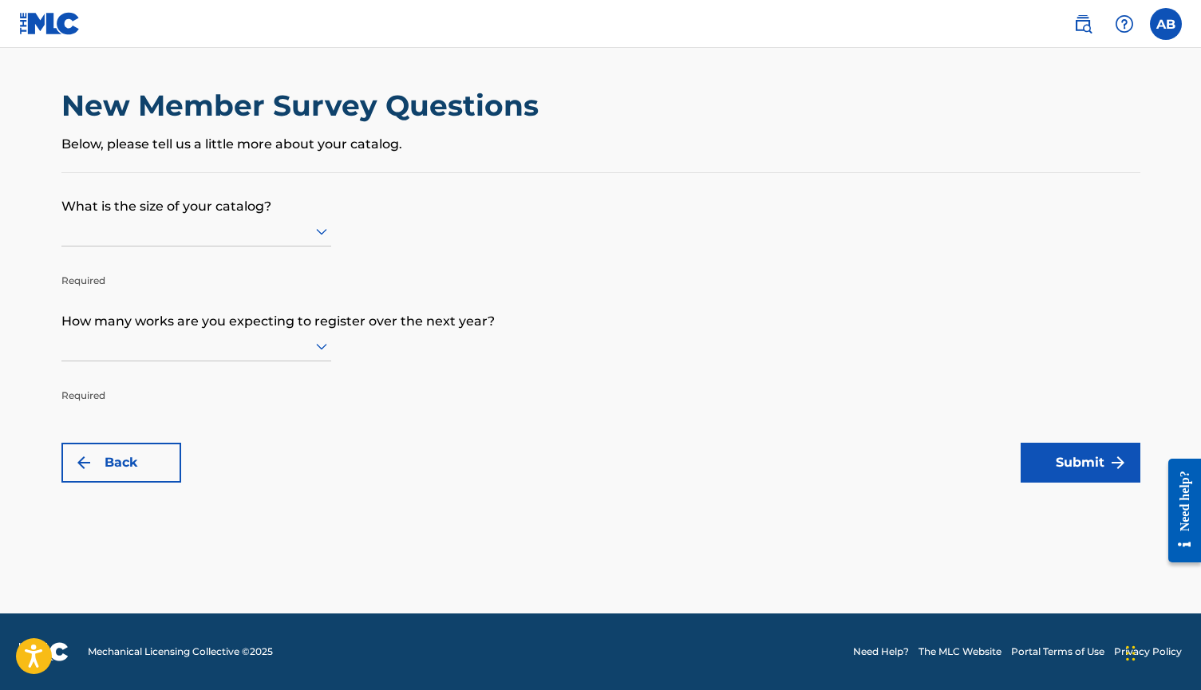
click at [309, 241] on div at bounding box center [196, 231] width 270 height 20
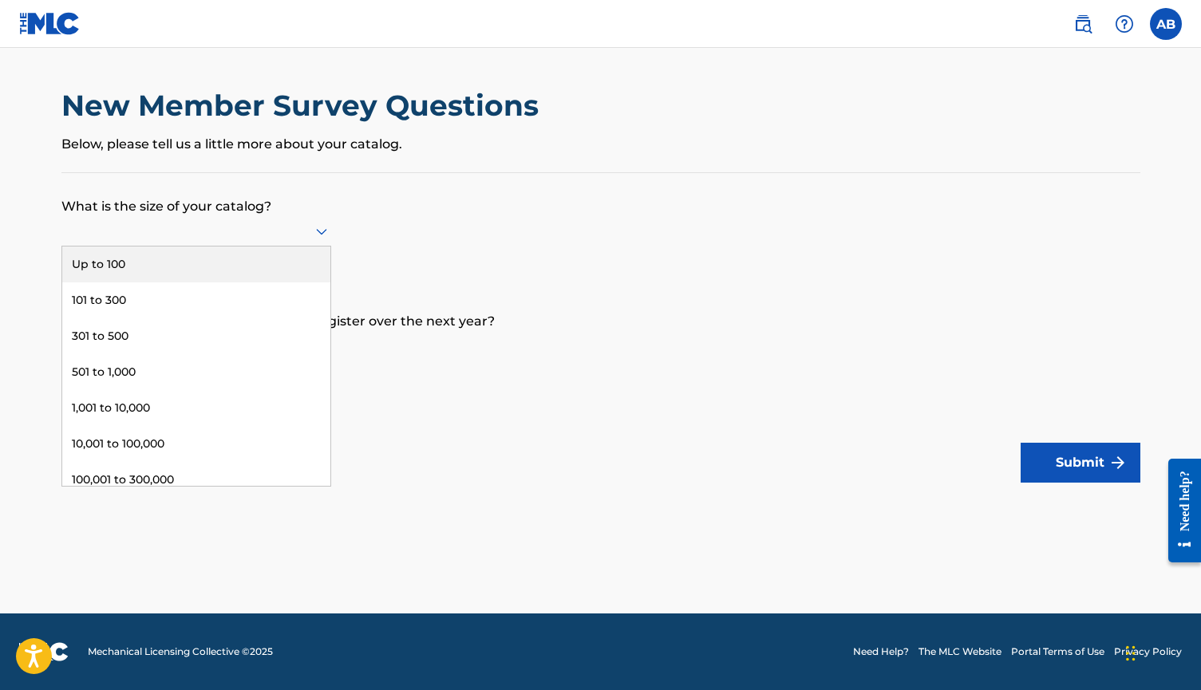
click at [283, 265] on div "Up to 100" at bounding box center [196, 264] width 268 height 36
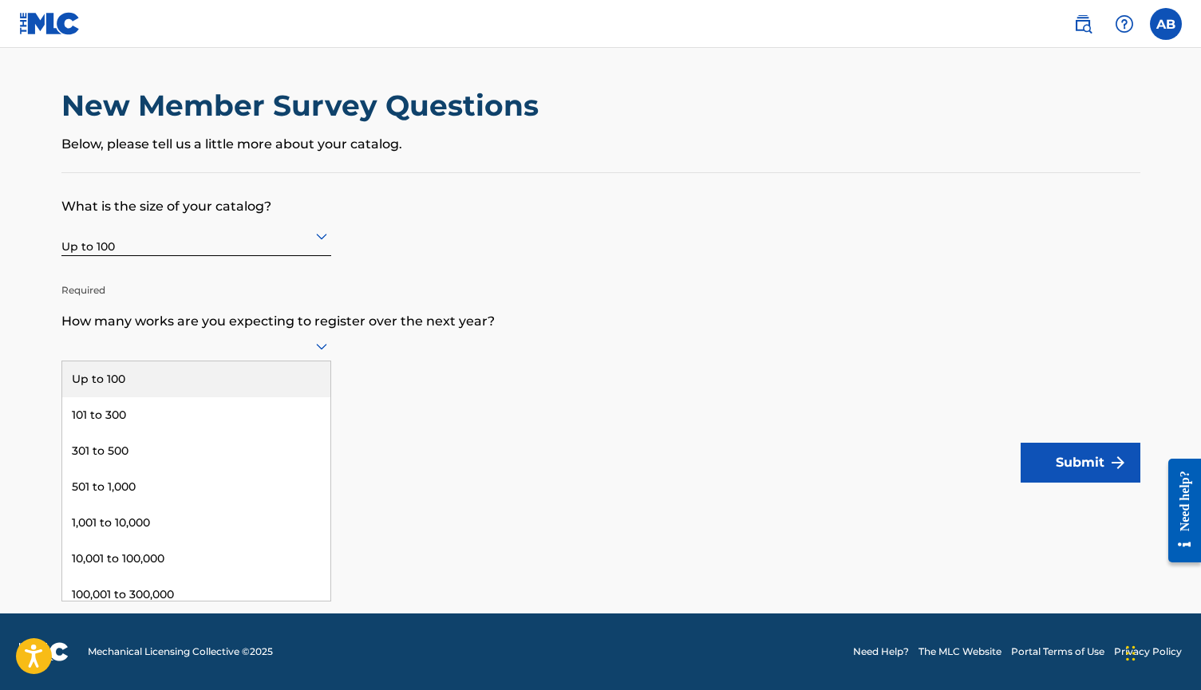
click at [231, 356] on div at bounding box center [196, 346] width 270 height 20
click at [213, 388] on div "Up to 100" at bounding box center [196, 379] width 268 height 36
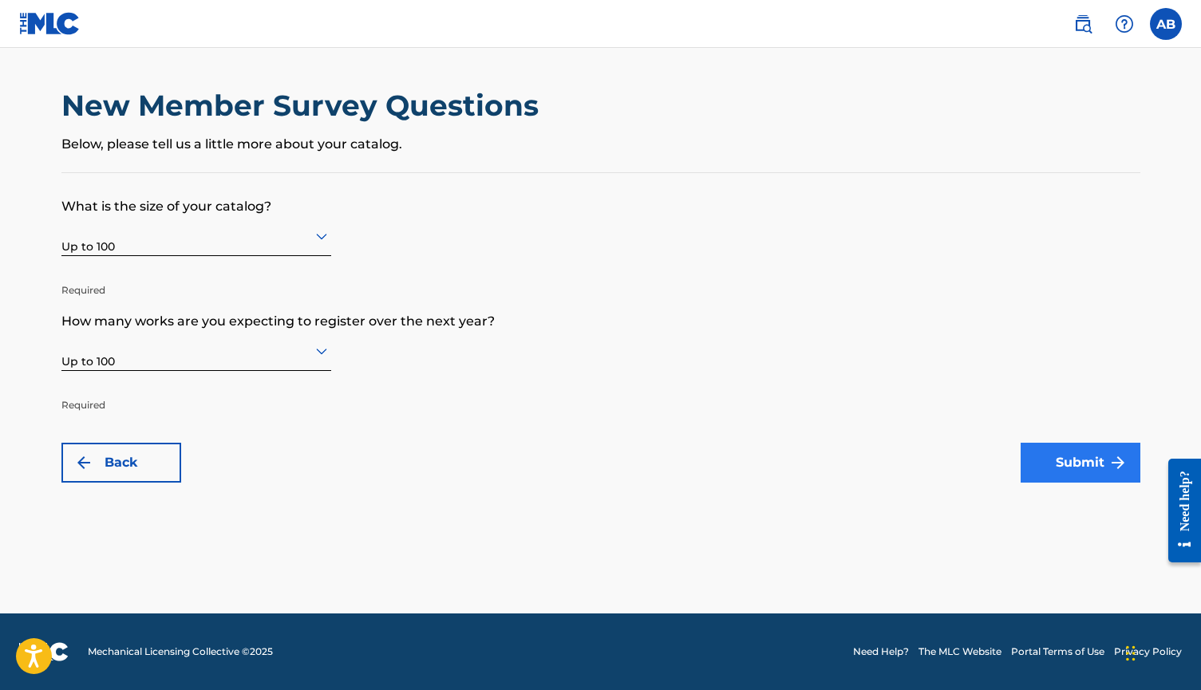
click at [1040, 459] on button "Submit" at bounding box center [1080, 463] width 120 height 40
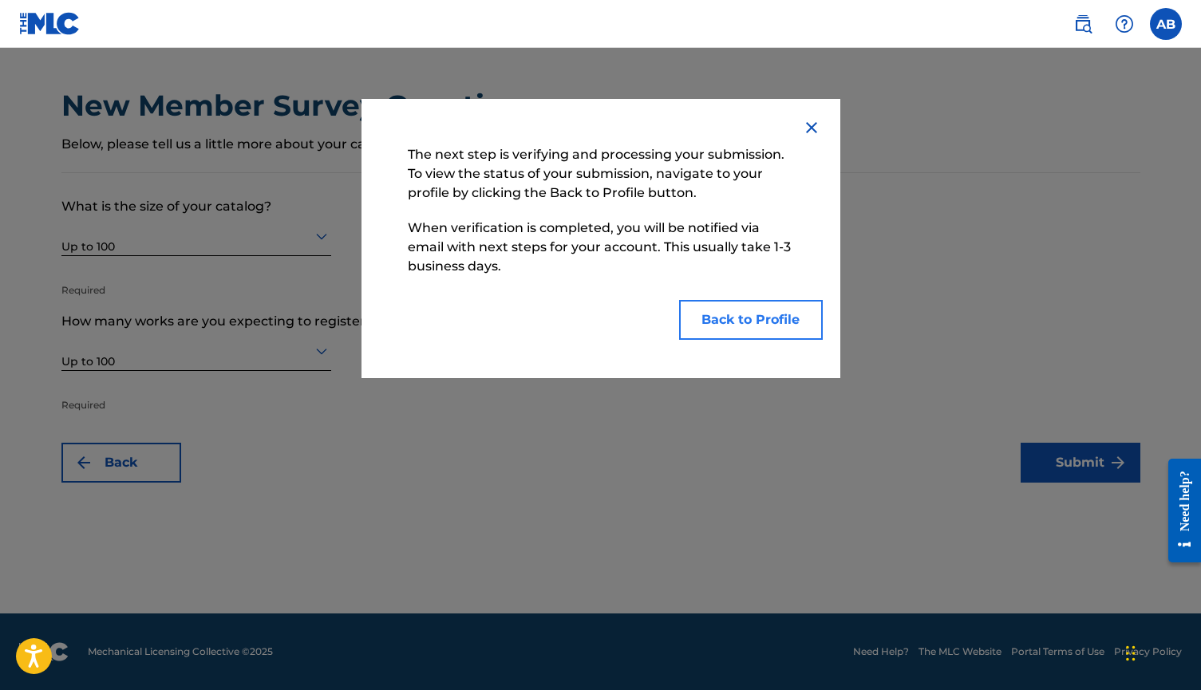
click at [720, 315] on button "Back to Profile" at bounding box center [751, 320] width 144 height 40
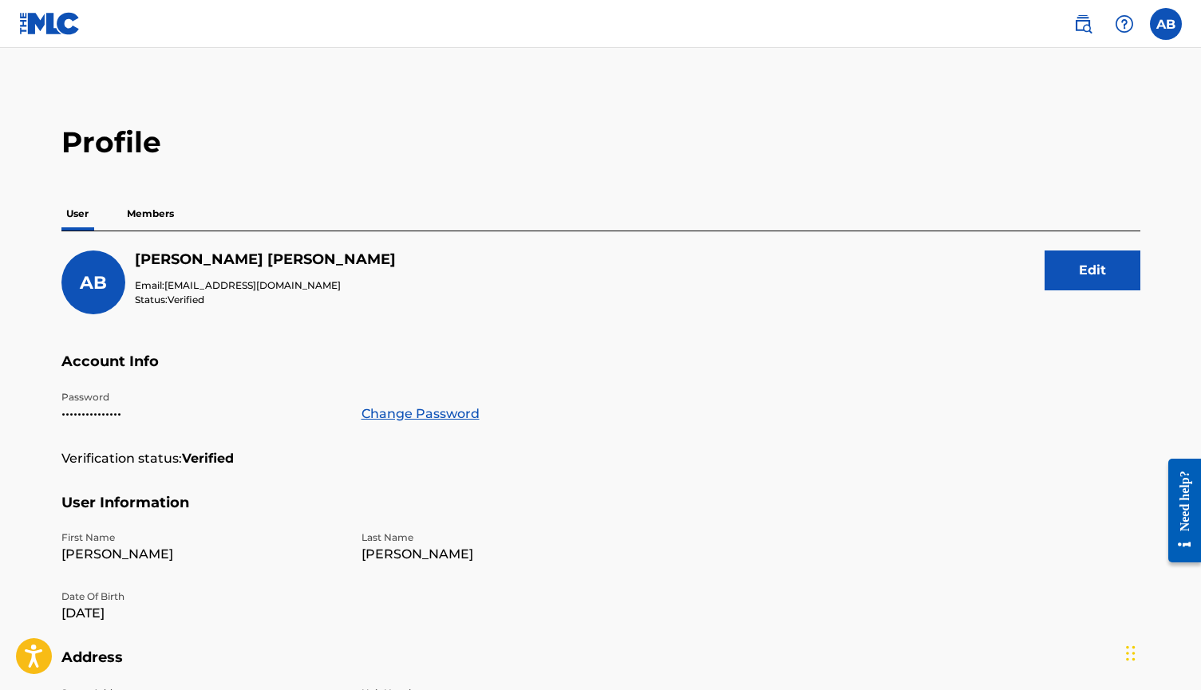
click at [186, 207] on div "User Members" at bounding box center [600, 214] width 1078 height 34
click at [148, 219] on p "Members" at bounding box center [150, 214] width 57 height 34
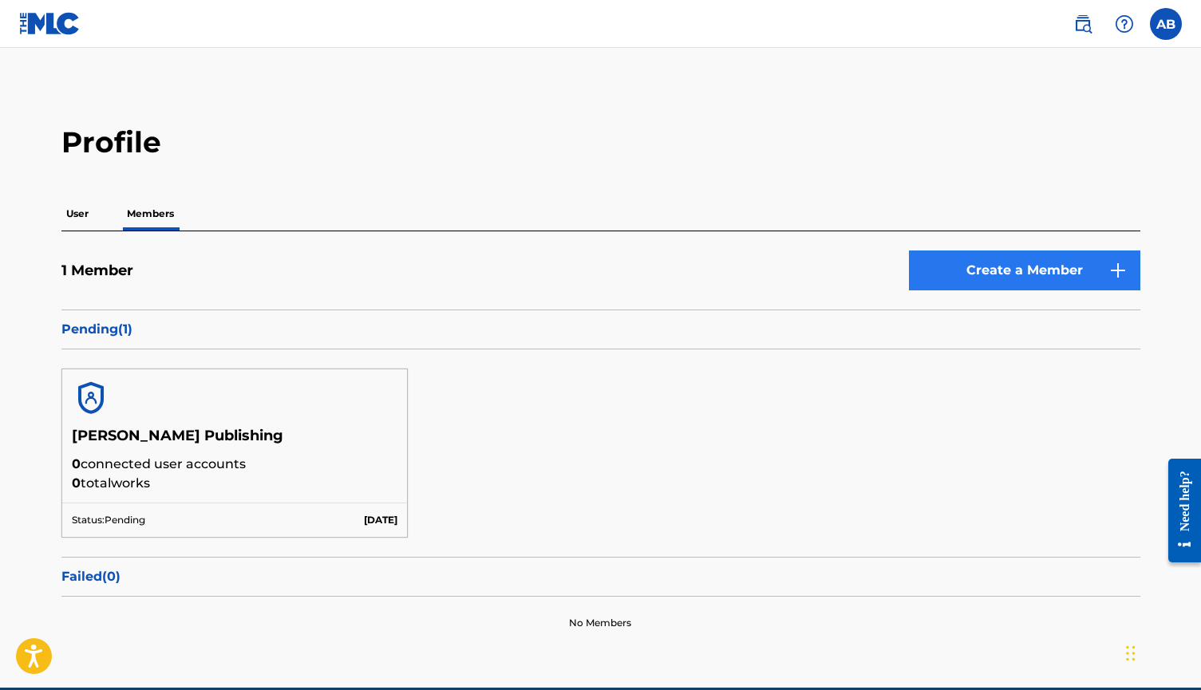
click at [1037, 279] on link "Create a Member" at bounding box center [1024, 270] width 231 height 40
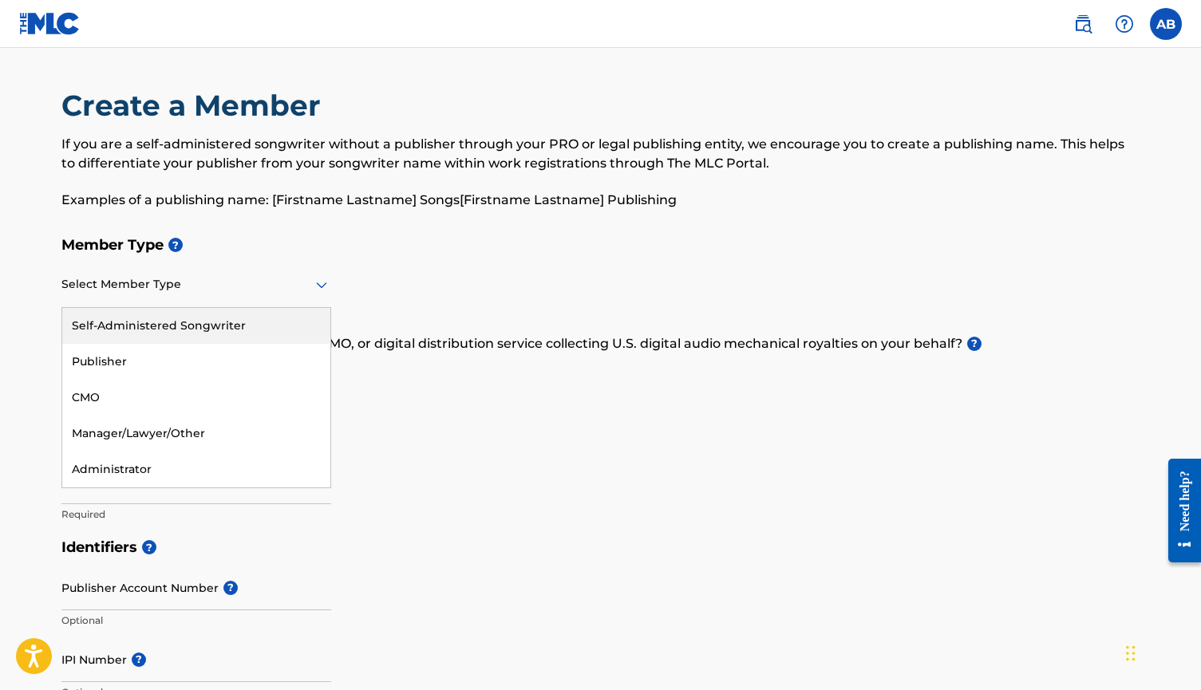
click at [243, 287] on div at bounding box center [196, 284] width 270 height 20
click at [212, 315] on div "Self-Administered Songwriter" at bounding box center [196, 326] width 268 height 36
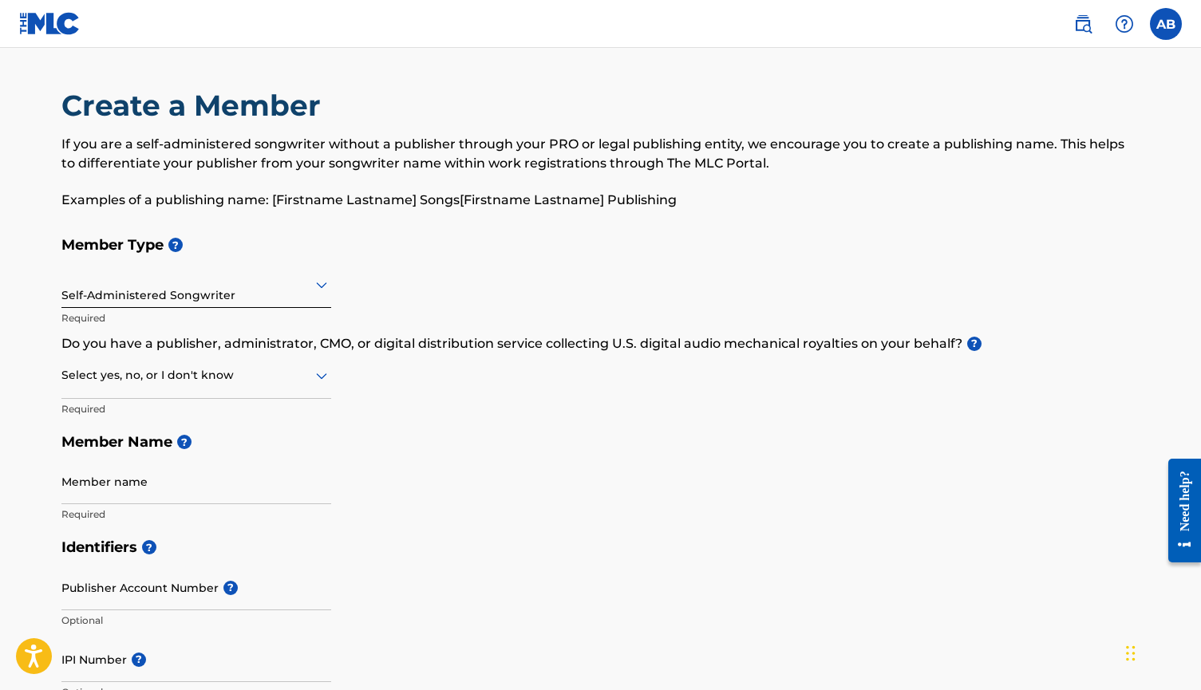
click at [179, 371] on div at bounding box center [196, 375] width 270 height 20
click at [145, 452] on div "No" at bounding box center [196, 453] width 268 height 36
click at [204, 295] on div "Self-Administered Songwriter" at bounding box center [196, 284] width 270 height 39
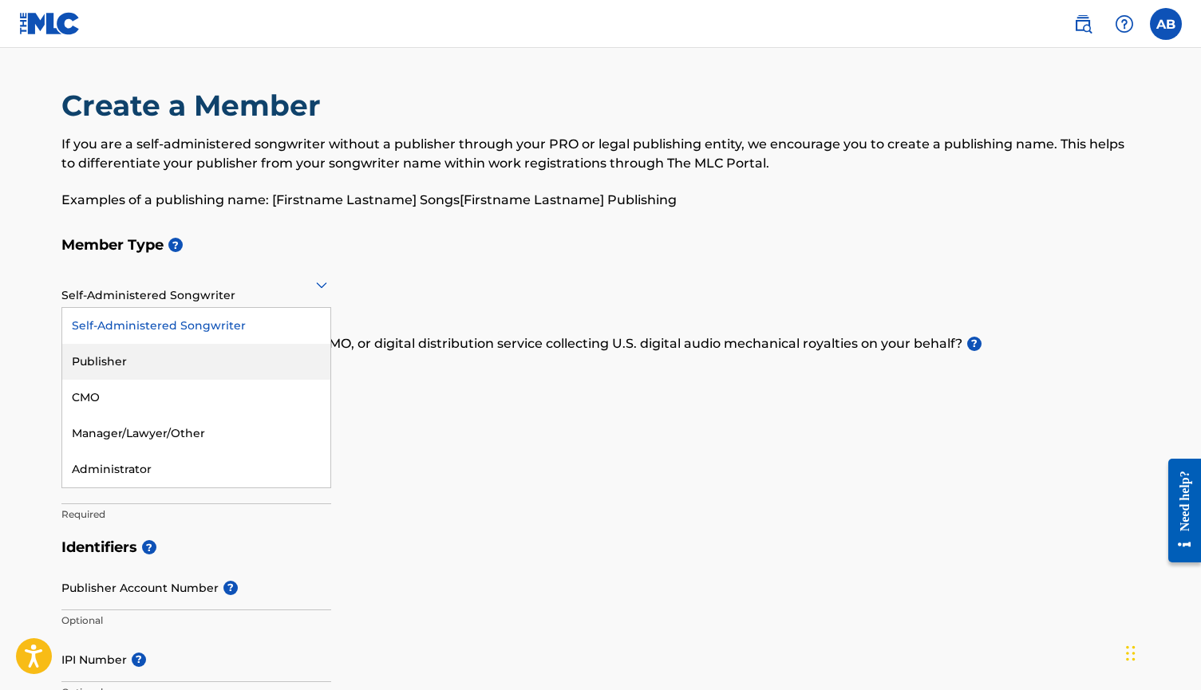
click at [168, 360] on div "Publisher" at bounding box center [196, 362] width 268 height 36
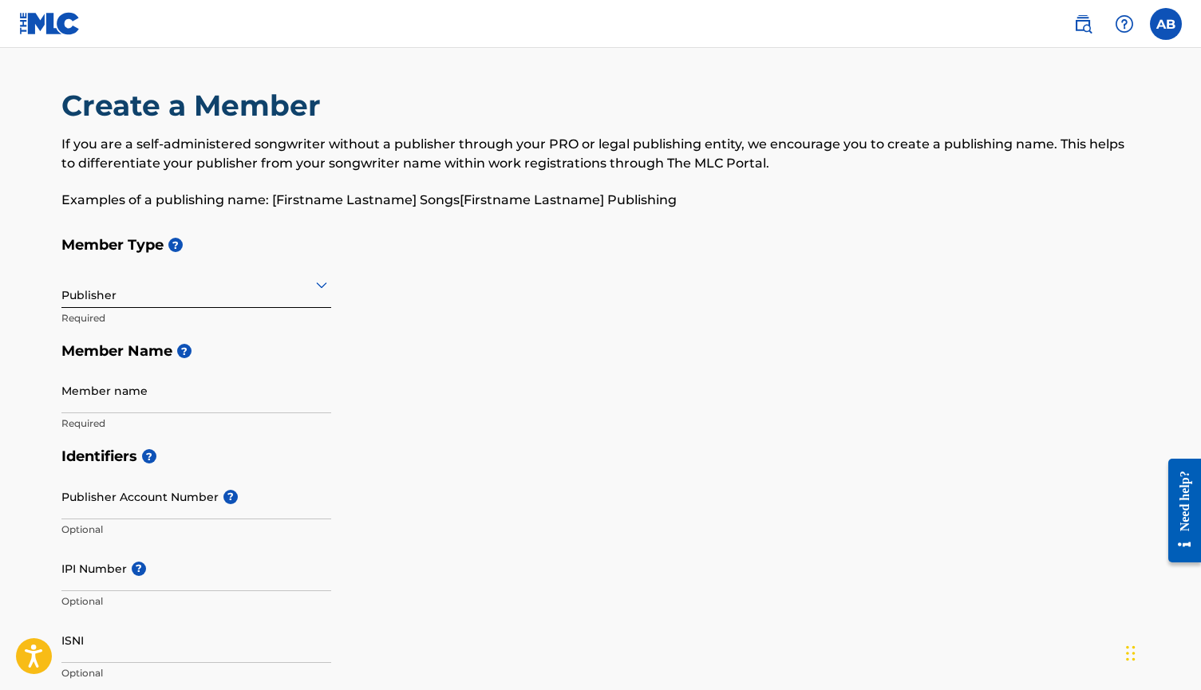
click at [189, 300] on div "Publisher" at bounding box center [196, 284] width 270 height 39
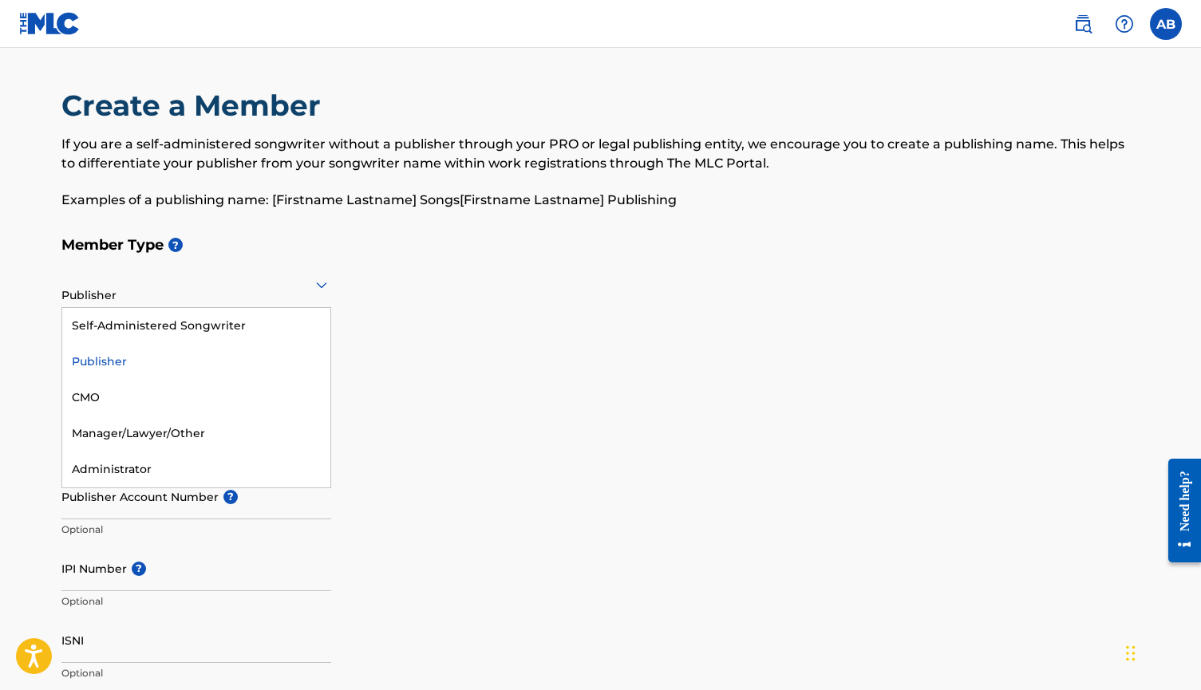
click at [179, 313] on div "Self-Administered Songwriter" at bounding box center [196, 326] width 268 height 36
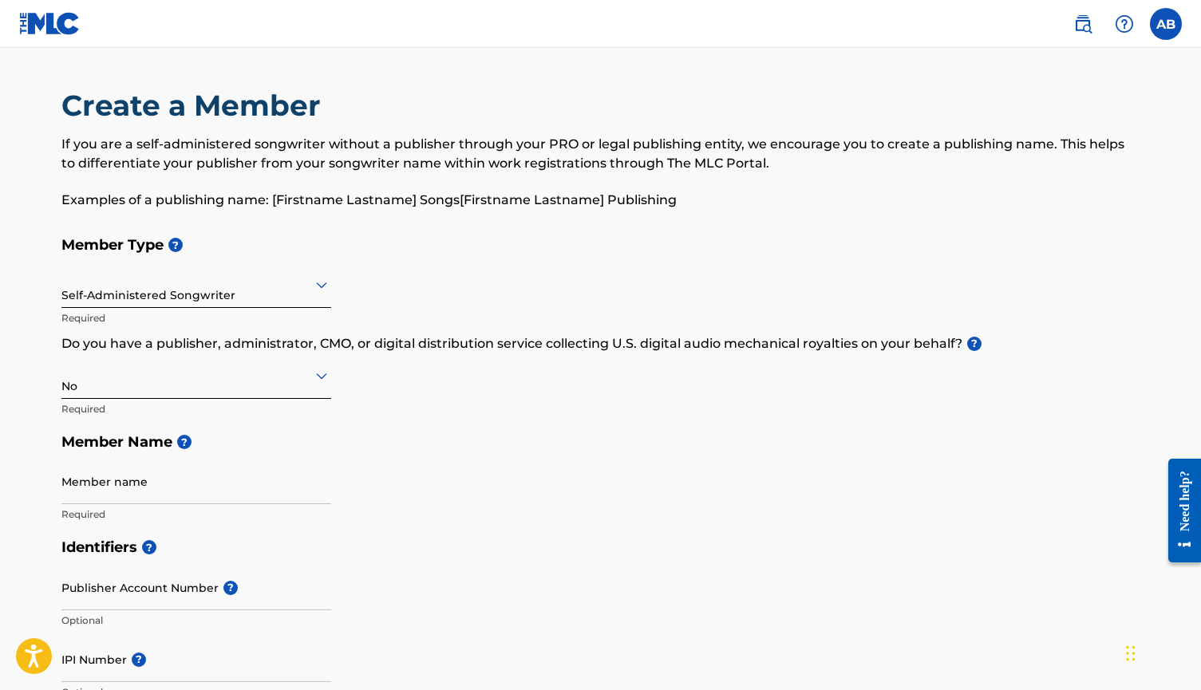
click at [148, 378] on div at bounding box center [196, 375] width 270 height 20
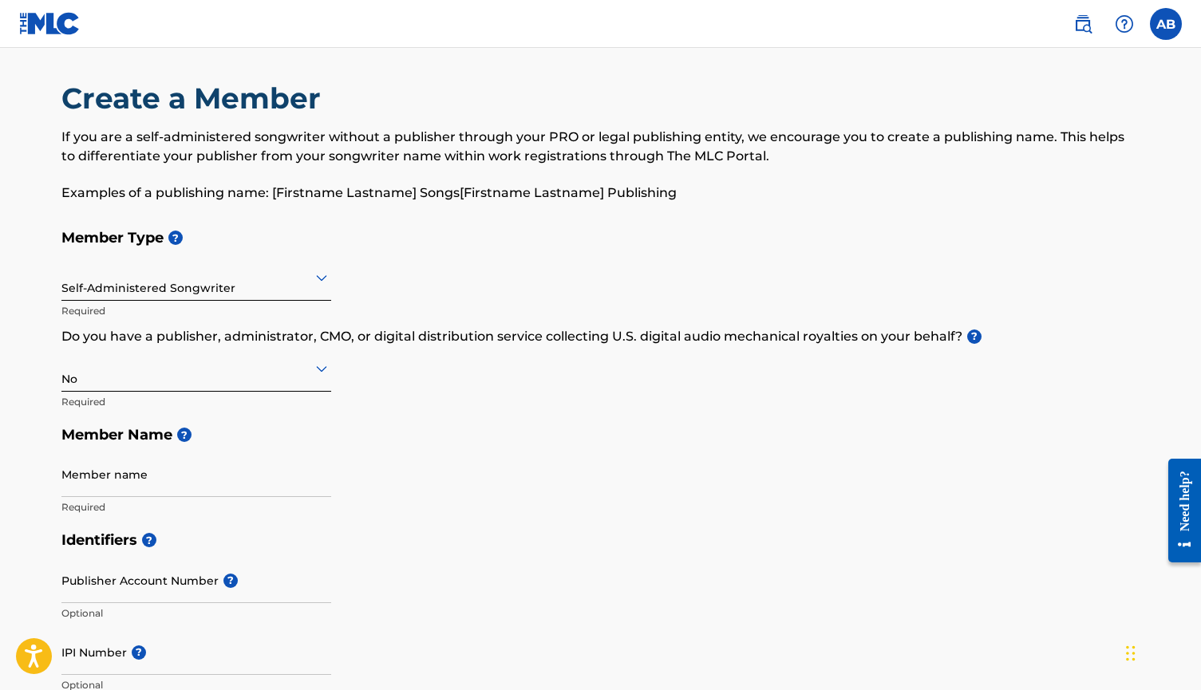
click at [148, 375] on div at bounding box center [196, 368] width 270 height 20
click at [128, 409] on div "Yes" at bounding box center [196, 410] width 268 height 36
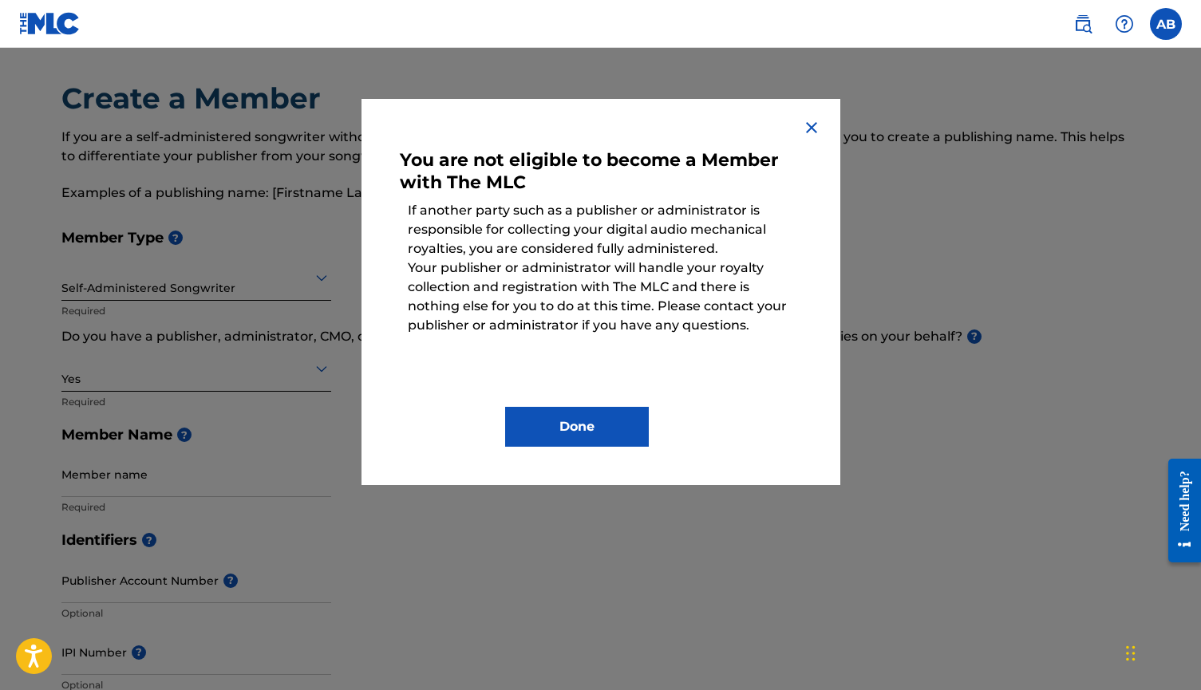
click at [817, 123] on img at bounding box center [811, 127] width 19 height 19
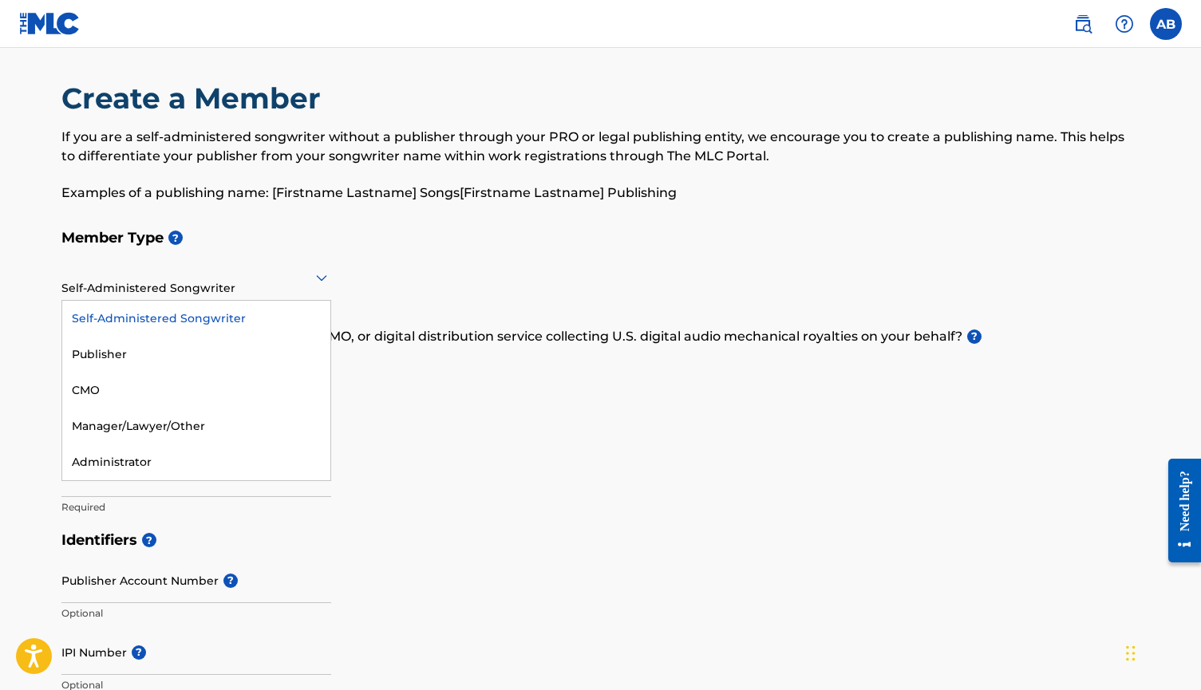
click at [149, 278] on div at bounding box center [196, 277] width 270 height 20
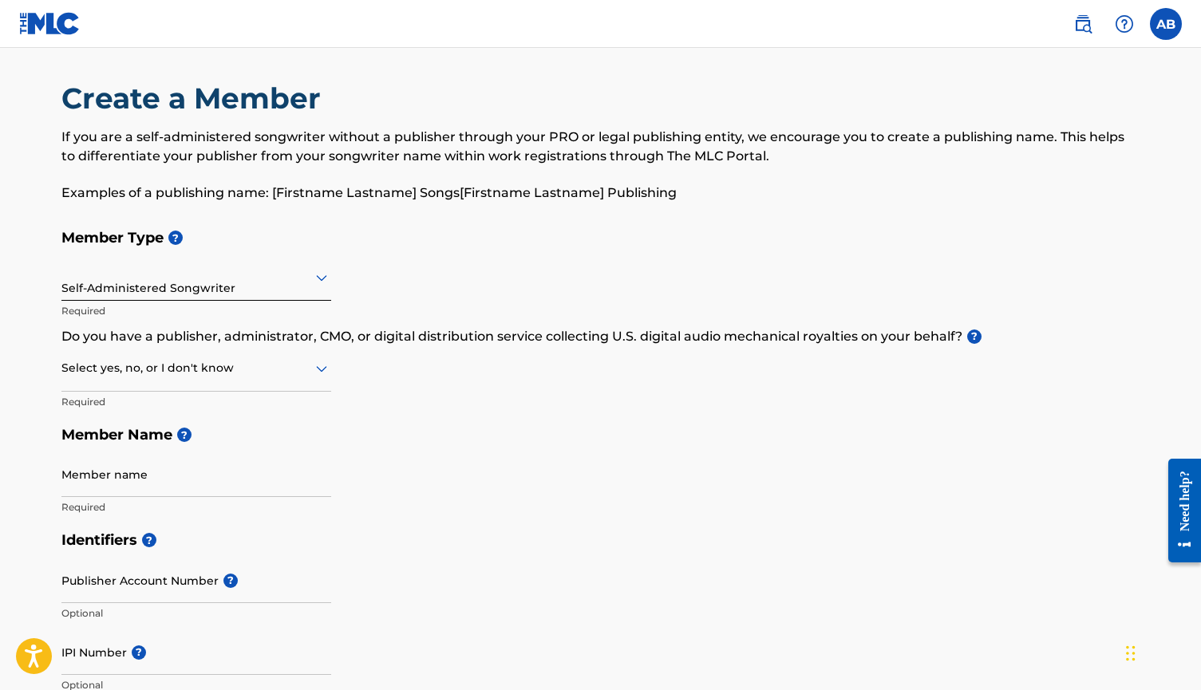
click at [295, 215] on div "Create a Member If you are a self-administered songwriter without a publisher t…" at bounding box center [600, 151] width 1078 height 140
click at [1164, 15] on label at bounding box center [1165, 24] width 32 height 32
click at [1165, 24] on input "AB [PERSON_NAME] [EMAIL_ADDRESS][DOMAIN_NAME] Profile Log out" at bounding box center [1165, 24] width 0 height 0
click at [1073, 109] on p "[EMAIL_ADDRESS][DOMAIN_NAME]" at bounding box center [1110, 111] width 121 height 14
click at [1165, 24] on input "AB [PERSON_NAME] [EMAIL_ADDRESS][DOMAIN_NAME] Profile Log out" at bounding box center [1165, 24] width 0 height 0
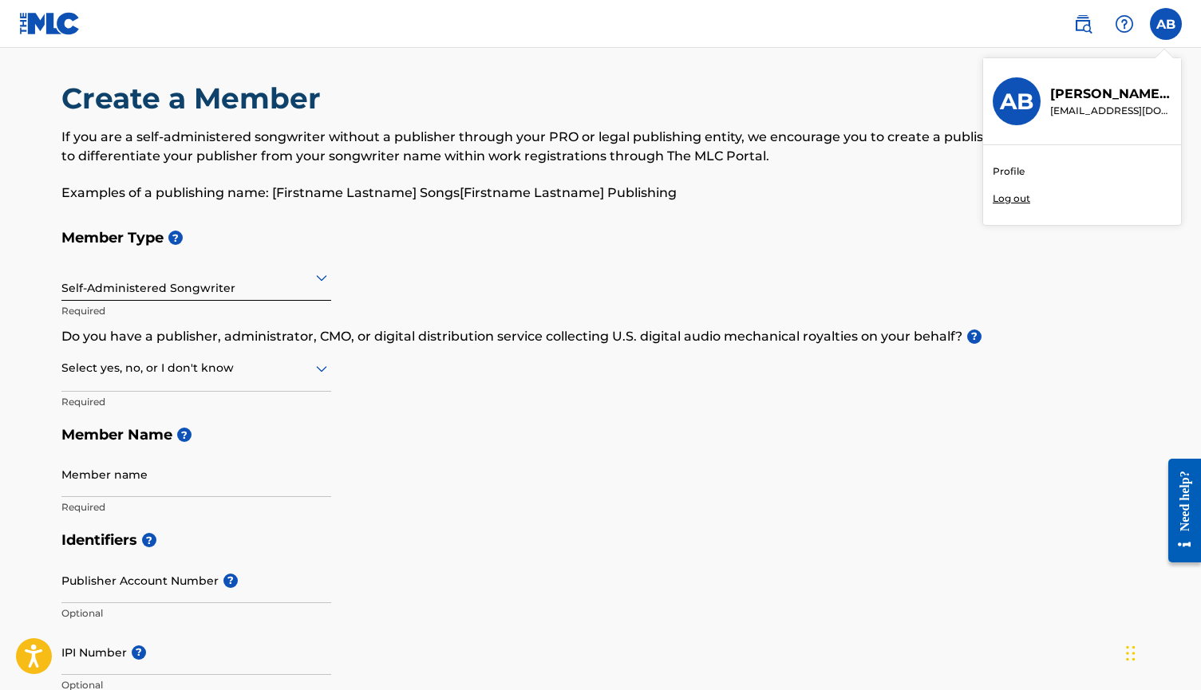
click at [1009, 176] on link "Profile" at bounding box center [1008, 171] width 32 height 14
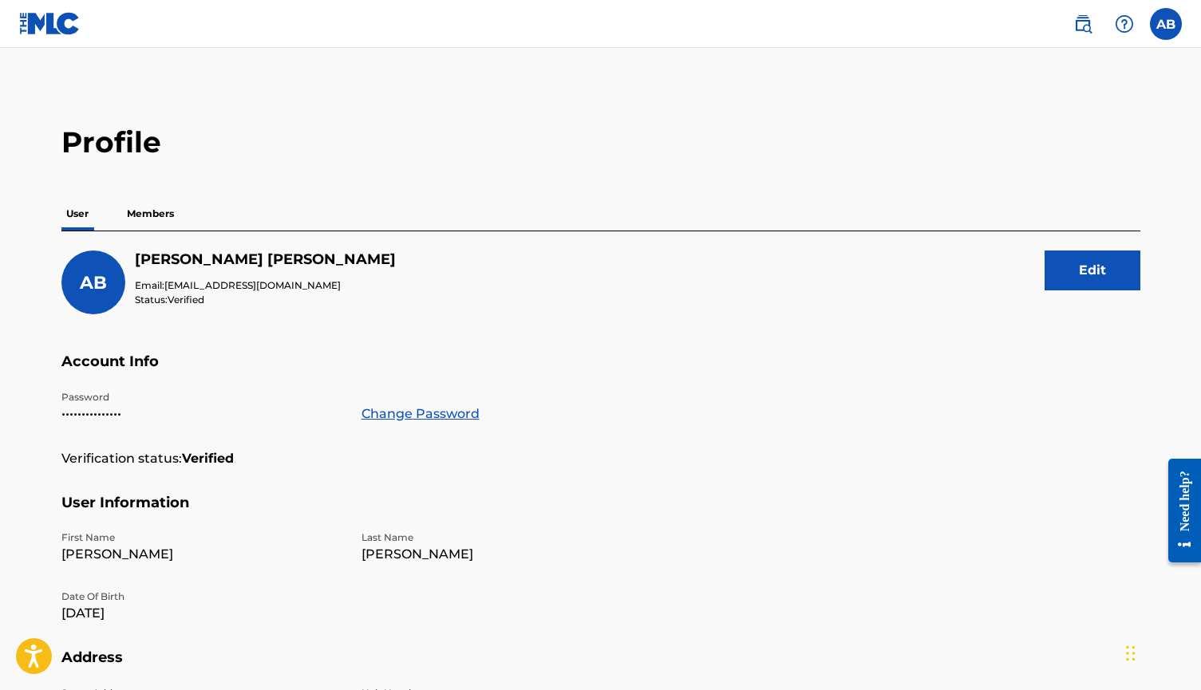
click at [158, 223] on p "Members" at bounding box center [150, 214] width 57 height 34
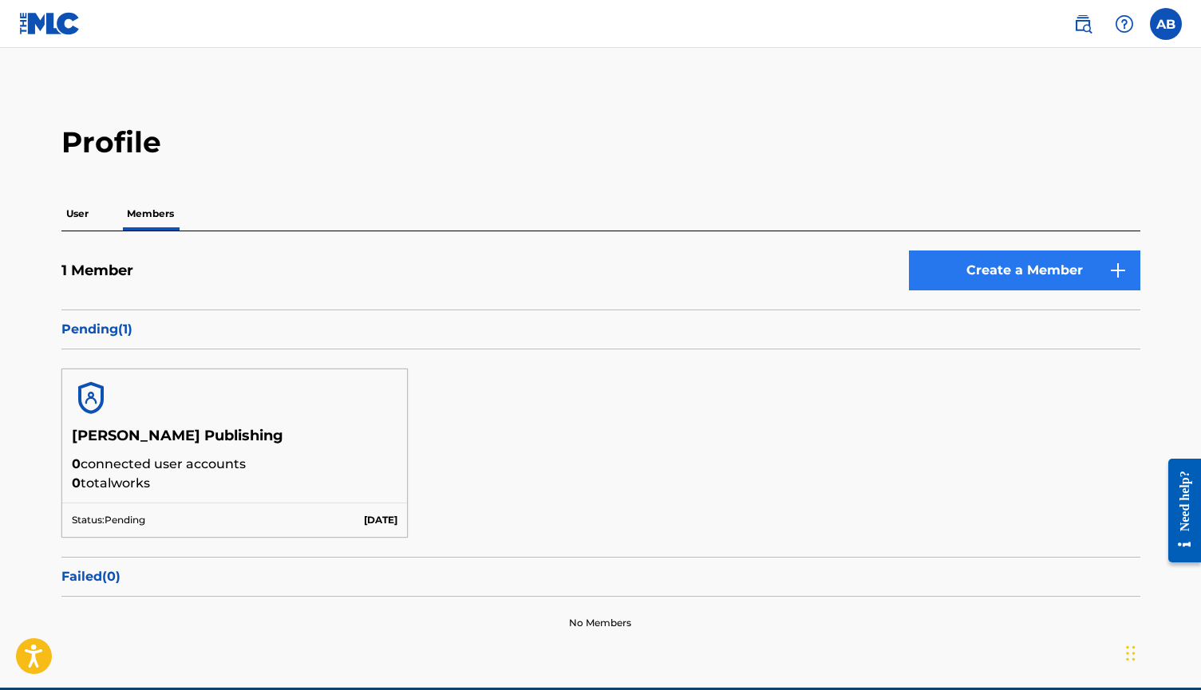
click at [1100, 266] on link "Create a Member" at bounding box center [1024, 270] width 231 height 40
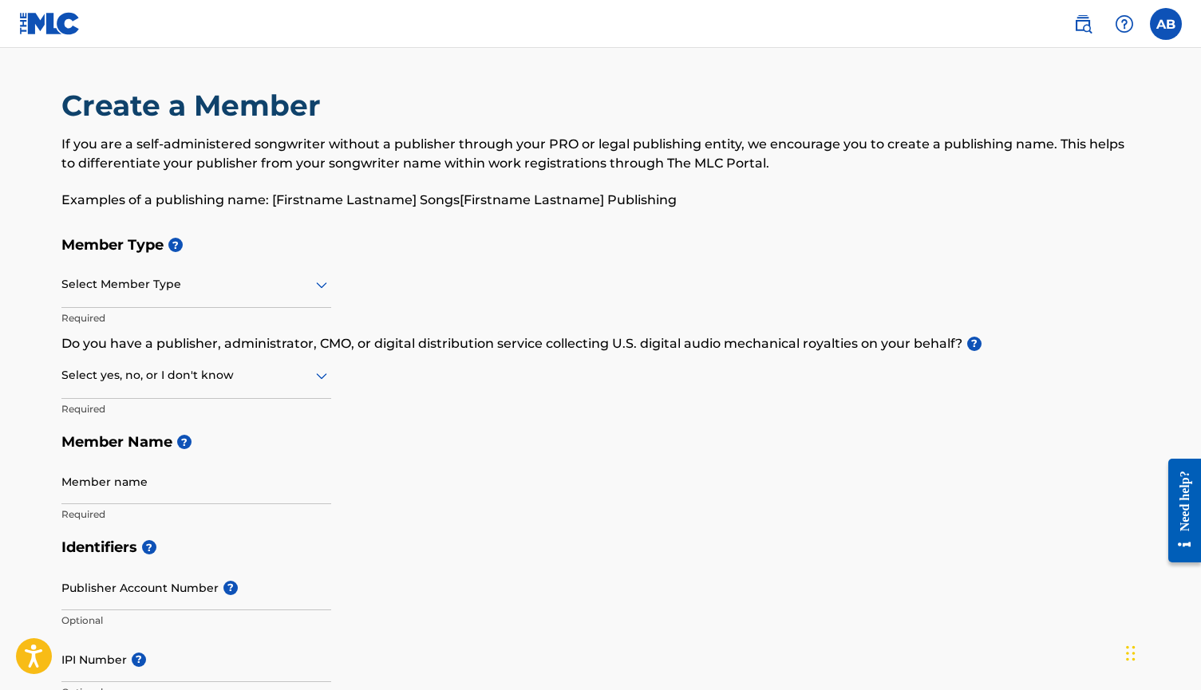
click at [306, 286] on div at bounding box center [196, 284] width 270 height 20
